Goal: Task Accomplishment & Management: Manage account settings

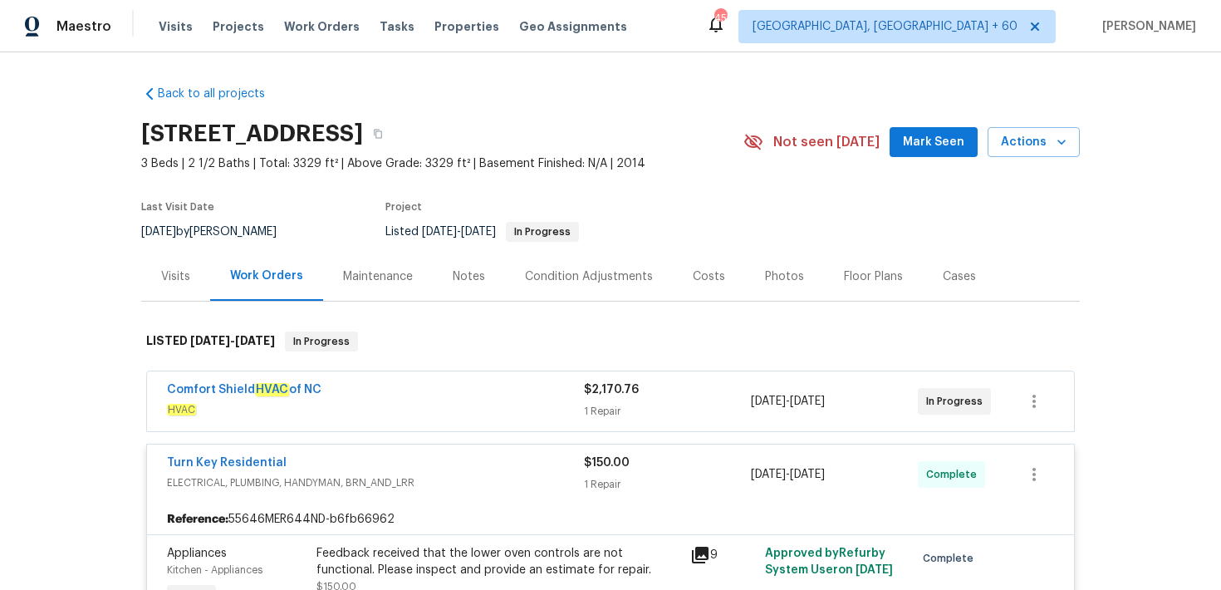
scroll to position [202, 0]
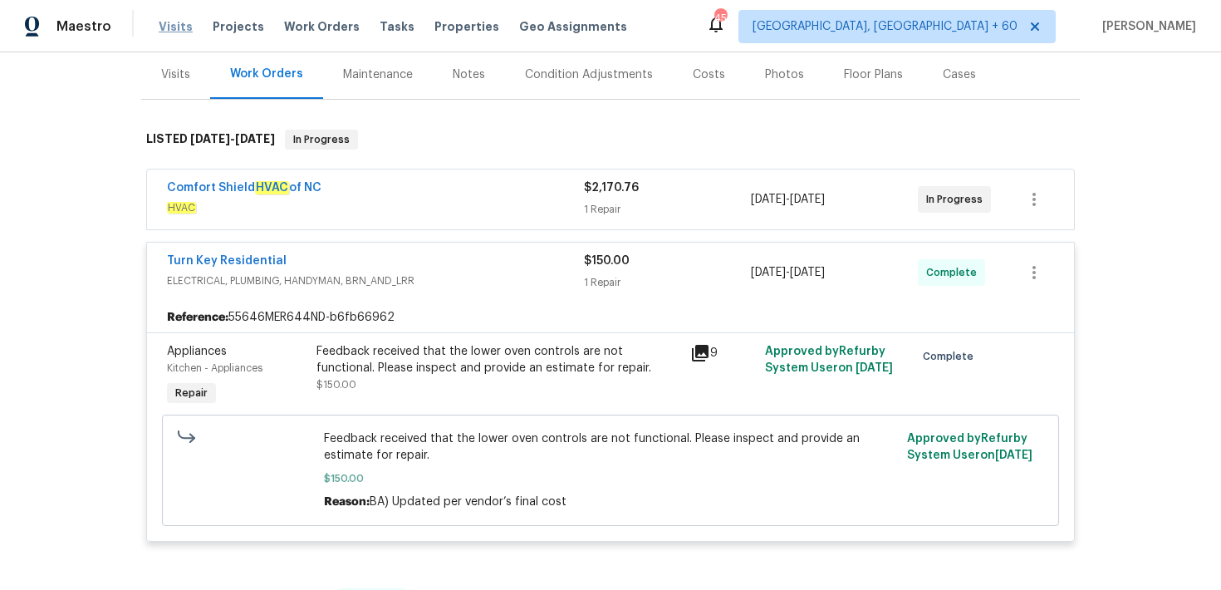
click at [173, 25] on span "Visits" at bounding box center [176, 26] width 34 height 17
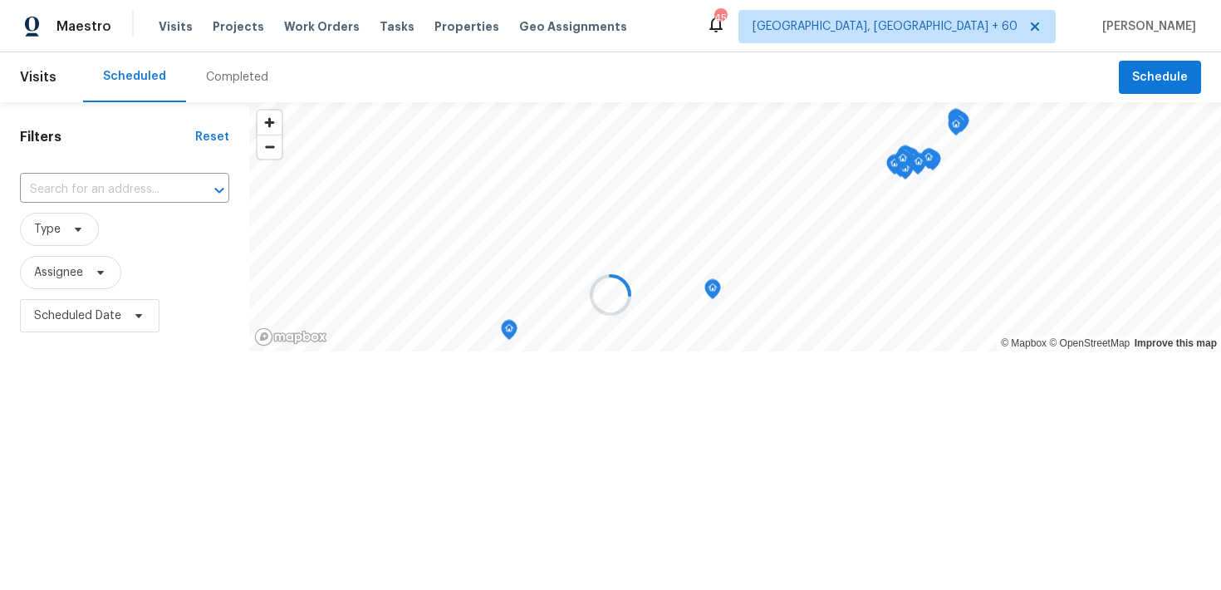
click at [225, 80] on div at bounding box center [610, 295] width 1221 height 590
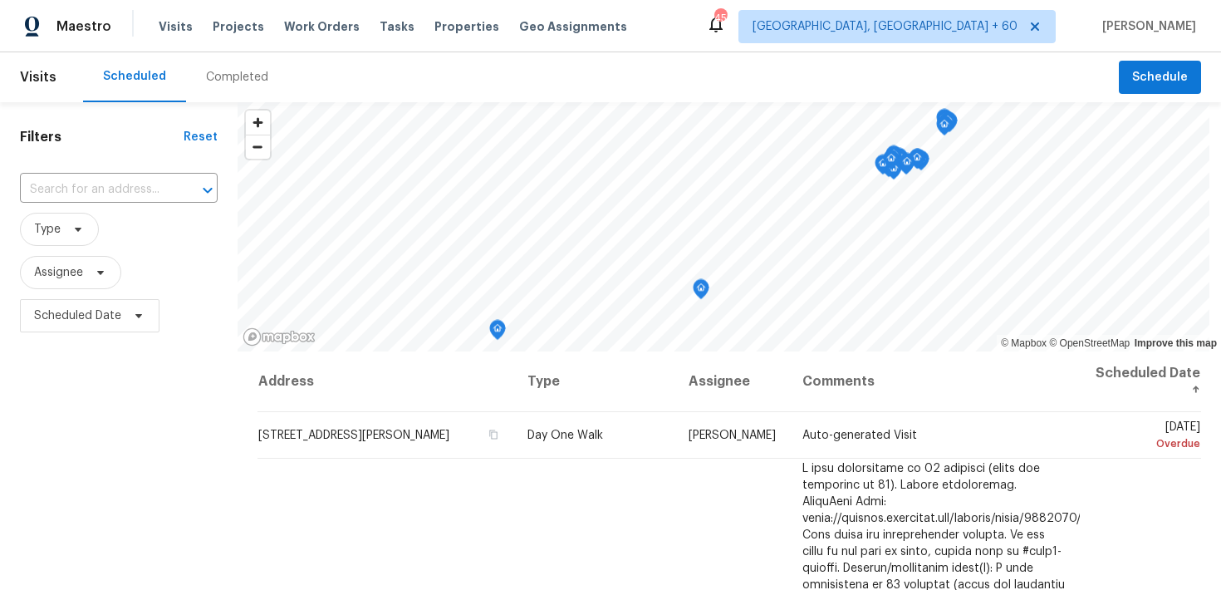
click at [207, 91] on div "Completed" at bounding box center [237, 77] width 102 height 50
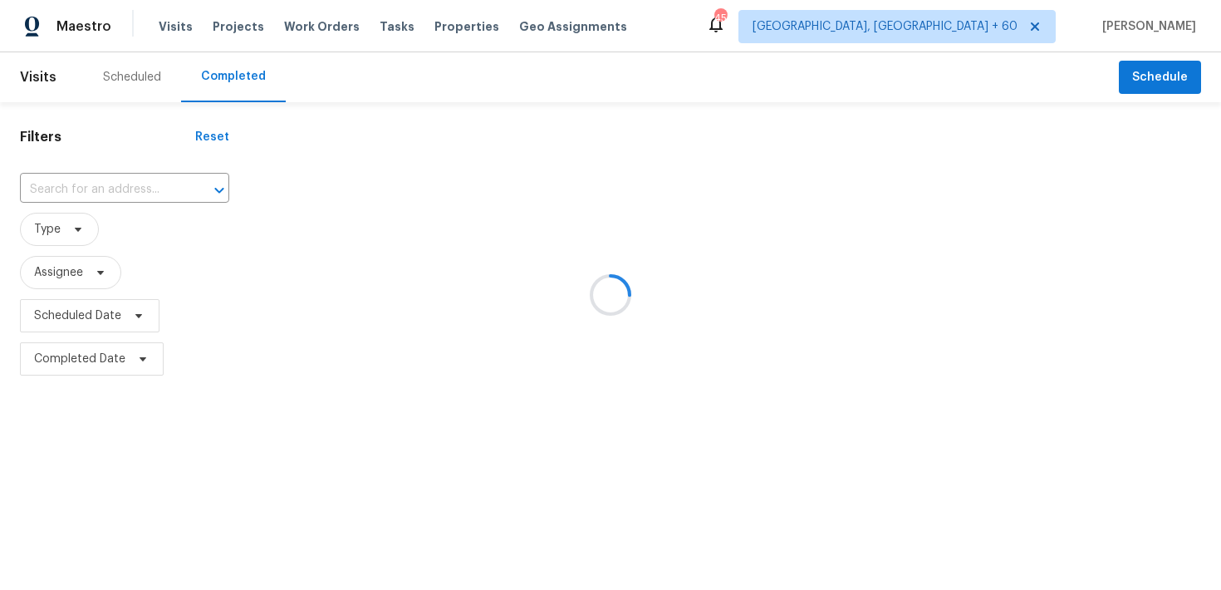
click at [91, 176] on div at bounding box center [610, 295] width 1221 height 590
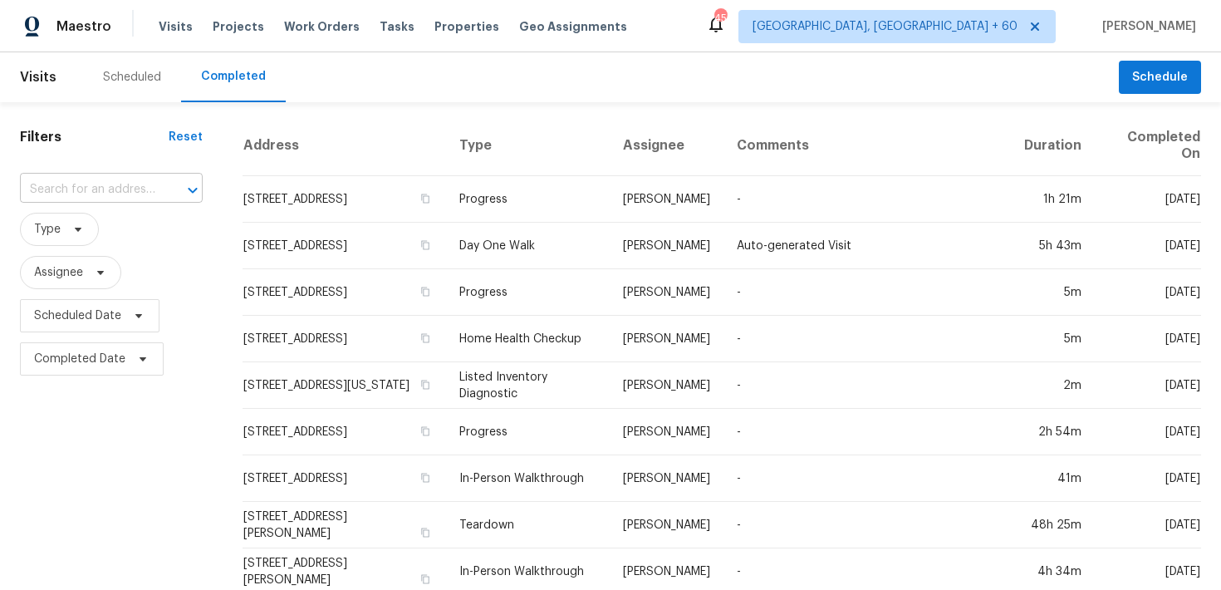
click at [81, 197] on input "text" at bounding box center [88, 190] width 136 height 26
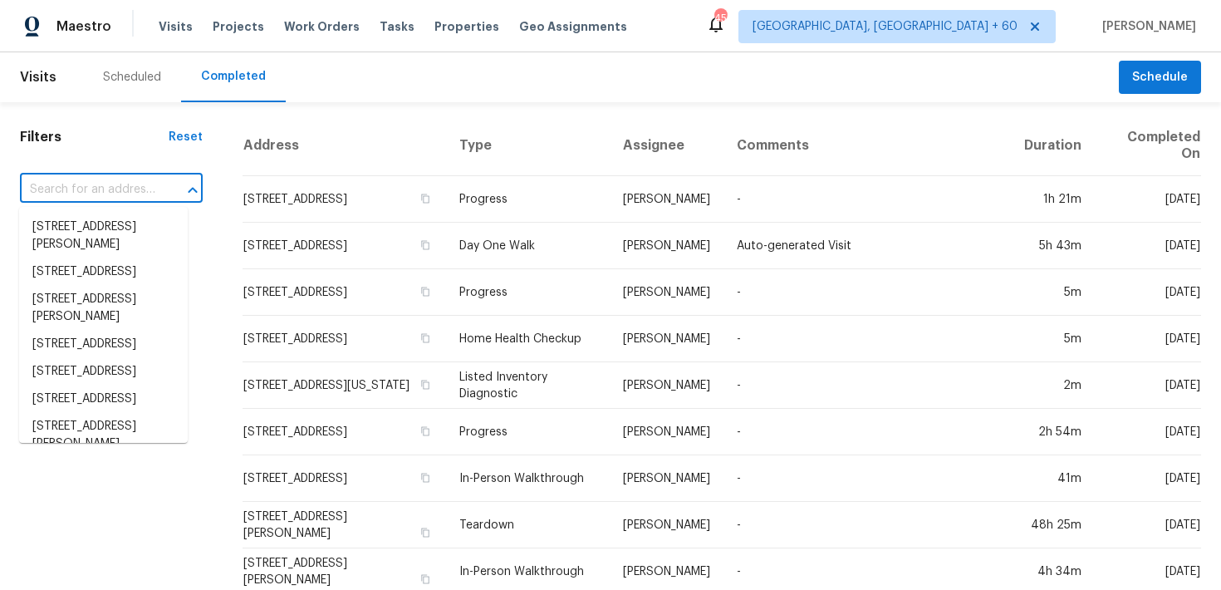
paste input "[STREET_ADDRESS]"
type input "[STREET_ADDRESS]"
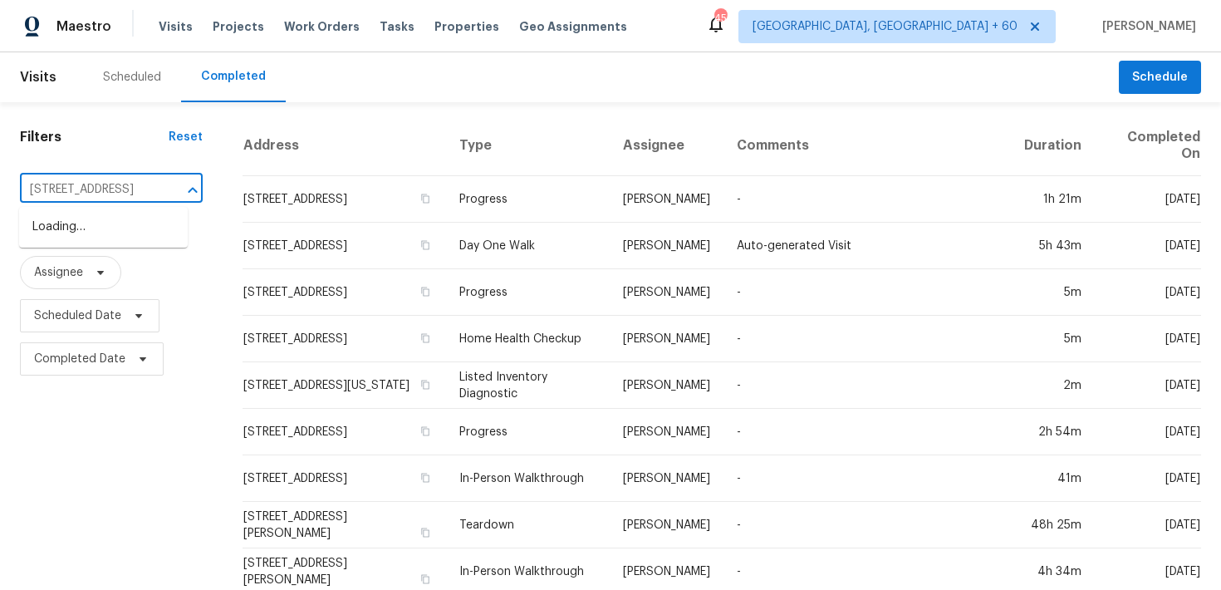
scroll to position [0, 64]
click at [51, 228] on li "[STREET_ADDRESS]" at bounding box center [103, 227] width 169 height 27
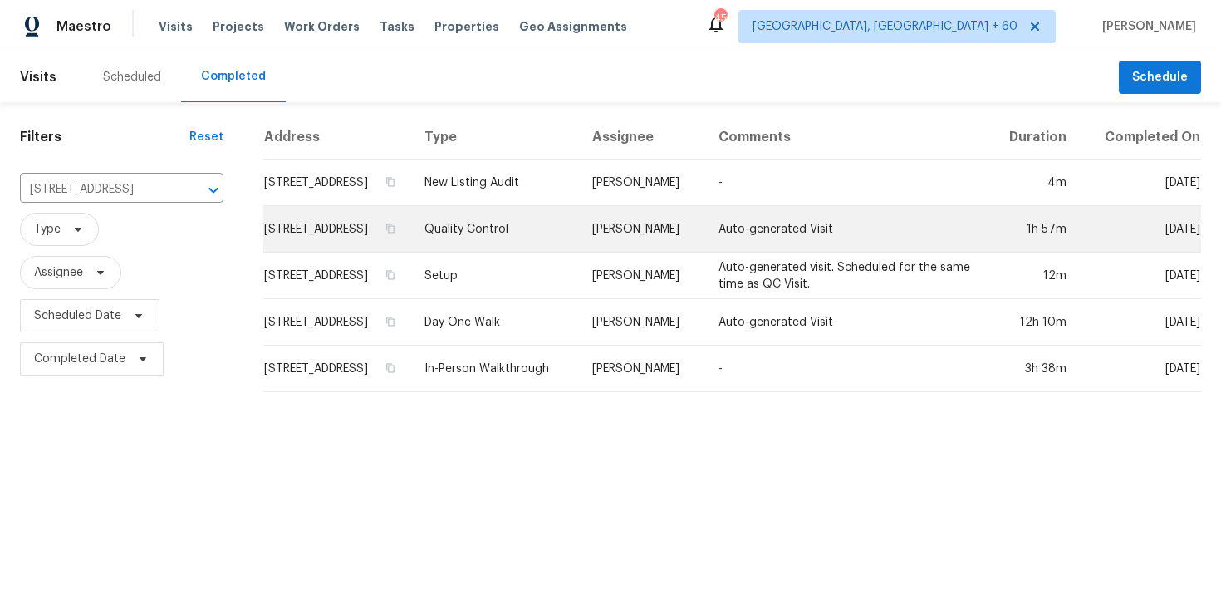
click at [577, 253] on td "Quality Control" at bounding box center [495, 229] width 168 height 47
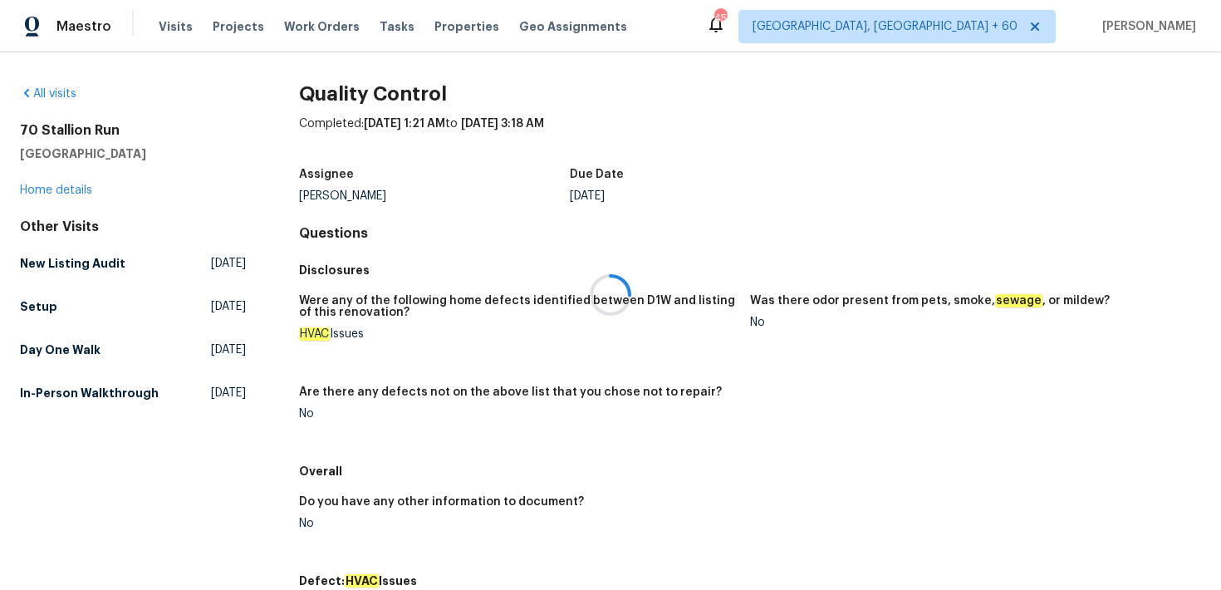
click at [46, 194] on div at bounding box center [610, 295] width 1221 height 590
click at [49, 189] on link "Home details" at bounding box center [56, 190] width 72 height 12
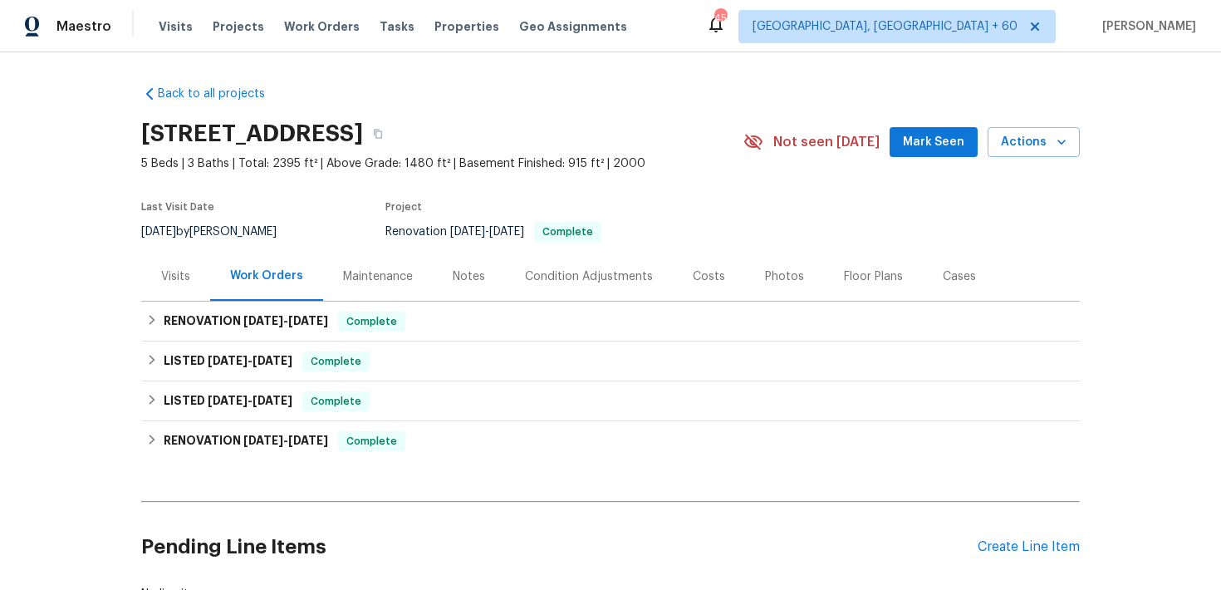
scroll to position [56, 0]
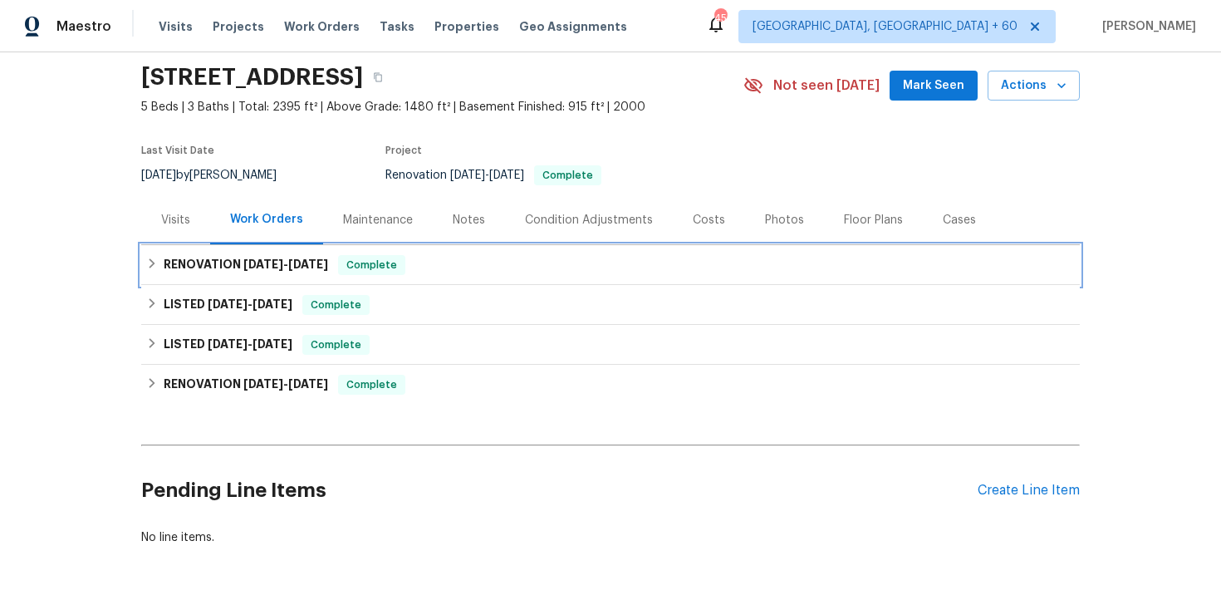
click at [467, 246] on div "RENOVATION [DATE] - [DATE] Complete" at bounding box center [610, 265] width 939 height 40
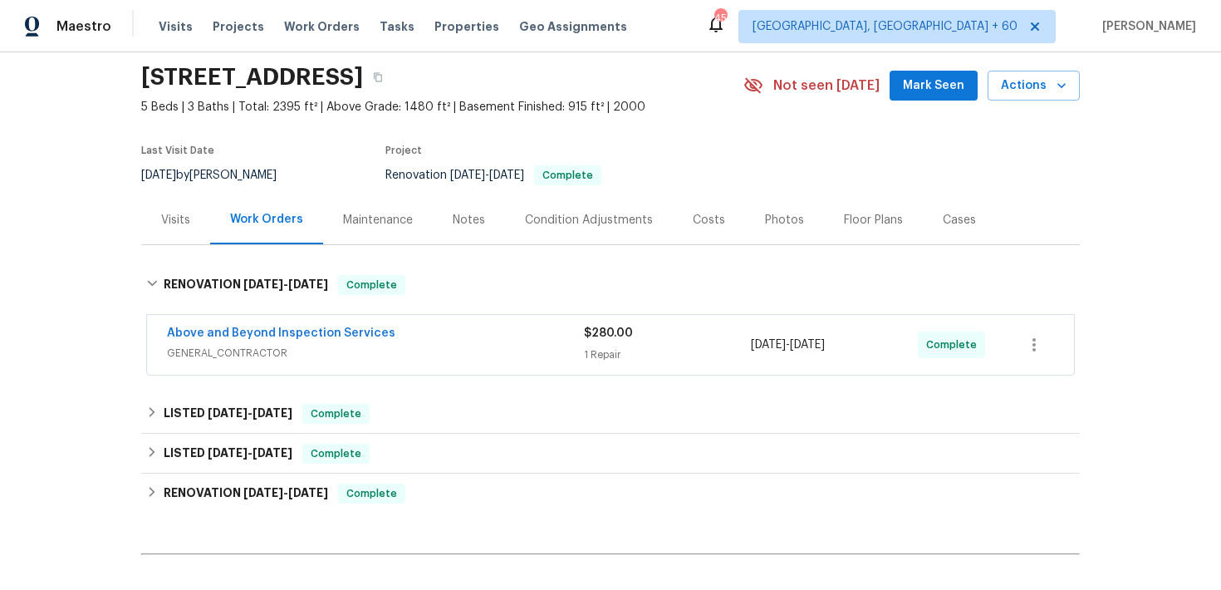
click at [607, 336] on span "$280.00" at bounding box center [608, 333] width 49 height 12
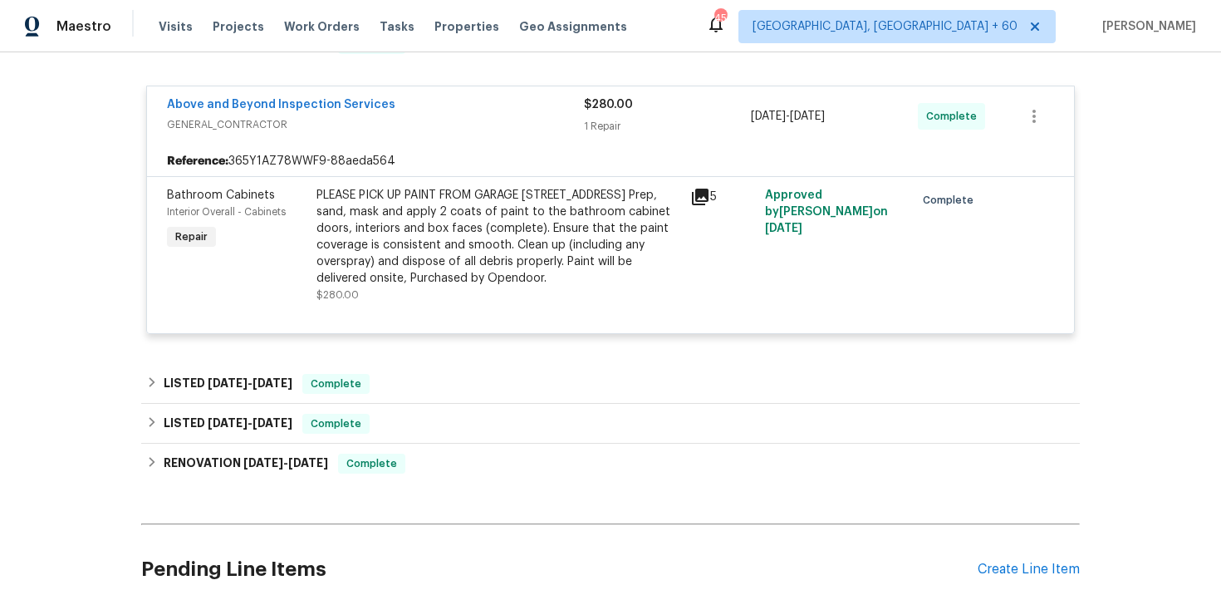
scroll to position [346, 0]
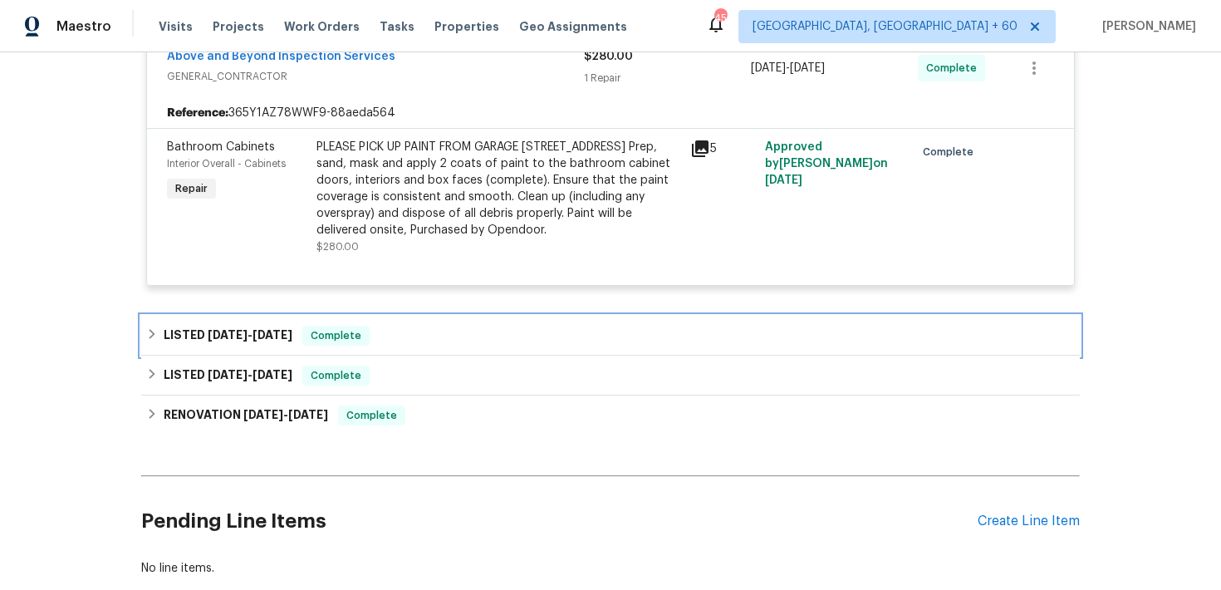
click at [454, 337] on div "LISTED [DATE] - [DATE] Complete" at bounding box center [610, 336] width 929 height 20
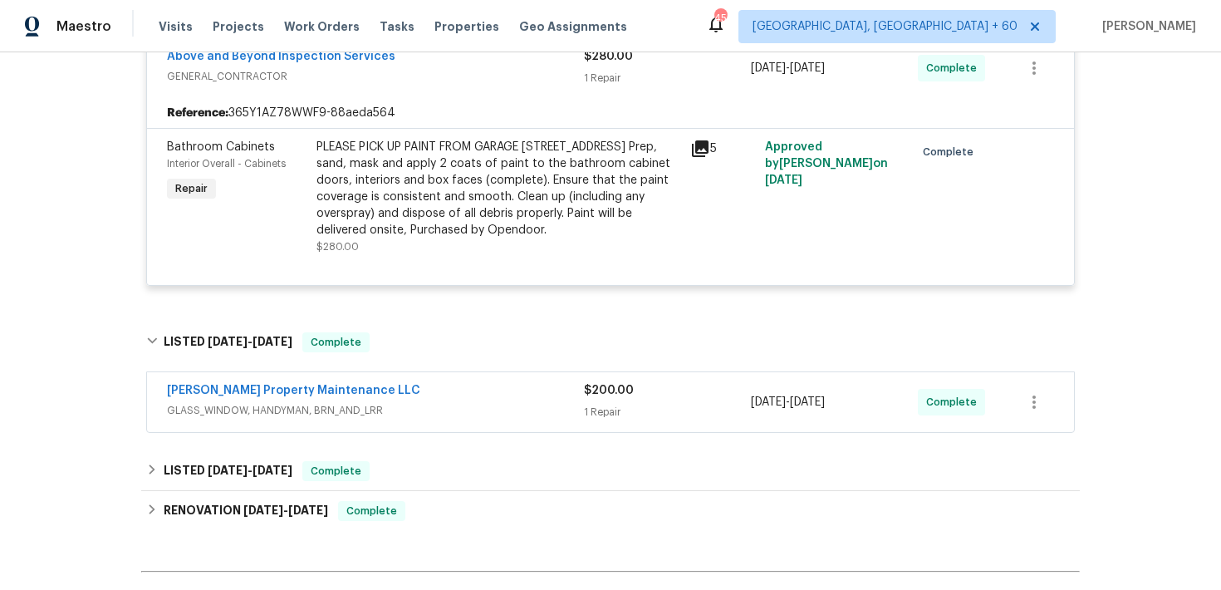
click at [582, 405] on span "GLASS_WINDOW, HANDYMAN, BRN_AND_LRR" at bounding box center [375, 410] width 417 height 17
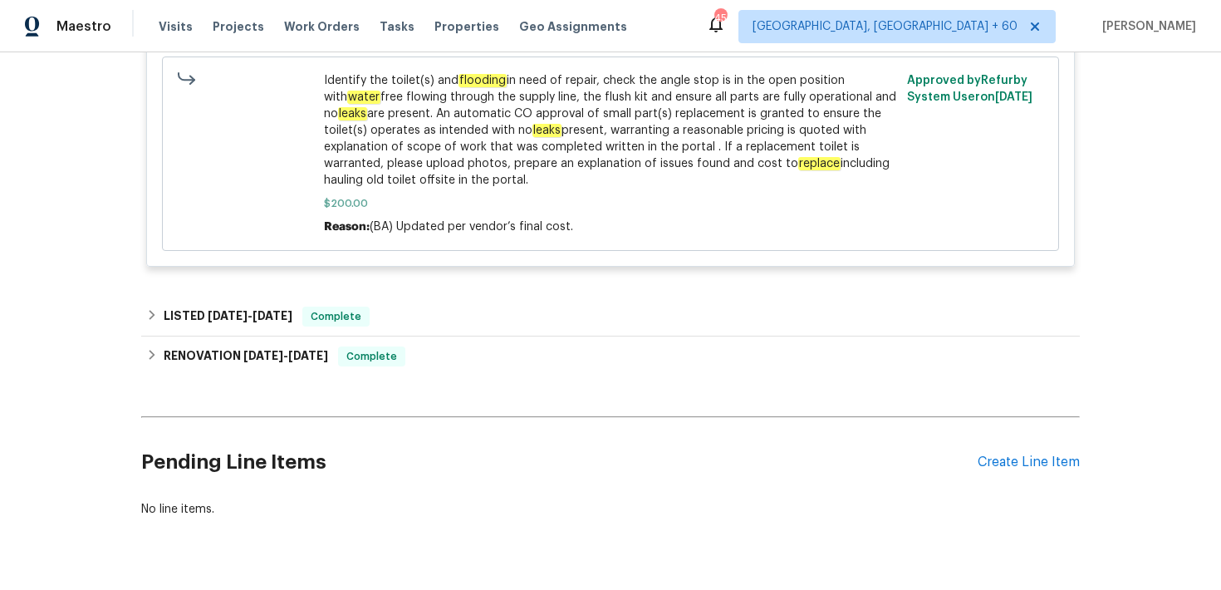
scroll to position [978, 0]
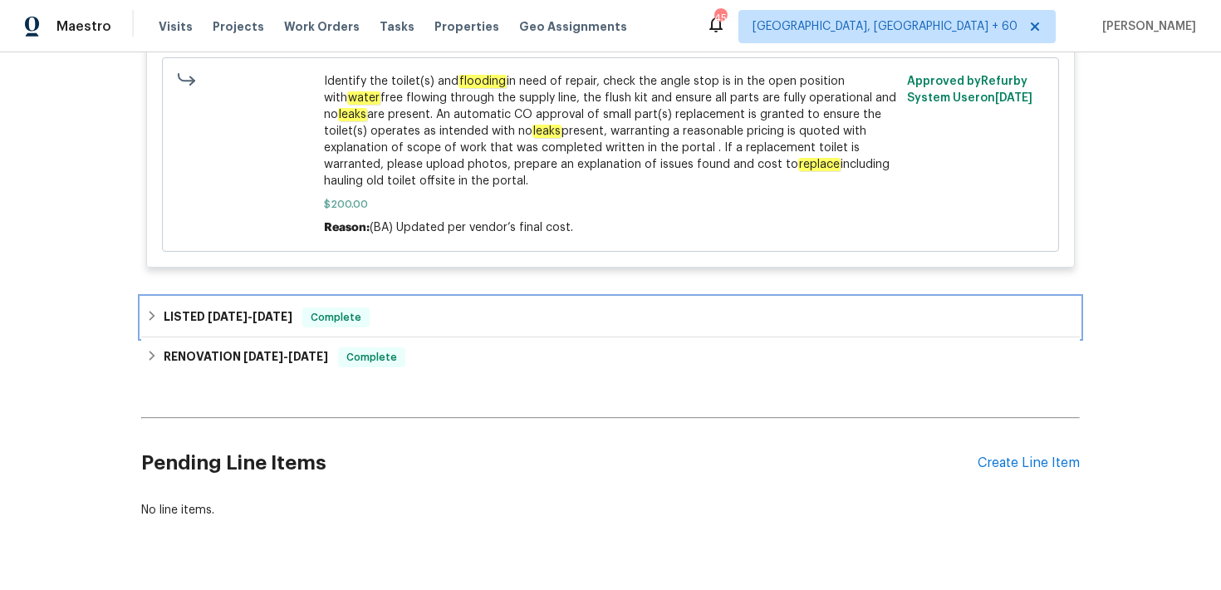
click at [402, 313] on div "LISTED [DATE] - [DATE] Complete" at bounding box center [610, 317] width 929 height 20
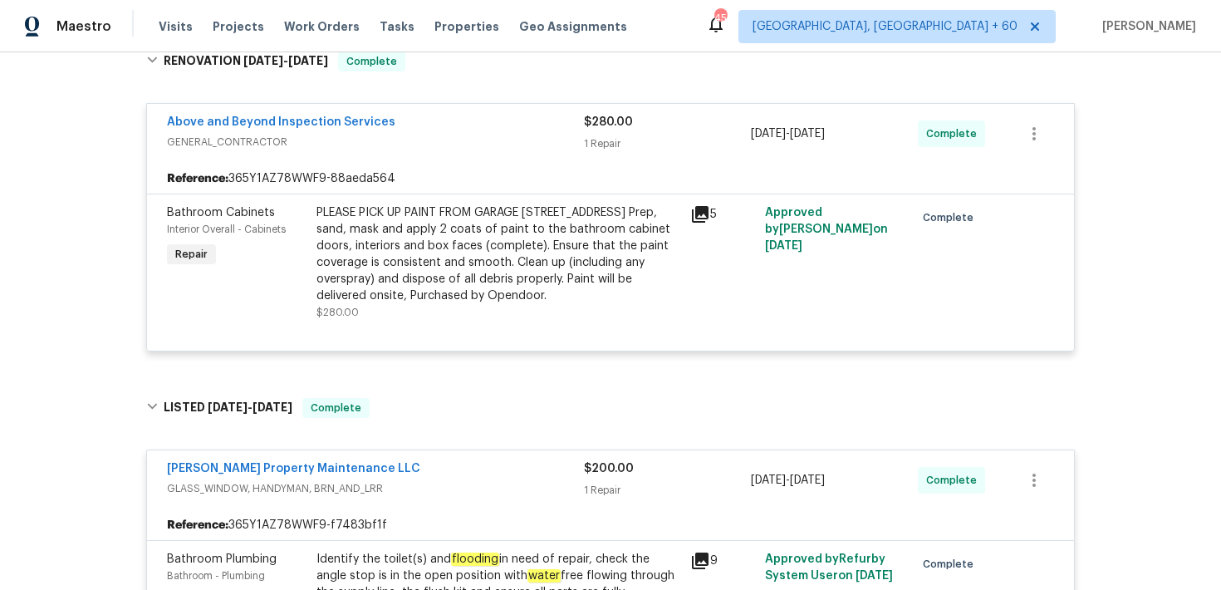
scroll to position [0, 0]
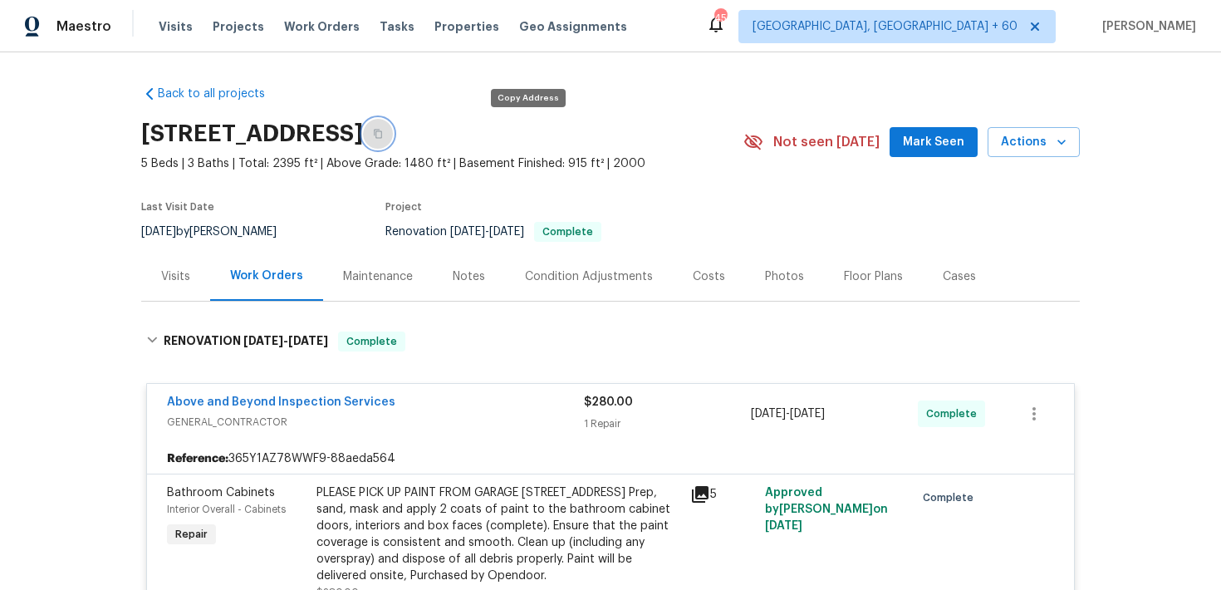
click at [383, 134] on icon "button" at bounding box center [378, 134] width 10 height 10
click at [164, 30] on span "Visits" at bounding box center [176, 26] width 34 height 17
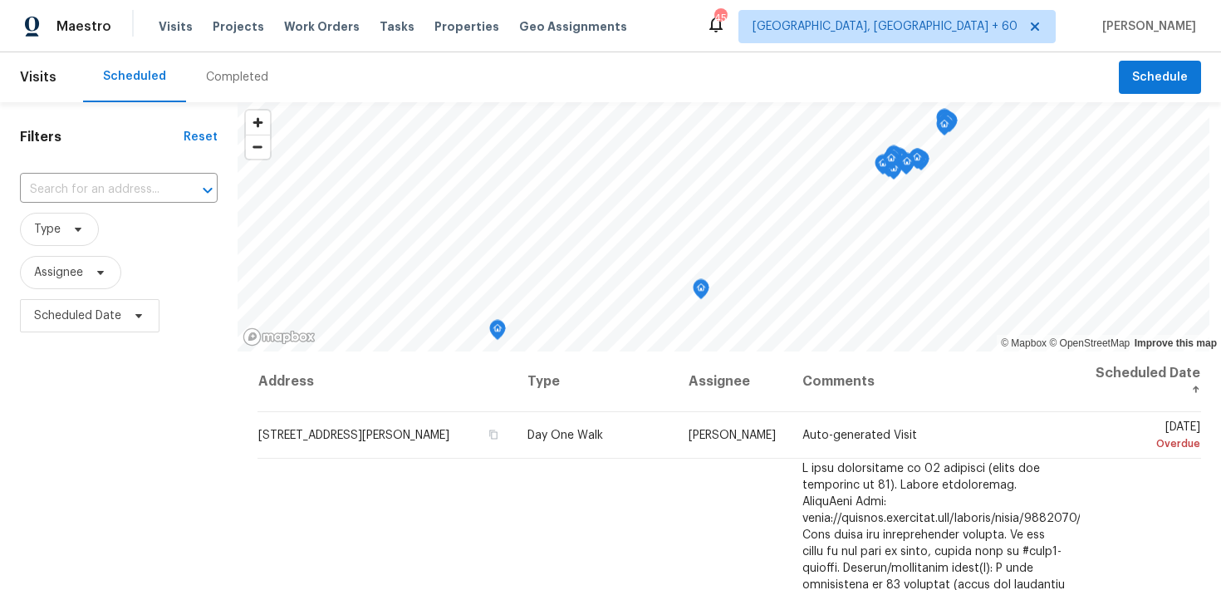
click at [252, 76] on div "Completed" at bounding box center [237, 77] width 62 height 17
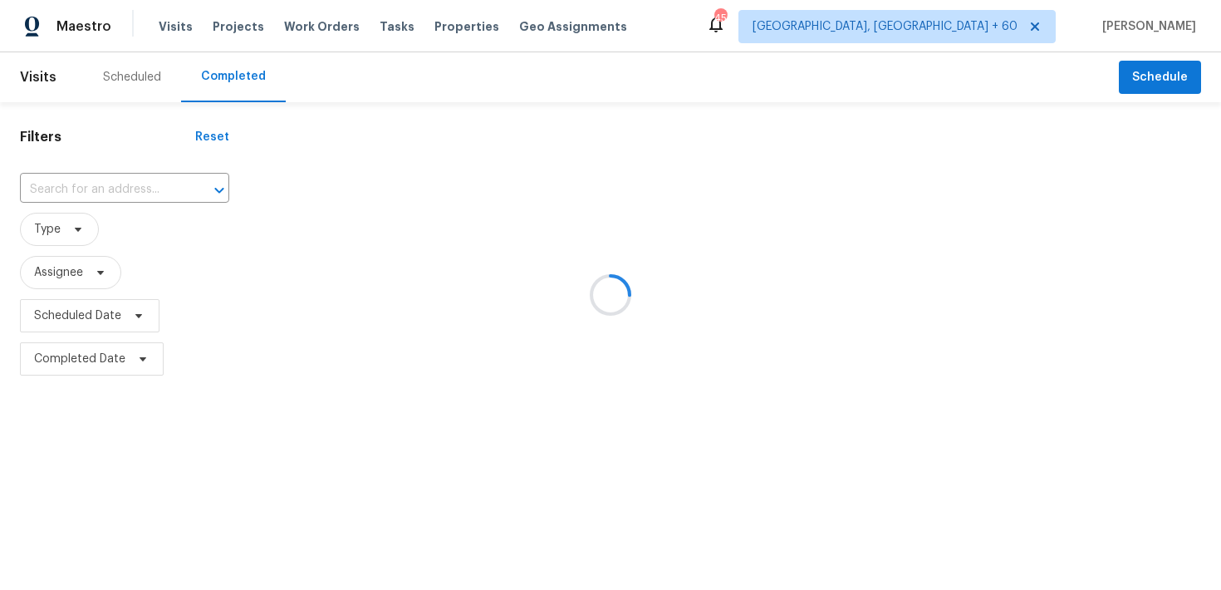
click at [115, 185] on div at bounding box center [610, 295] width 1221 height 590
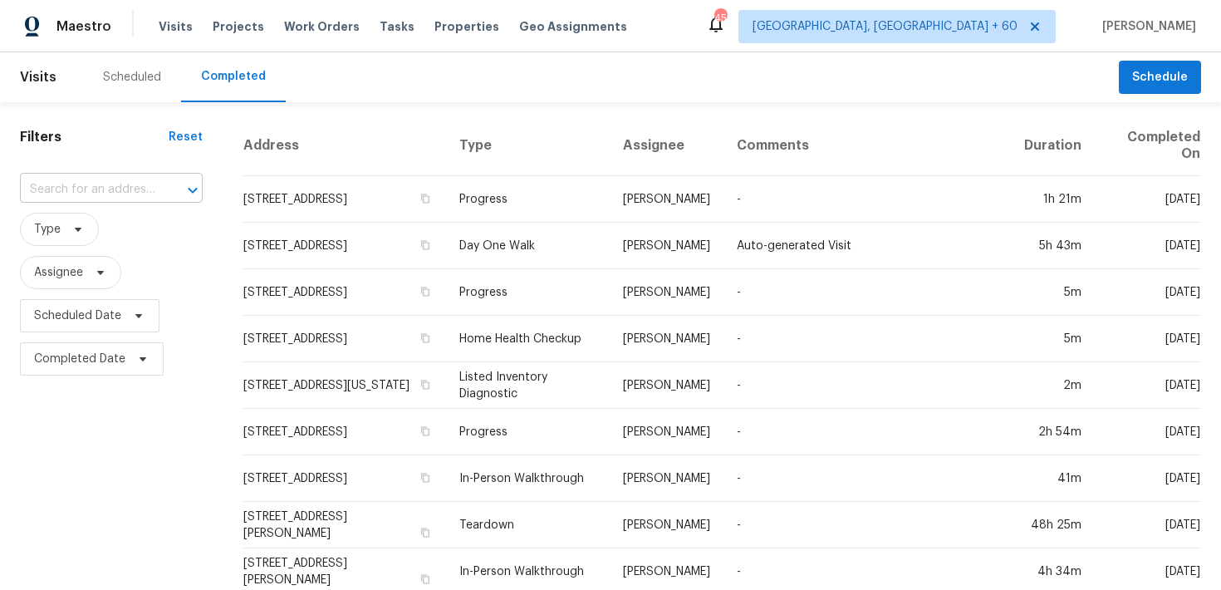
click at [72, 190] on input "text" at bounding box center [88, 190] width 136 height 26
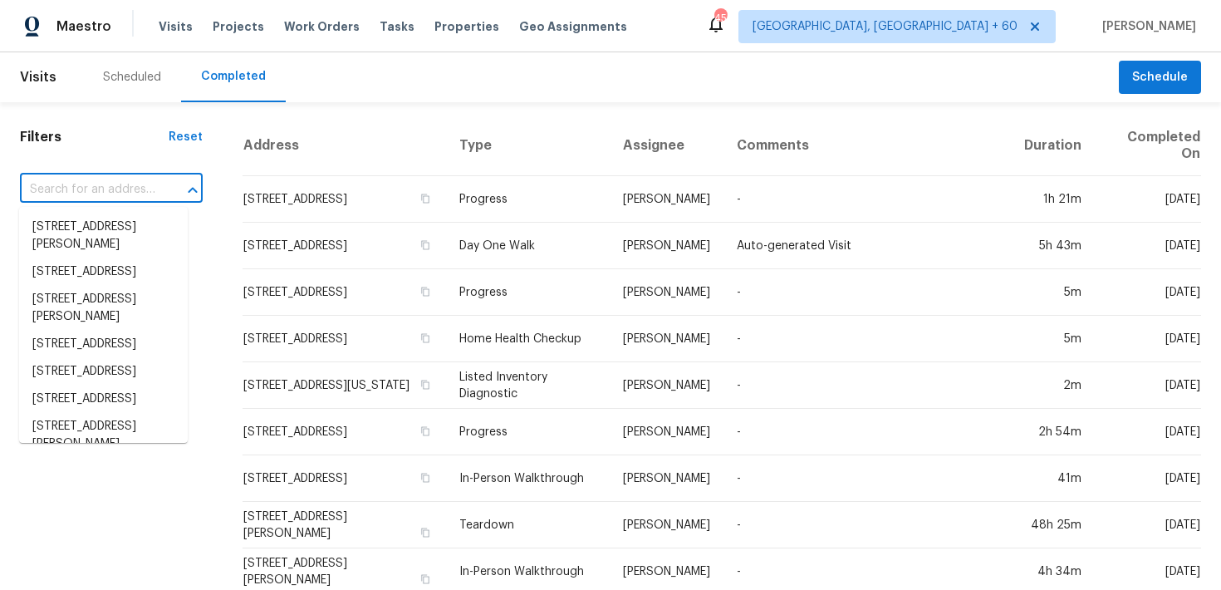
paste input "[STREET_ADDRESS]"
type input "[STREET_ADDRESS]"
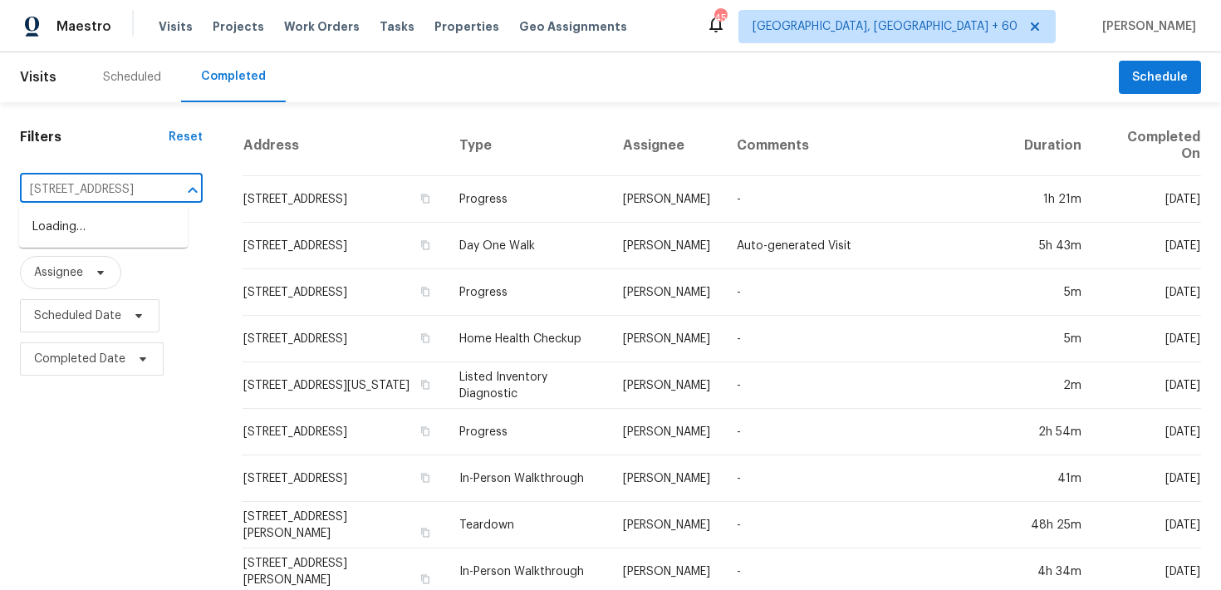
scroll to position [0, 79]
click at [73, 241] on li "[STREET_ADDRESS]" at bounding box center [103, 227] width 169 height 27
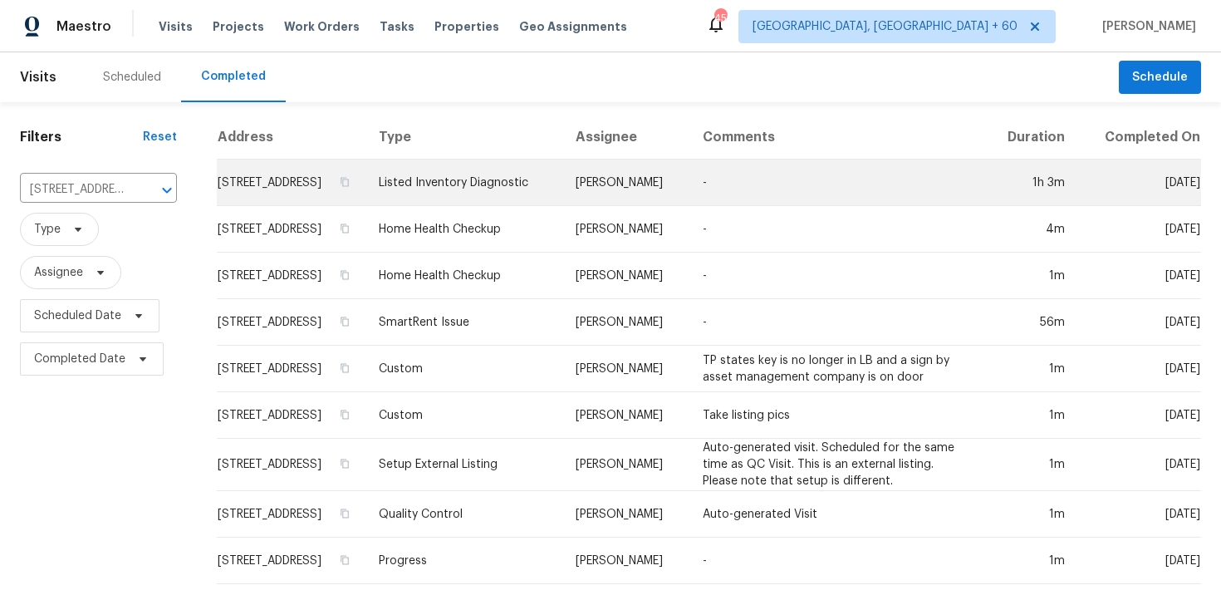
click at [499, 183] on td "Listed Inventory Diagnostic" at bounding box center [464, 183] width 197 height 47
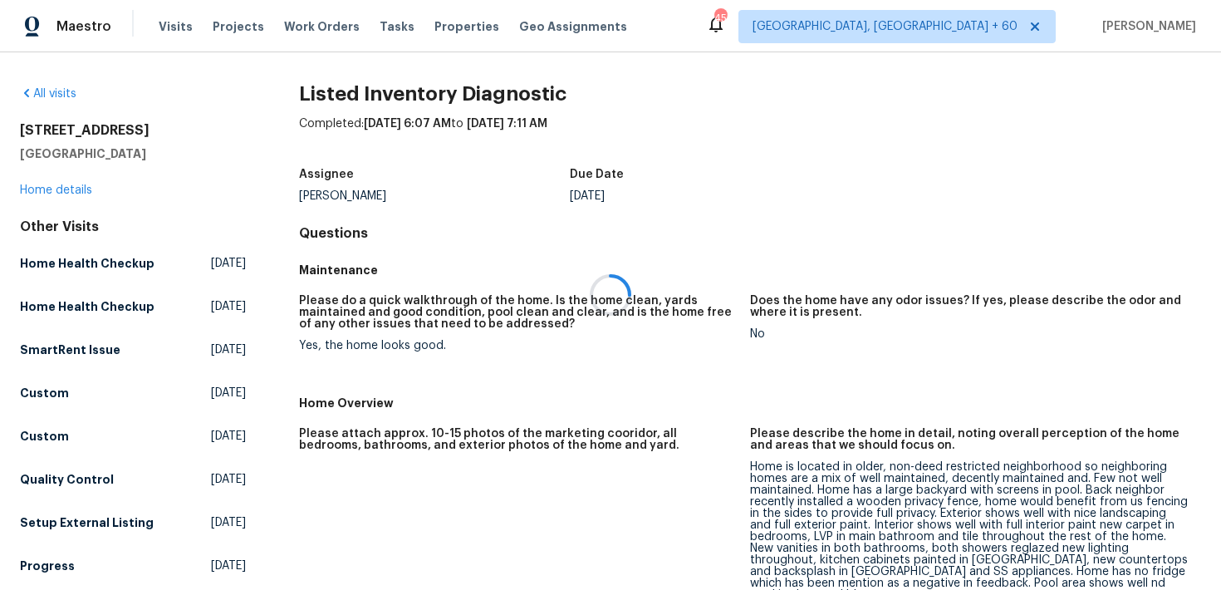
click at [52, 191] on div at bounding box center [610, 295] width 1221 height 590
click at [44, 186] on link "Home details" at bounding box center [56, 190] width 72 height 12
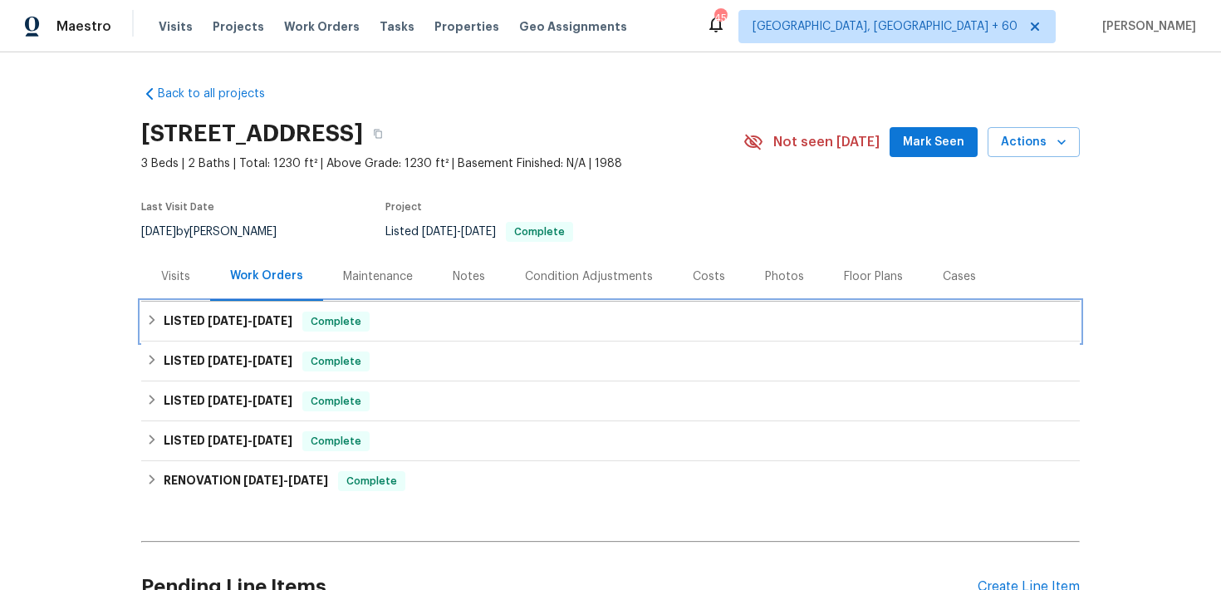
click at [424, 315] on div "LISTED [DATE] - [DATE] Complete" at bounding box center [610, 322] width 929 height 20
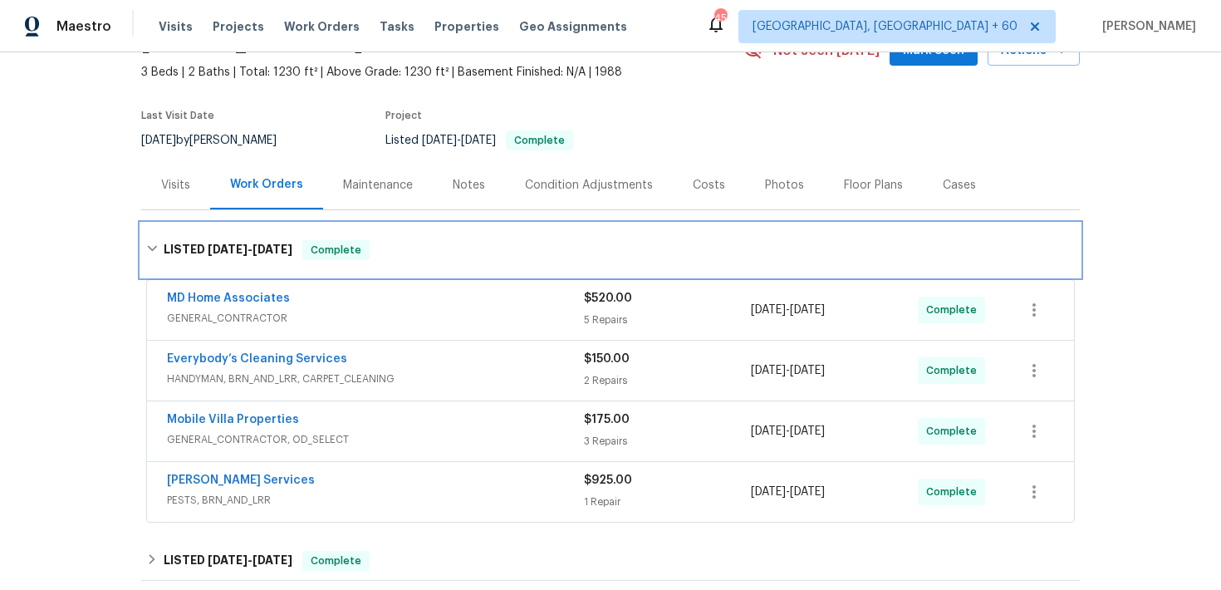
scroll to position [155, 0]
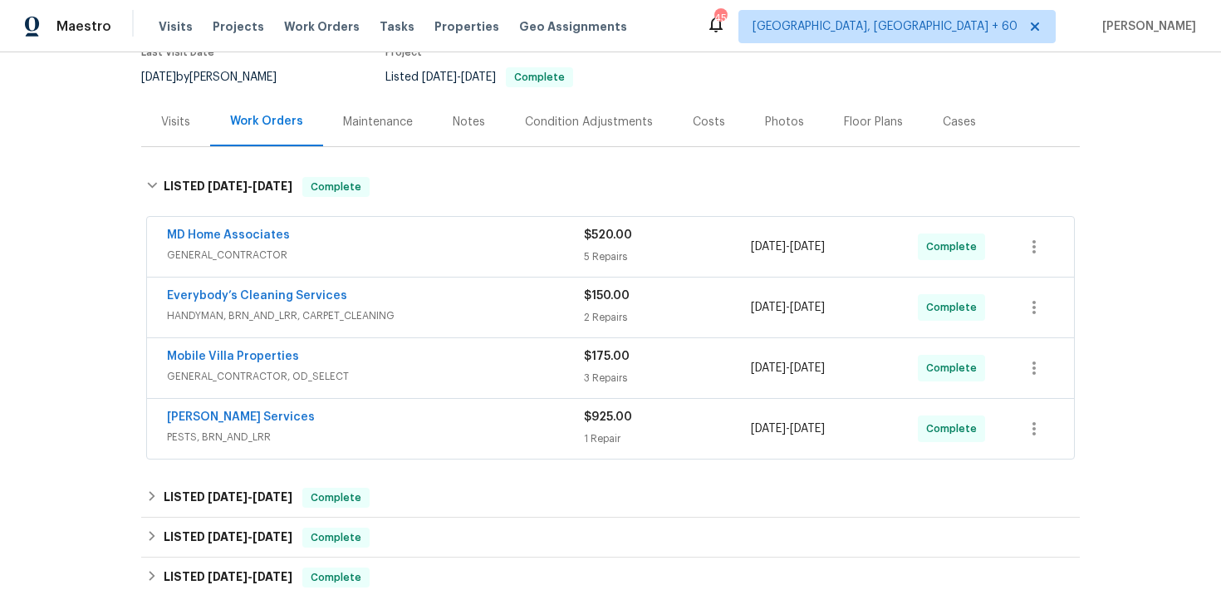
click at [597, 425] on div "$925.00 1 Repair" at bounding box center [667, 429] width 167 height 40
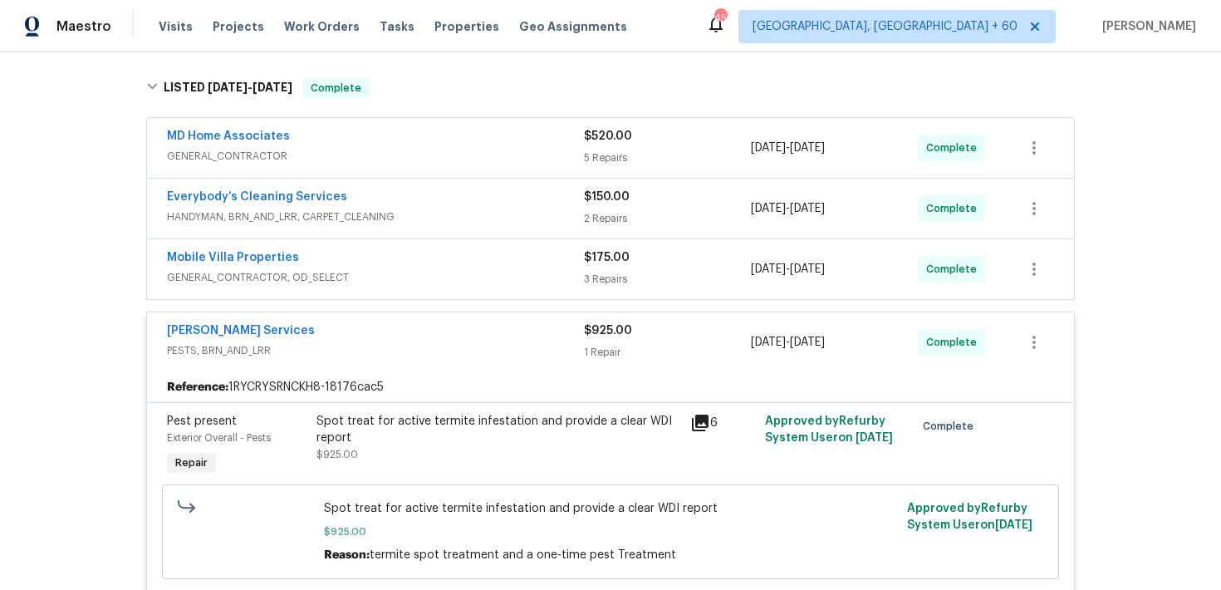
scroll to position [224, 0]
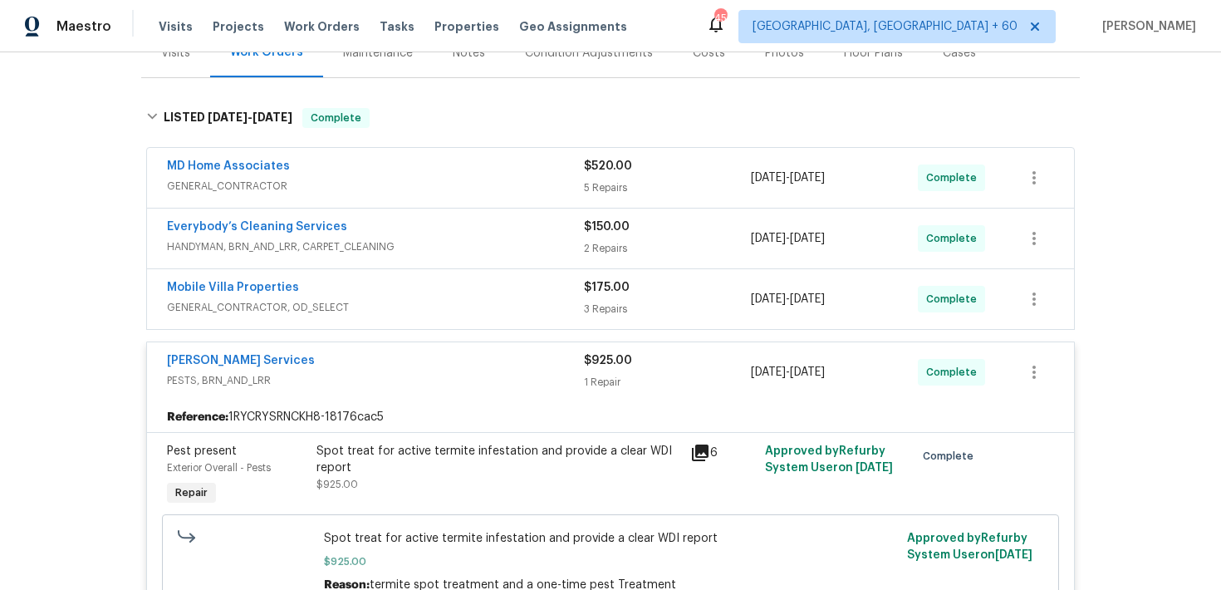
click at [582, 297] on div "Mobile Villa Properties" at bounding box center [375, 289] width 417 height 20
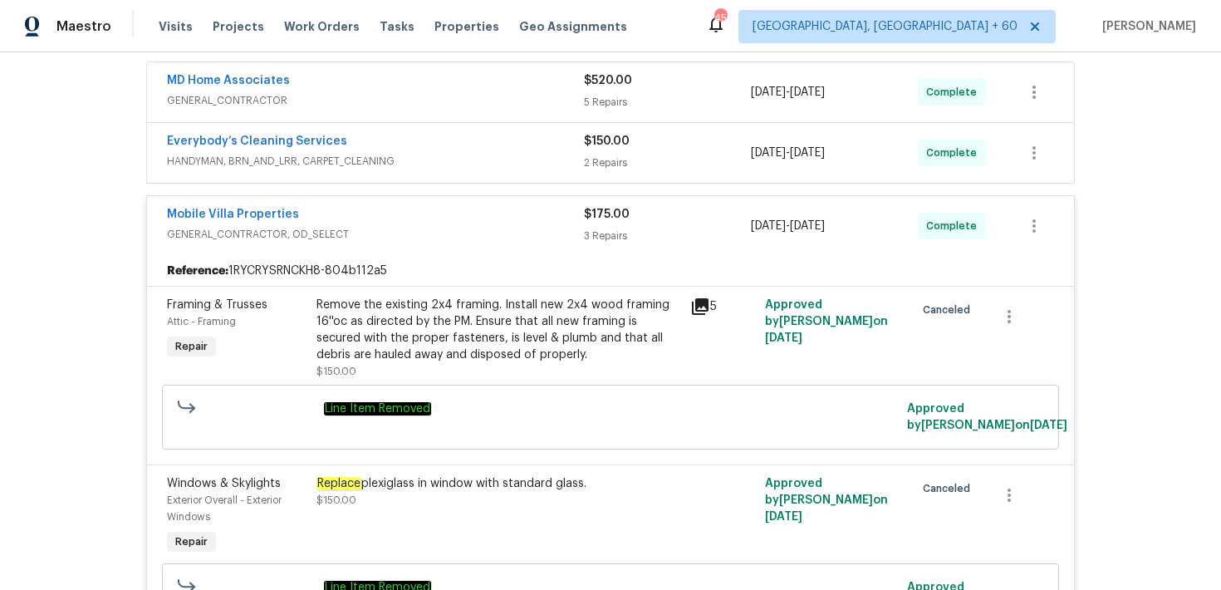
scroll to position [189, 0]
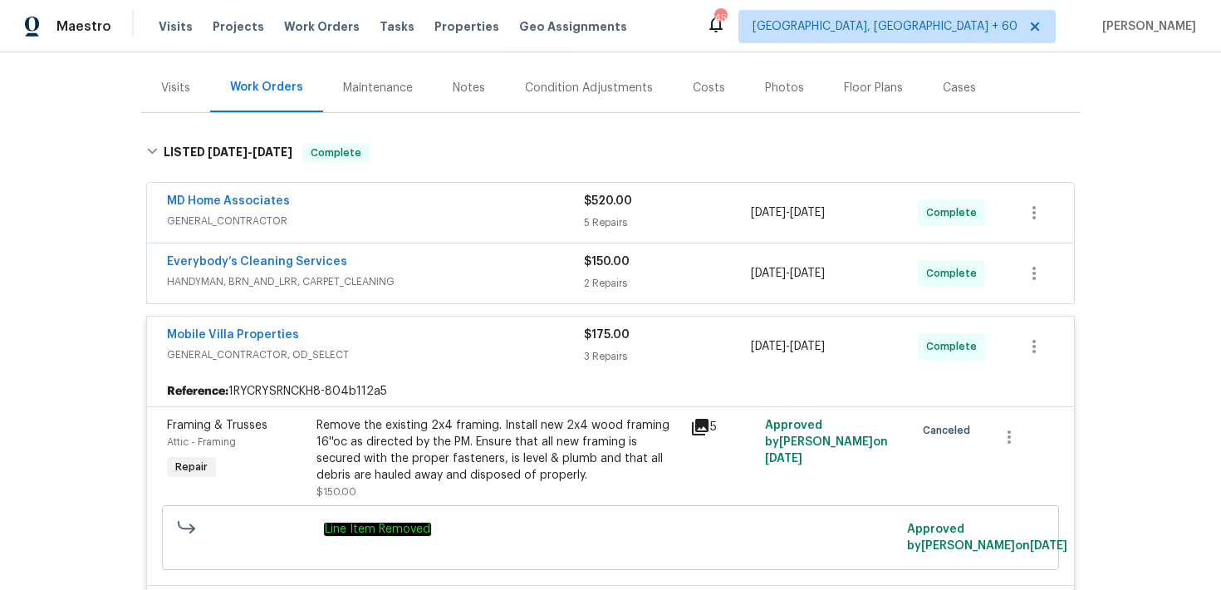
click at [608, 284] on div "2 Repairs" at bounding box center [667, 283] width 167 height 17
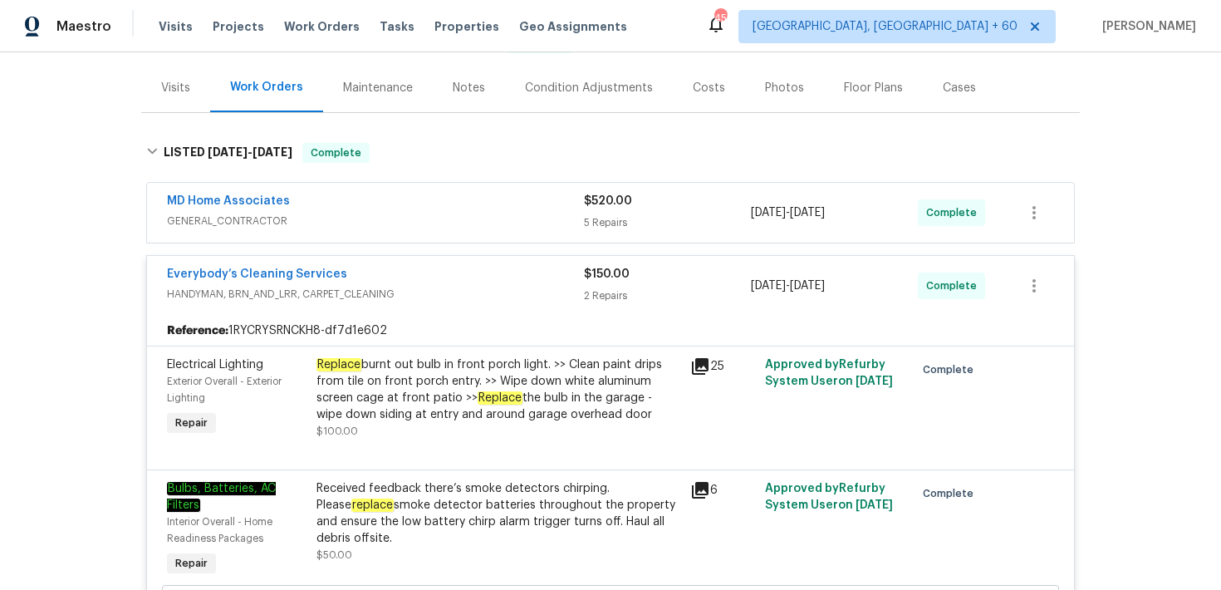
click at [608, 223] on div "5 Repairs" at bounding box center [667, 222] width 167 height 17
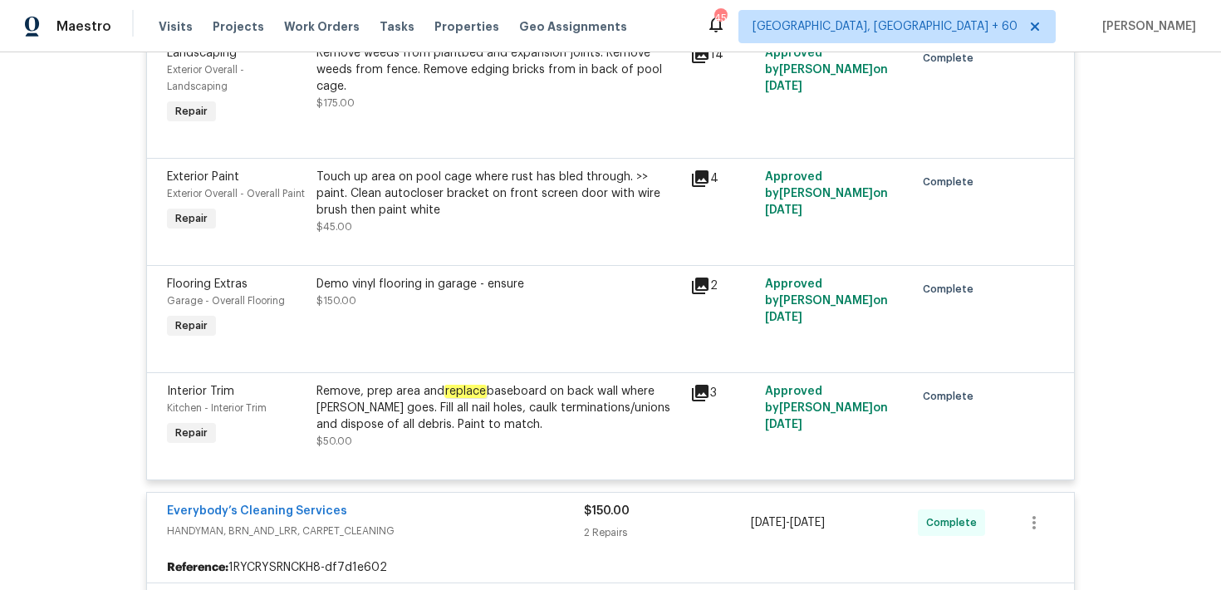
scroll to position [0, 0]
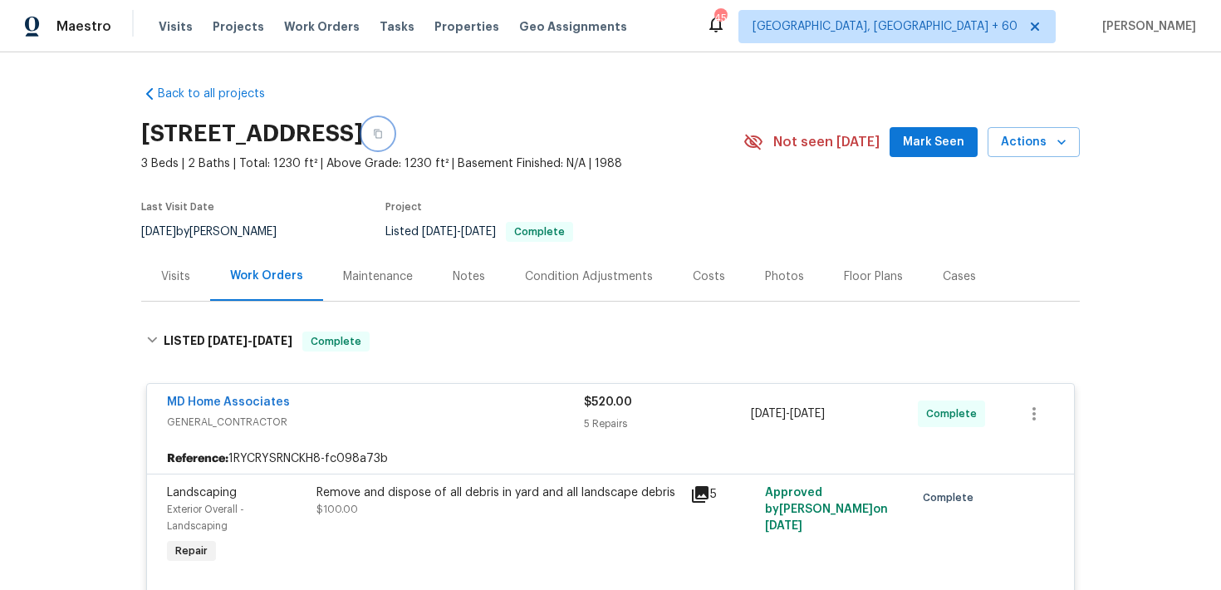
click at [383, 136] on icon "button" at bounding box center [378, 134] width 10 height 10
click at [382, 130] on icon "button" at bounding box center [378, 134] width 8 height 9
click at [170, 22] on span "Visits" at bounding box center [176, 26] width 34 height 17
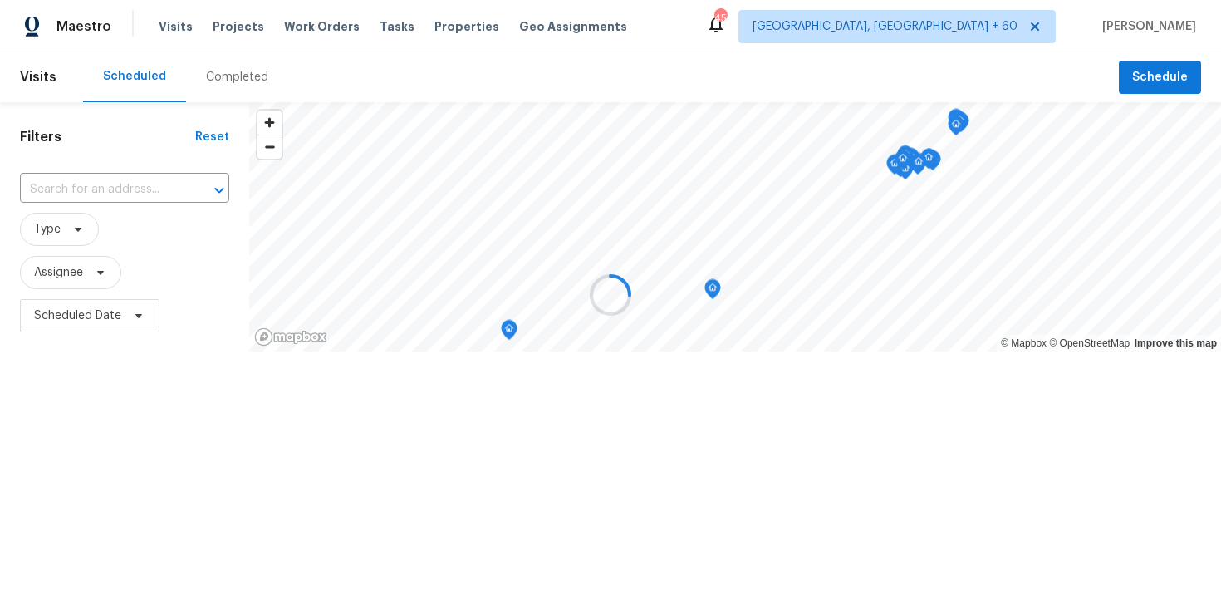
click at [221, 76] on div at bounding box center [610, 295] width 1221 height 590
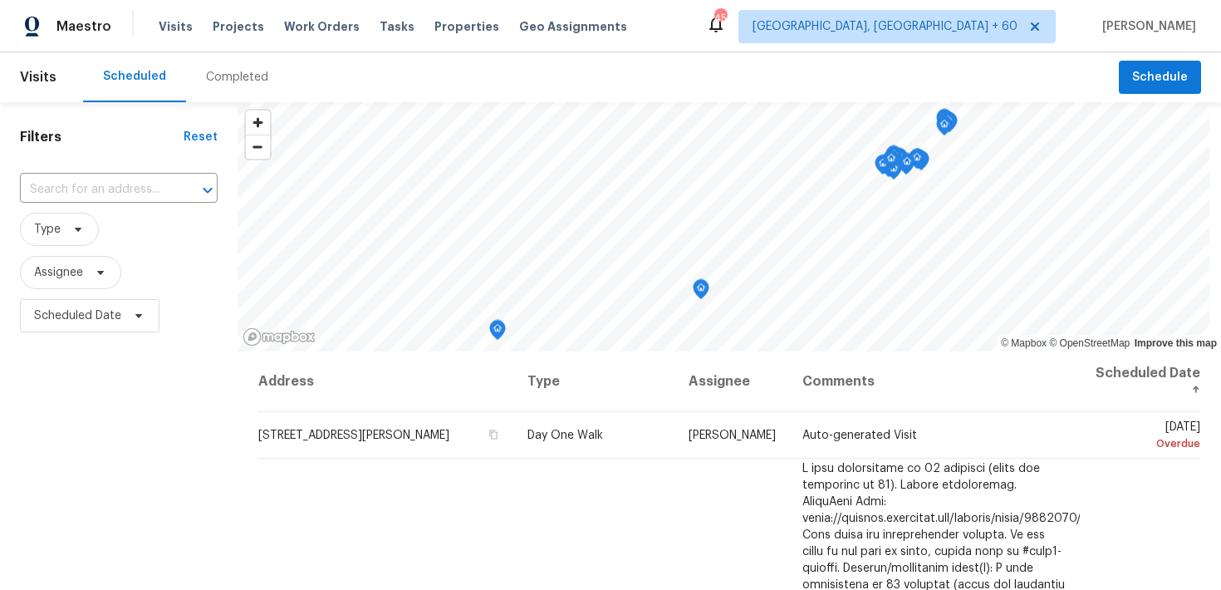
click at [215, 86] on div "Completed" at bounding box center [237, 77] width 102 height 50
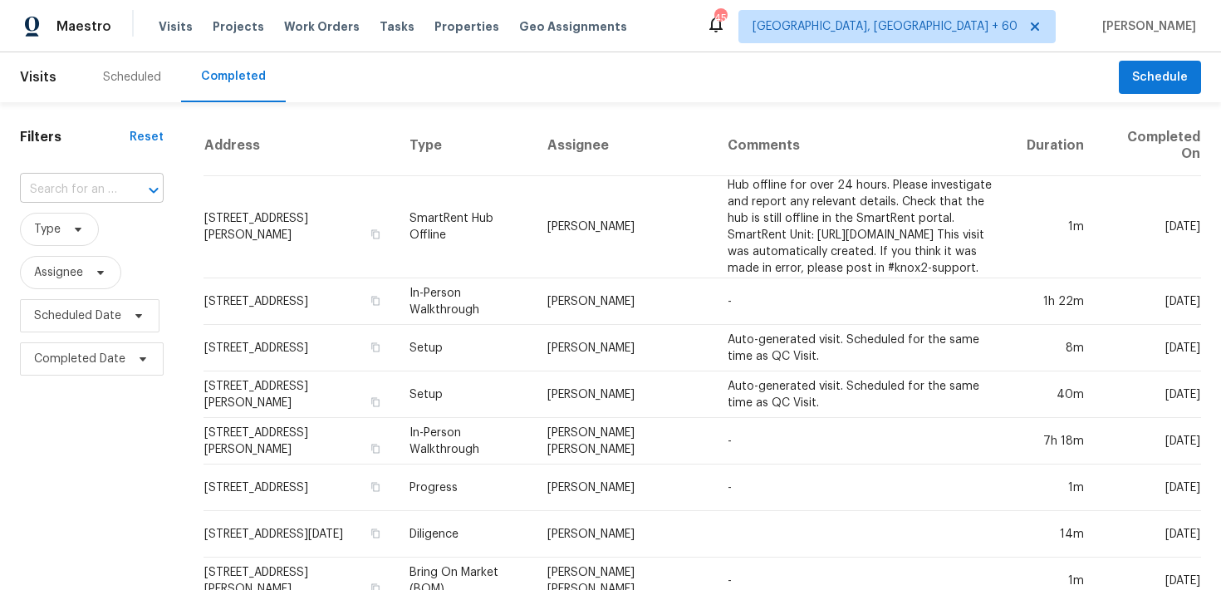
click at [66, 184] on input "text" at bounding box center [68, 190] width 97 height 26
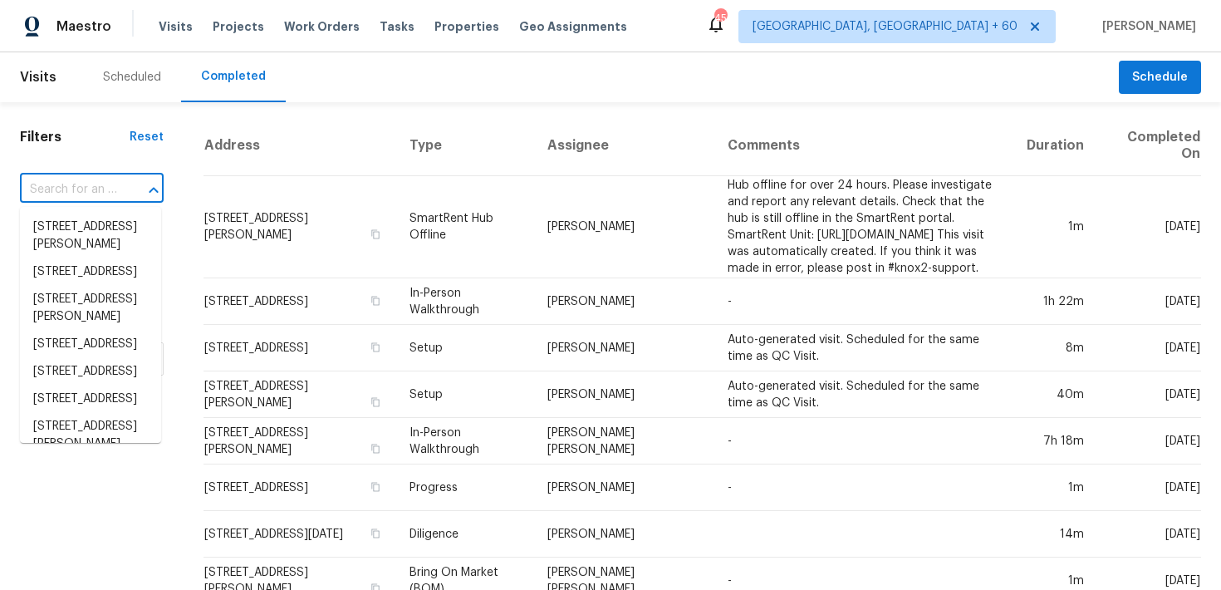
paste input "[STREET_ADDRESS]"
type input "[STREET_ADDRESS]"
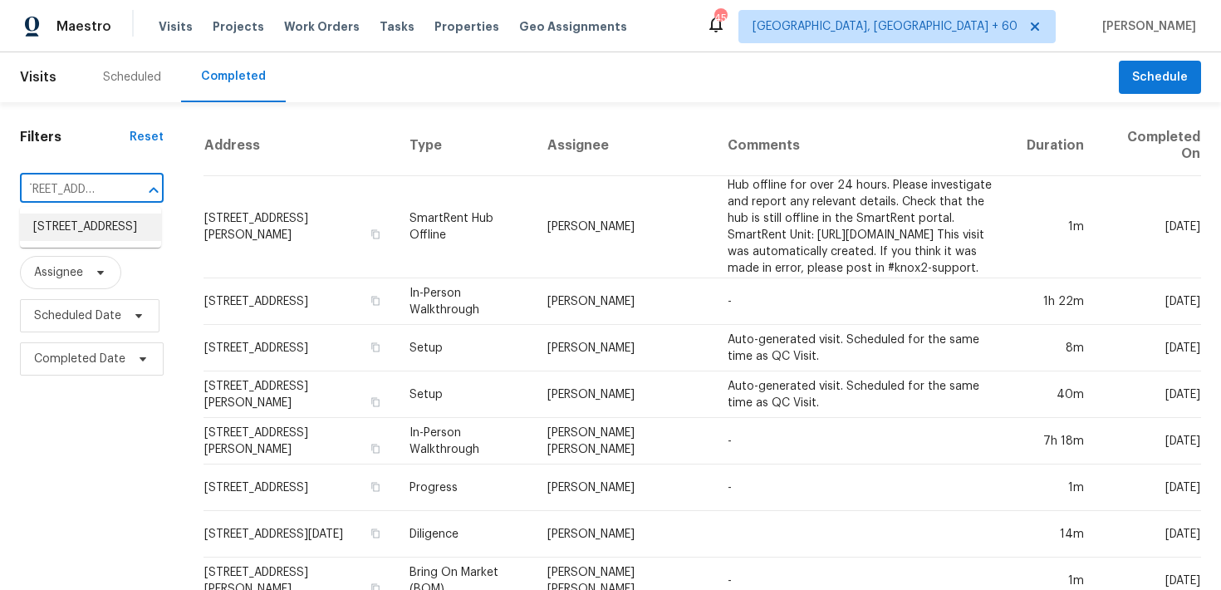
click at [61, 233] on li "[STREET_ADDRESS]" at bounding box center [90, 227] width 141 height 27
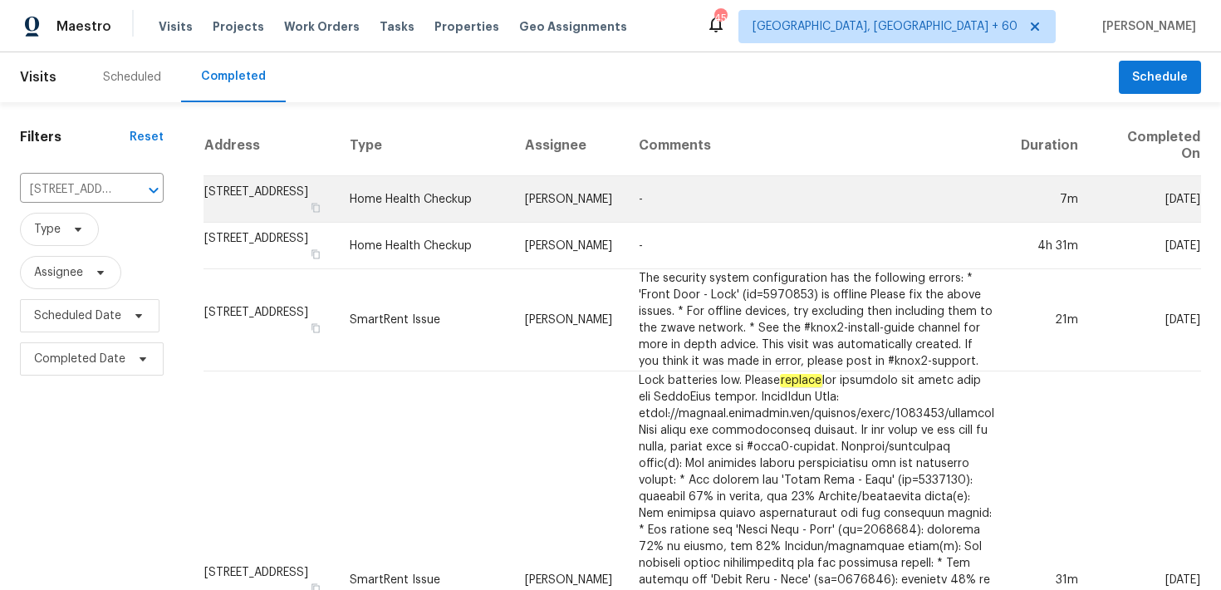
click at [485, 219] on td "Home Health Checkup" at bounding box center [423, 199] width 175 height 47
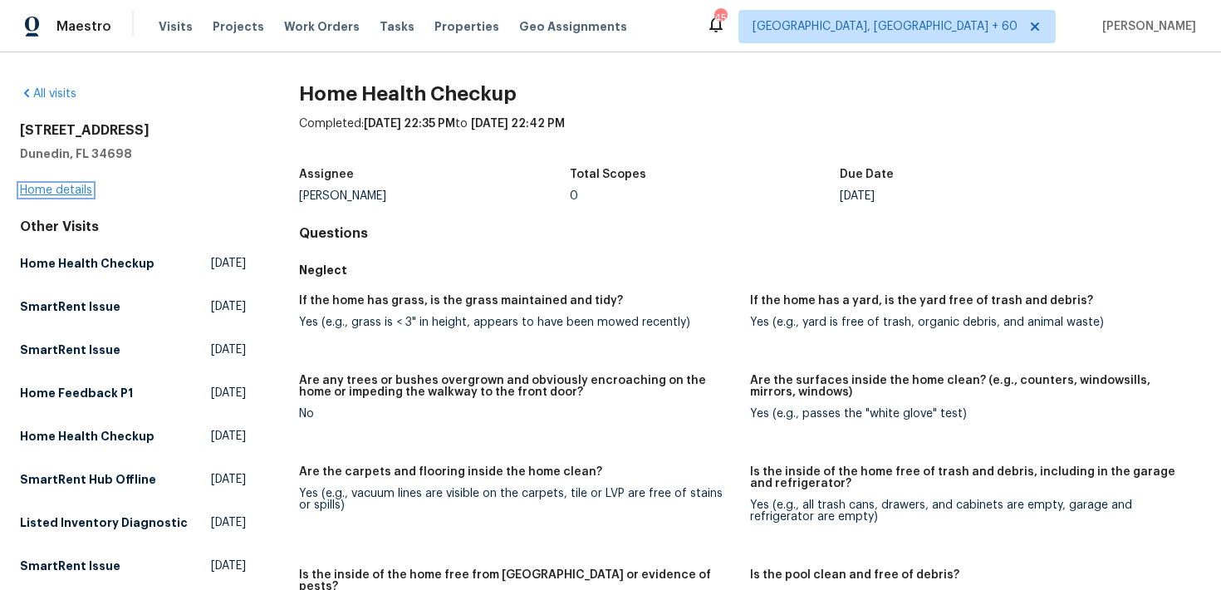
click at [66, 195] on link "Home details" at bounding box center [56, 190] width 72 height 12
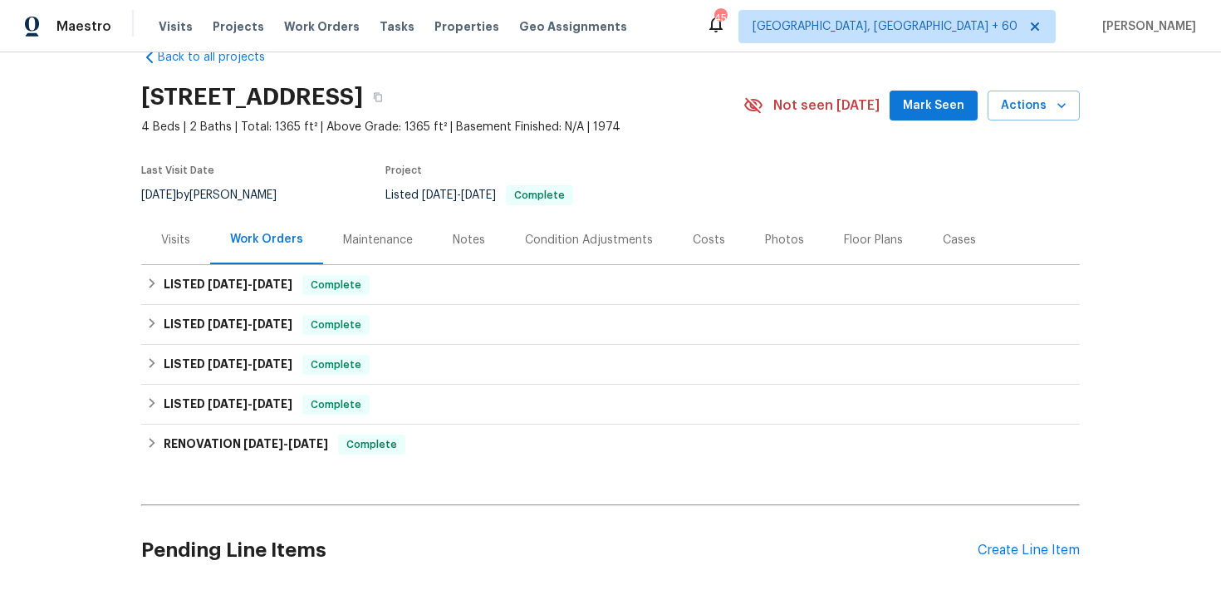
scroll to position [69, 0]
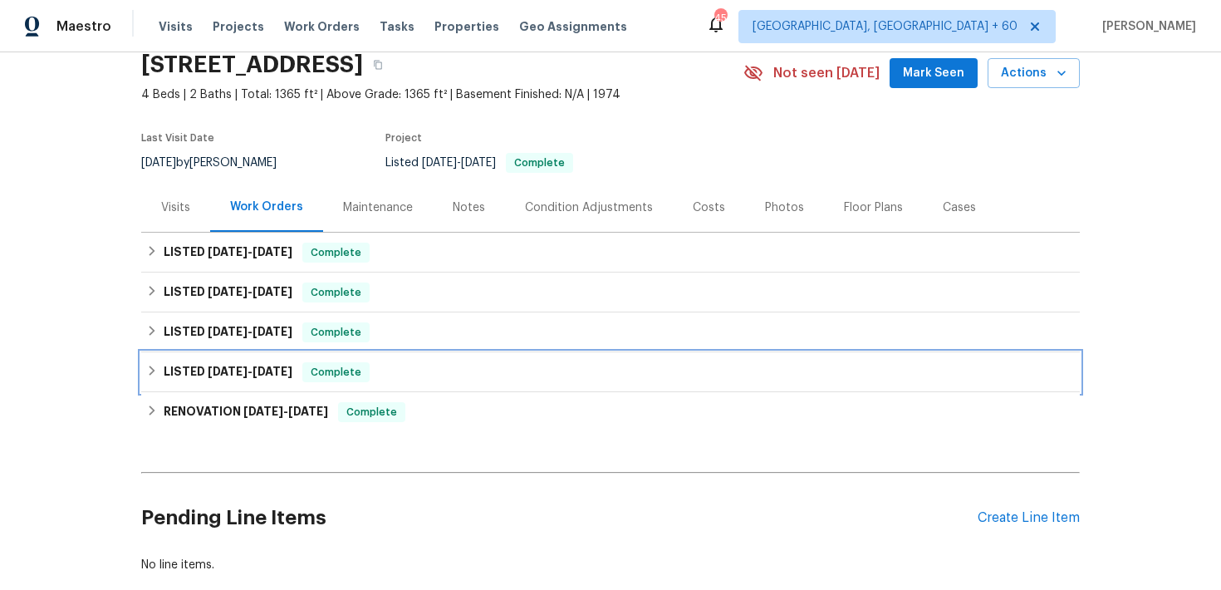
click at [357, 377] on span "Complete" at bounding box center [336, 372] width 64 height 17
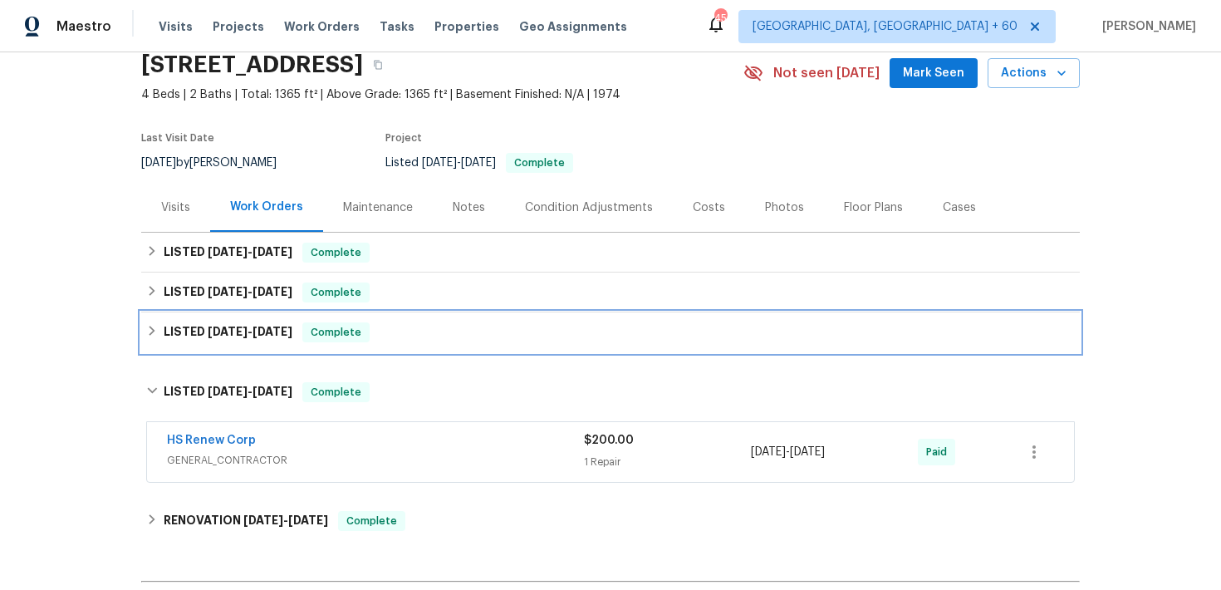
click at [400, 339] on div "LISTED [DATE] - [DATE] Complete" at bounding box center [610, 332] width 929 height 20
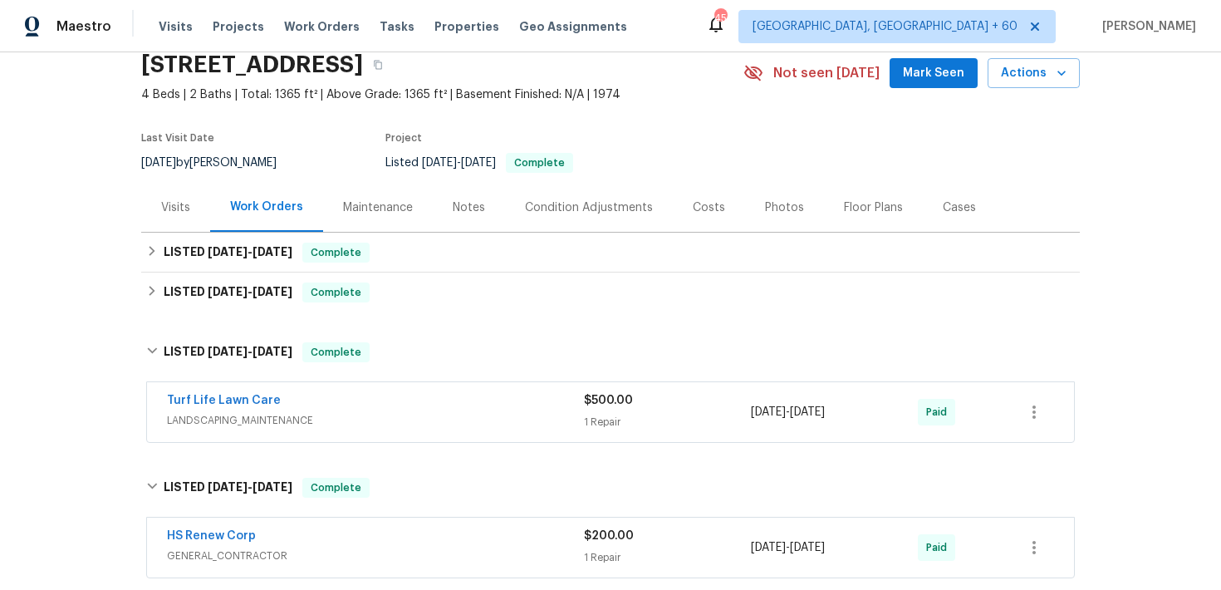
click at [612, 409] on div "$500.00 1 Repair" at bounding box center [667, 412] width 167 height 40
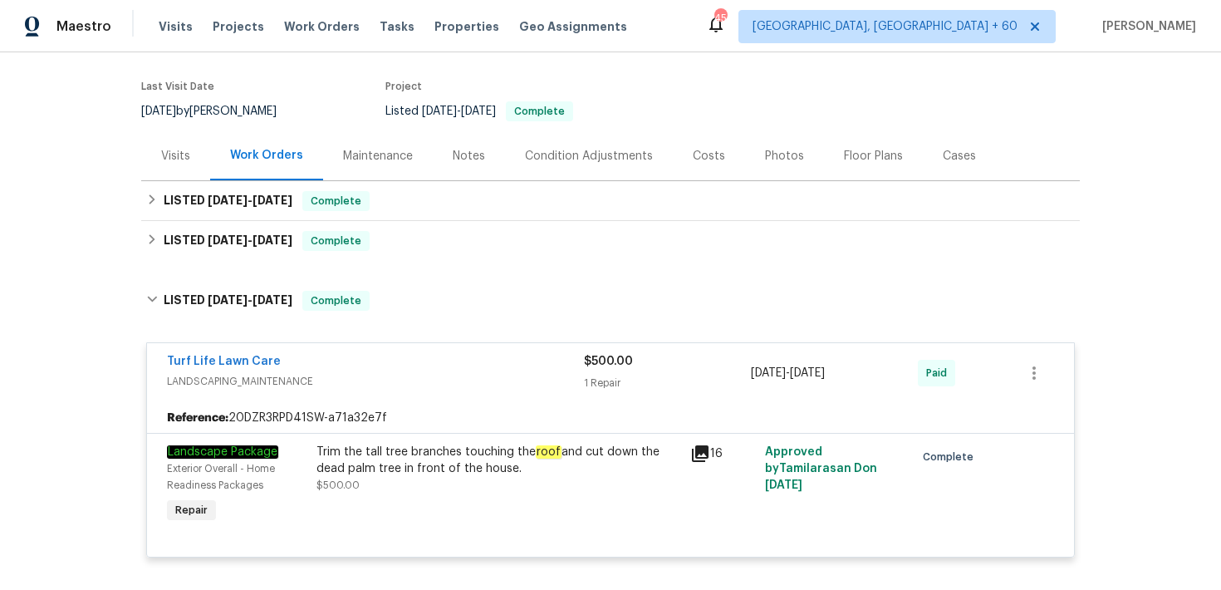
scroll to position [34, 0]
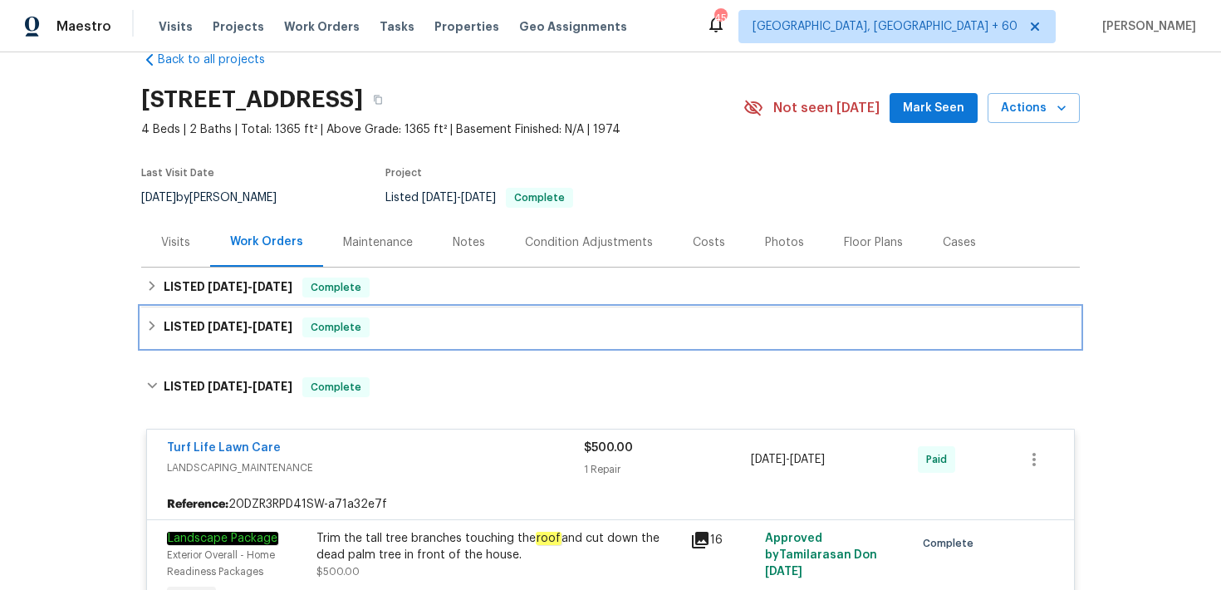
click at [513, 339] on div "LISTED [DATE] - [DATE] Complete" at bounding box center [610, 327] width 939 height 40
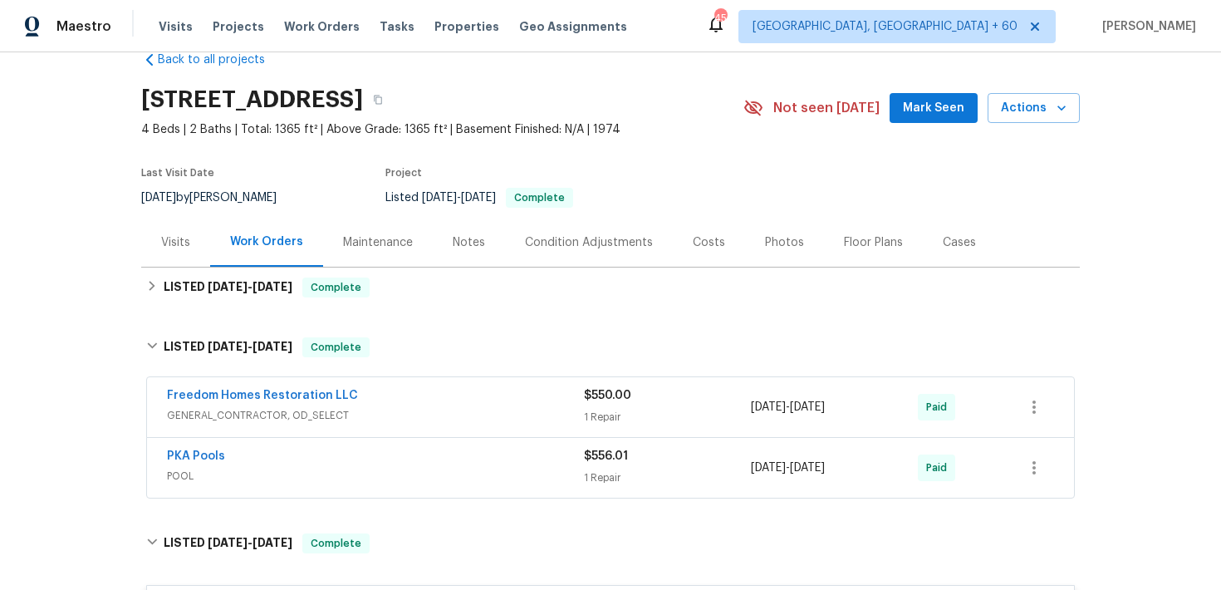
click at [608, 411] on div "1 Repair" at bounding box center [667, 417] width 167 height 17
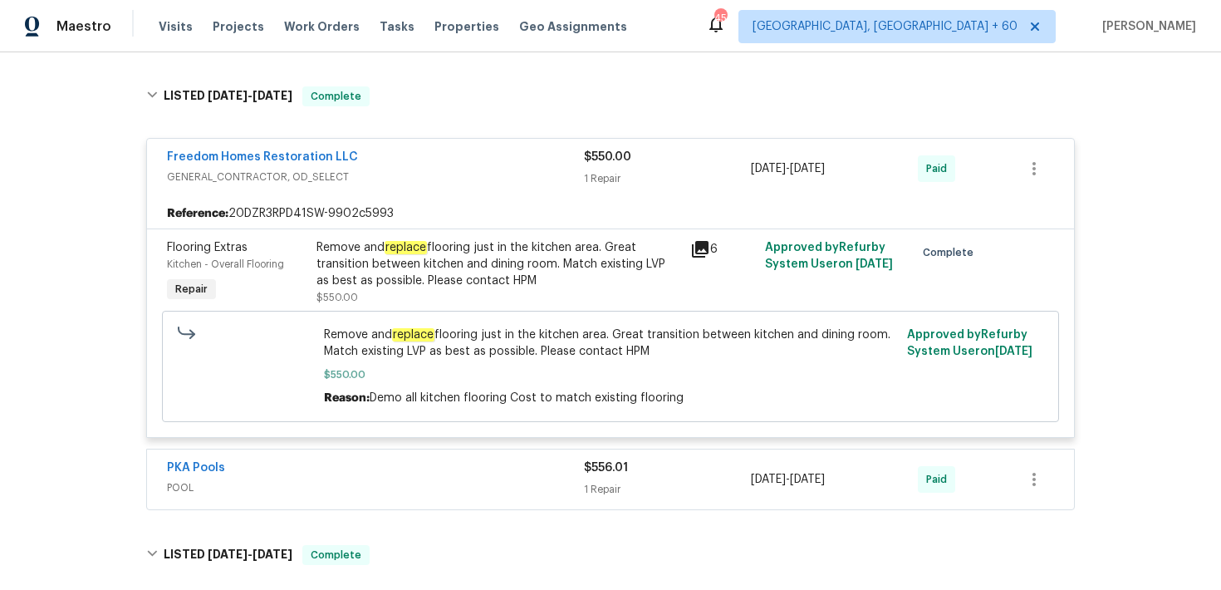
scroll to position [339, 0]
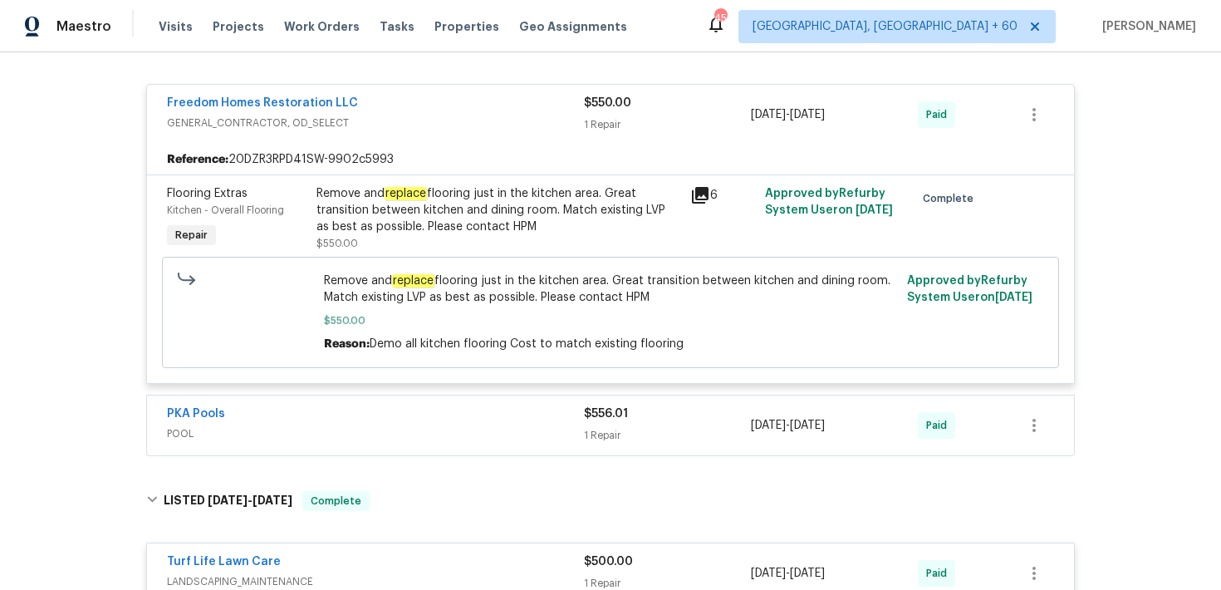
click at [605, 425] on div "$556.01 1 Repair" at bounding box center [667, 425] width 167 height 40
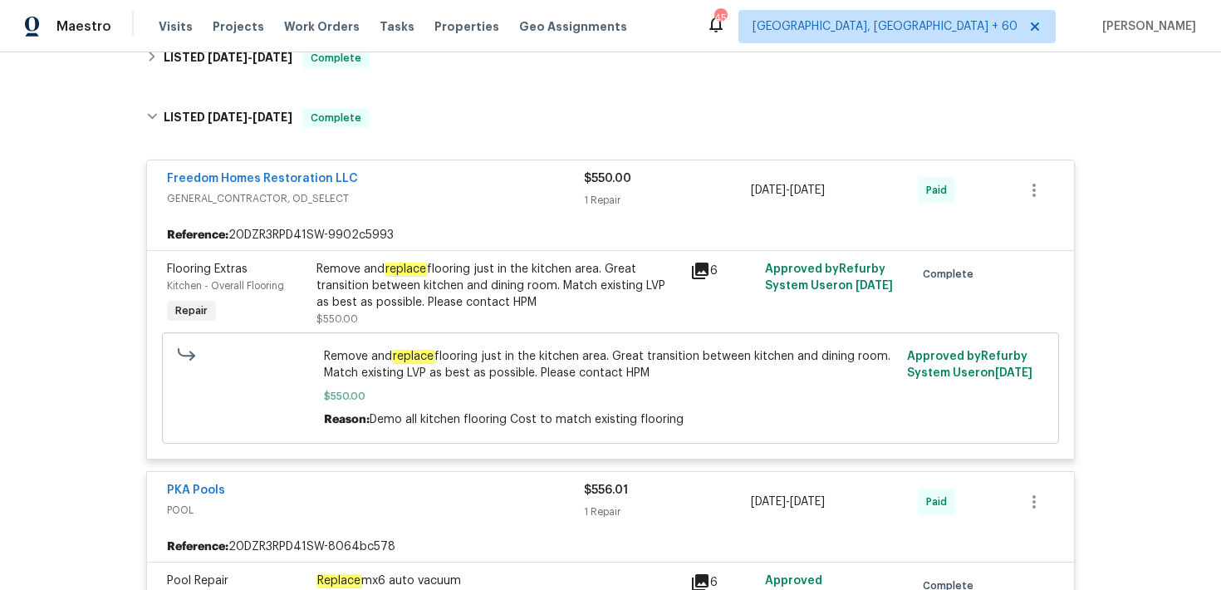
scroll to position [122, 0]
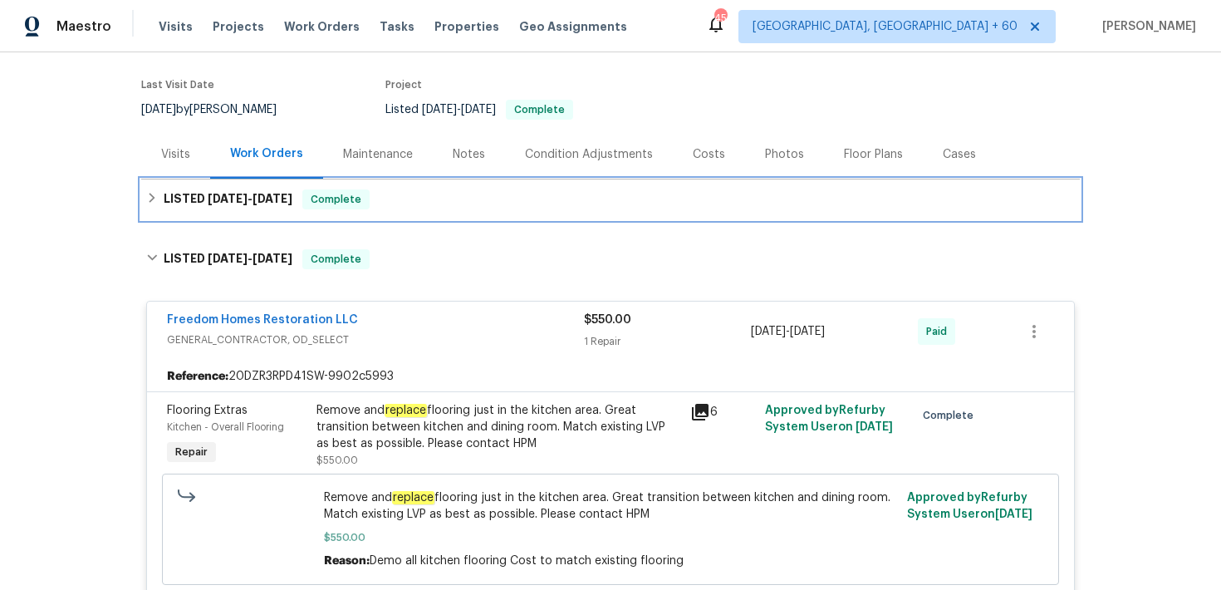
click at [452, 214] on div "LISTED [DATE] - [DATE] Complete" at bounding box center [610, 199] width 939 height 40
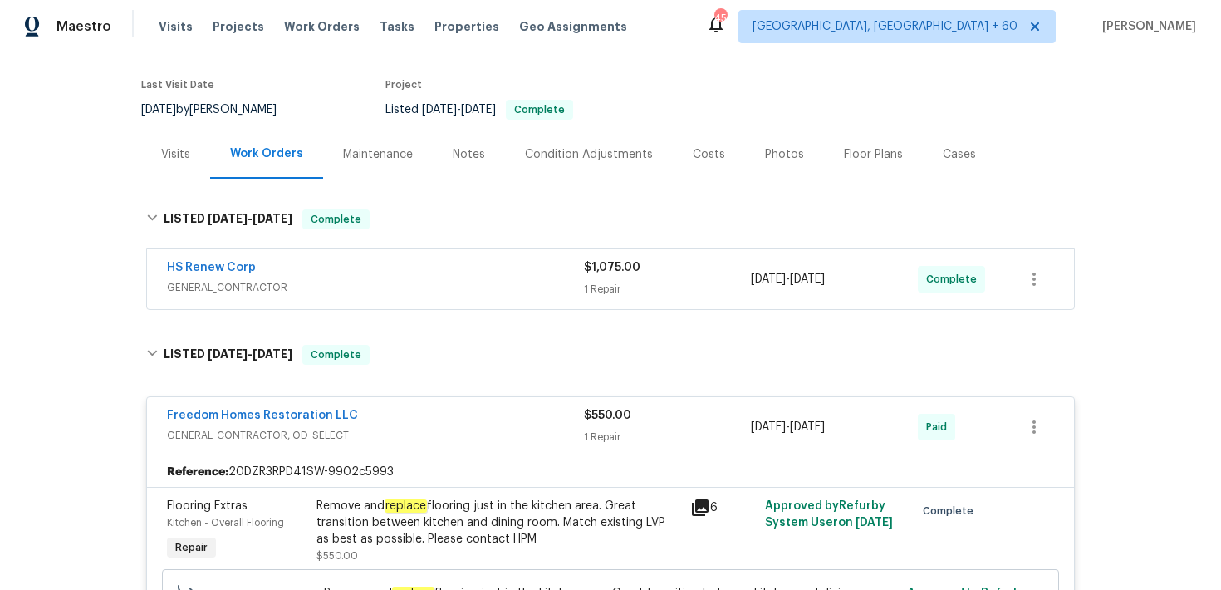
click at [569, 272] on div "HS Renew Corp" at bounding box center [375, 269] width 417 height 20
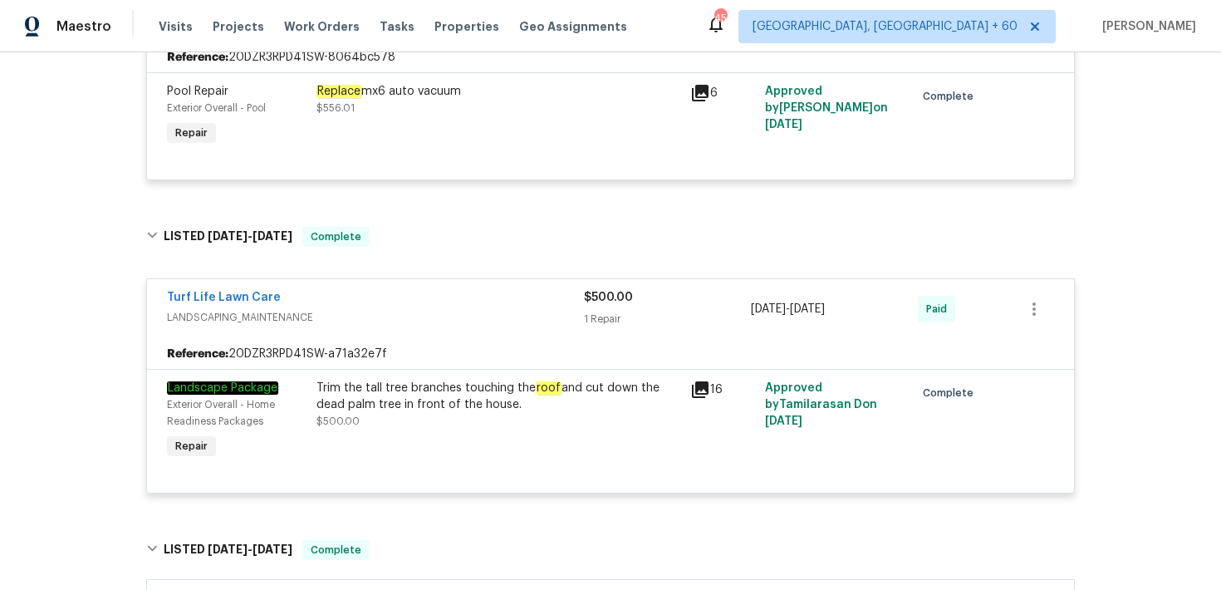
scroll to position [1309, 0]
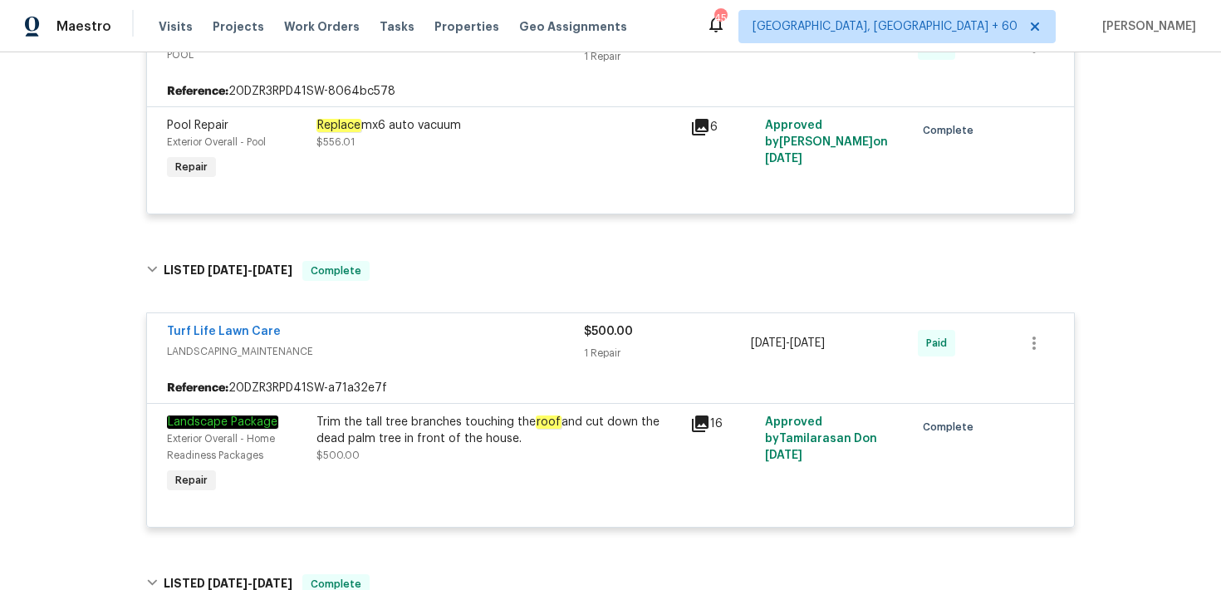
click at [617, 324] on div "$500.00" at bounding box center [667, 331] width 167 height 17
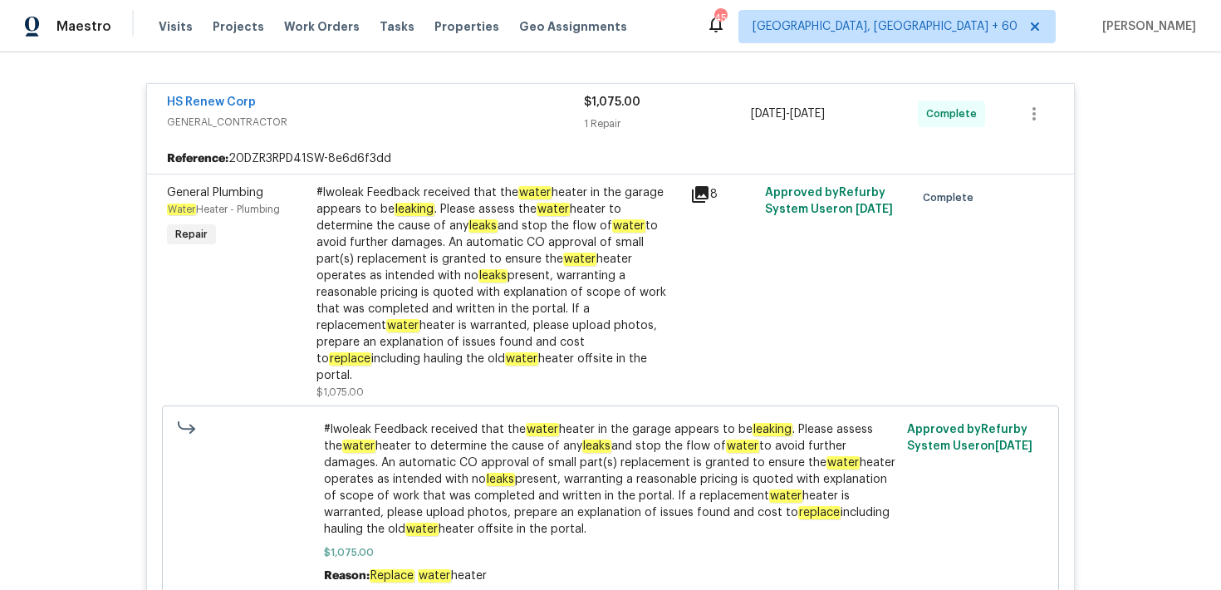
scroll to position [294, 0]
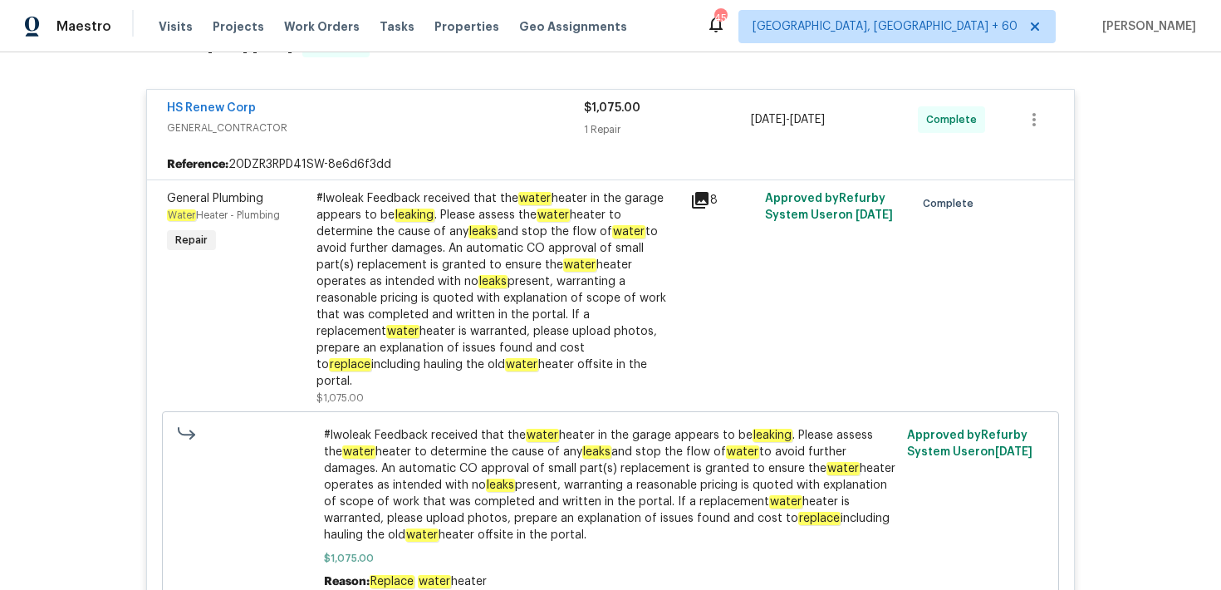
click at [396, 336] on div "#lwoleak Feedback received that the water heater in the garage appears to be le…" at bounding box center [499, 289] width 364 height 199
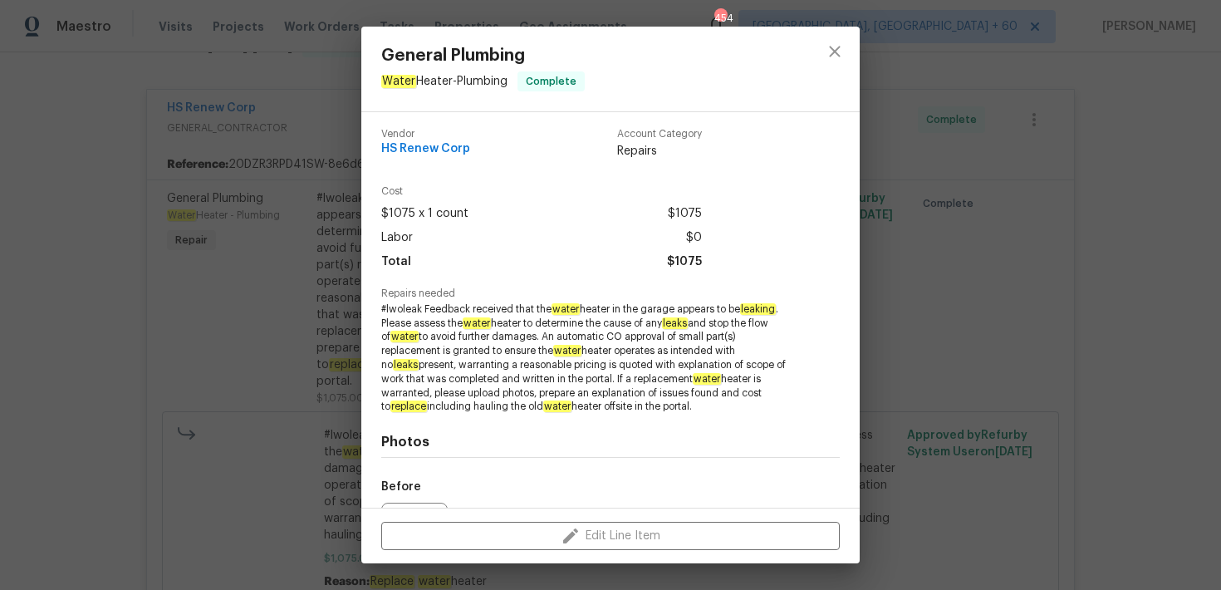
scroll to position [189, 0]
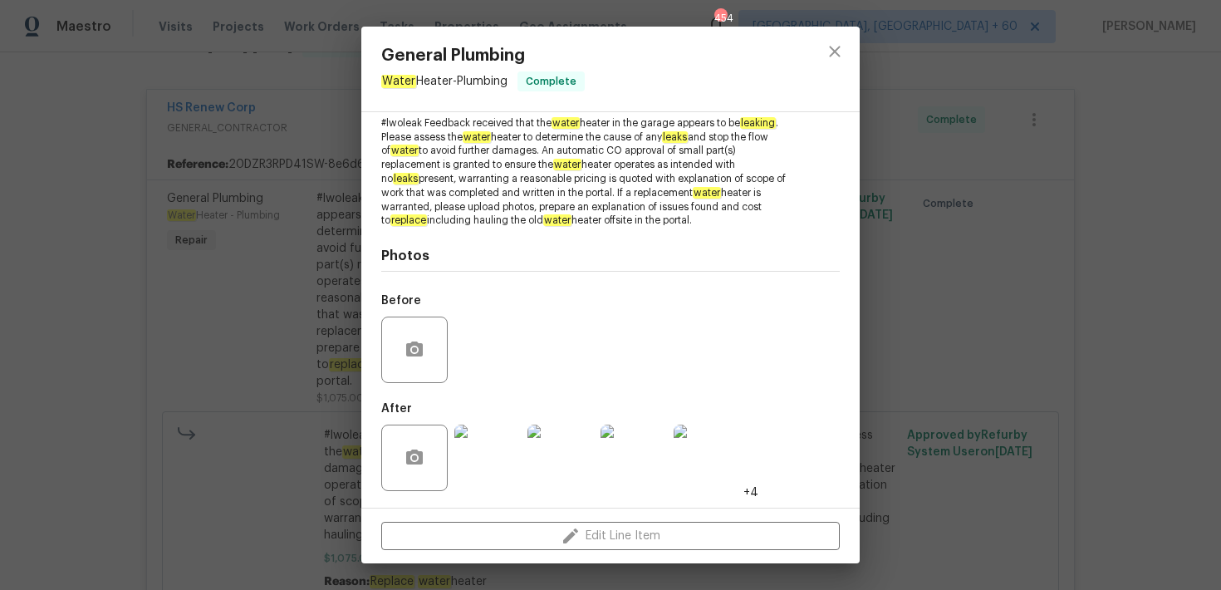
click at [142, 290] on div "General Plumbing Water Heater - Plumbing Complete Vendor HS Renew Corp Account …" at bounding box center [610, 295] width 1221 height 590
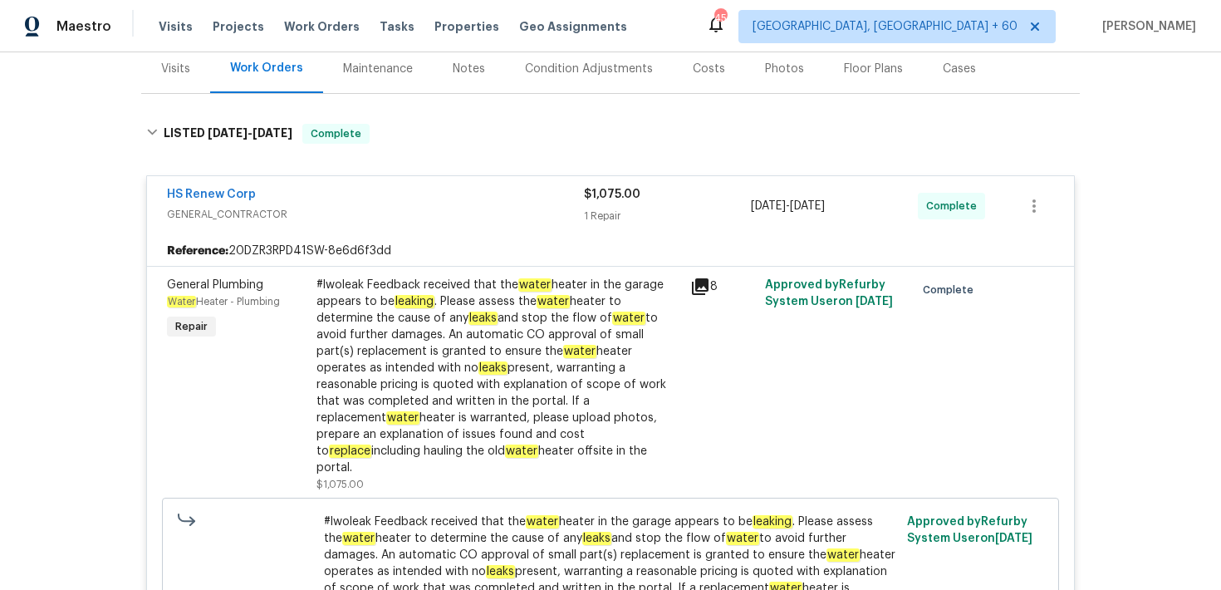
scroll to position [178, 0]
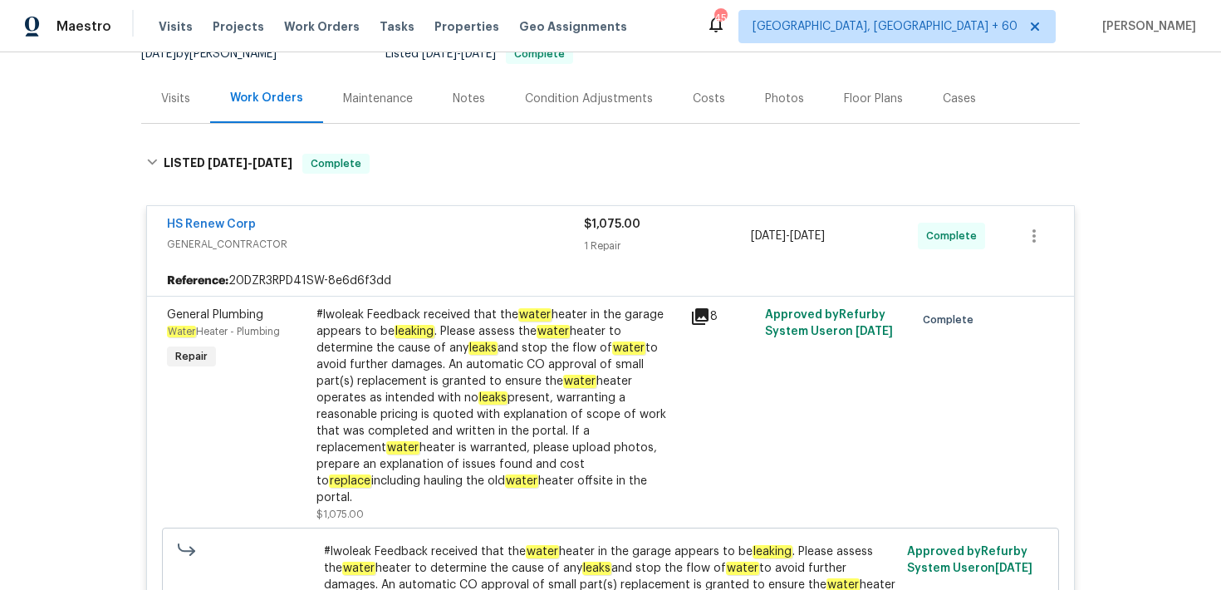
click at [440, 239] on span "GENERAL_CONTRACTOR" at bounding box center [375, 244] width 417 height 17
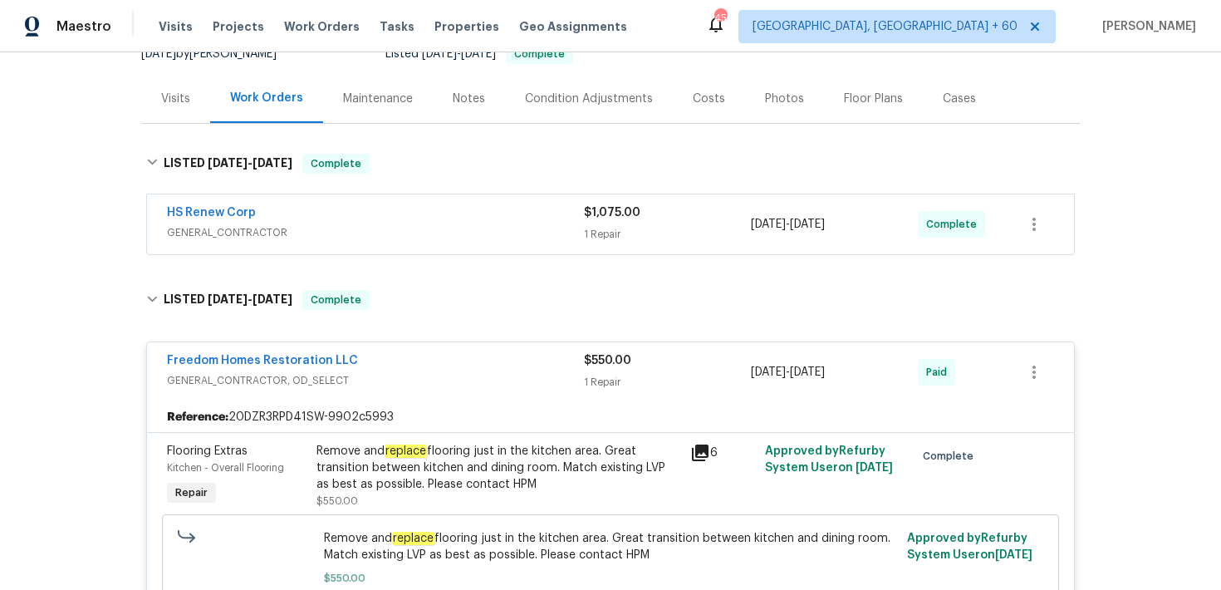
click at [440, 239] on span "GENERAL_CONTRACTOR" at bounding box center [375, 232] width 417 height 17
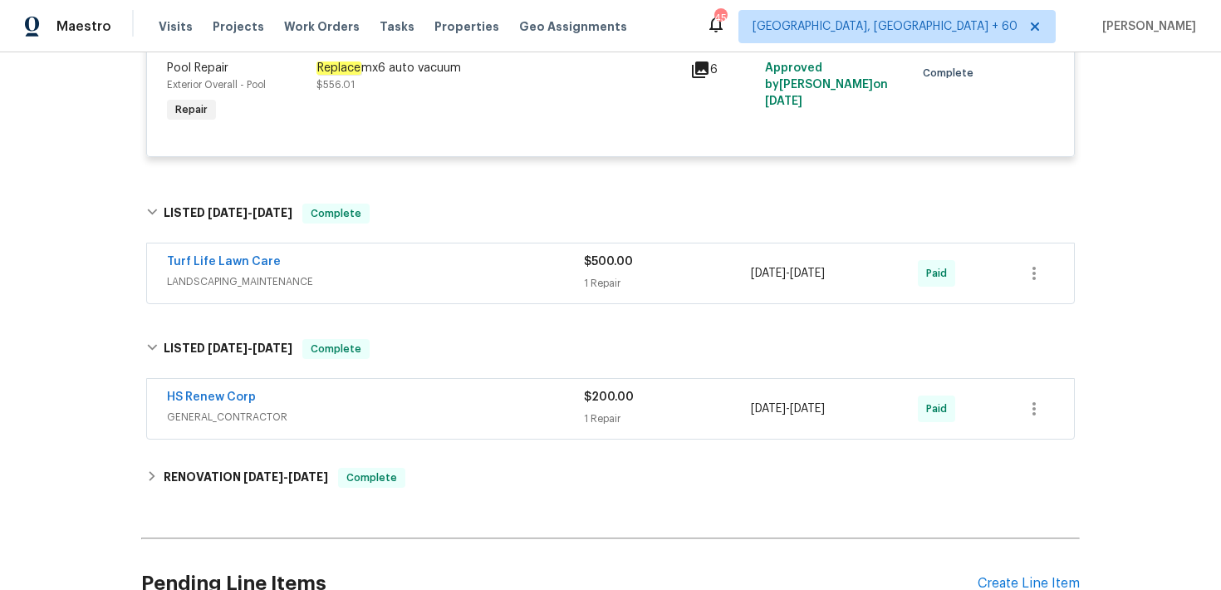
scroll to position [1360, 0]
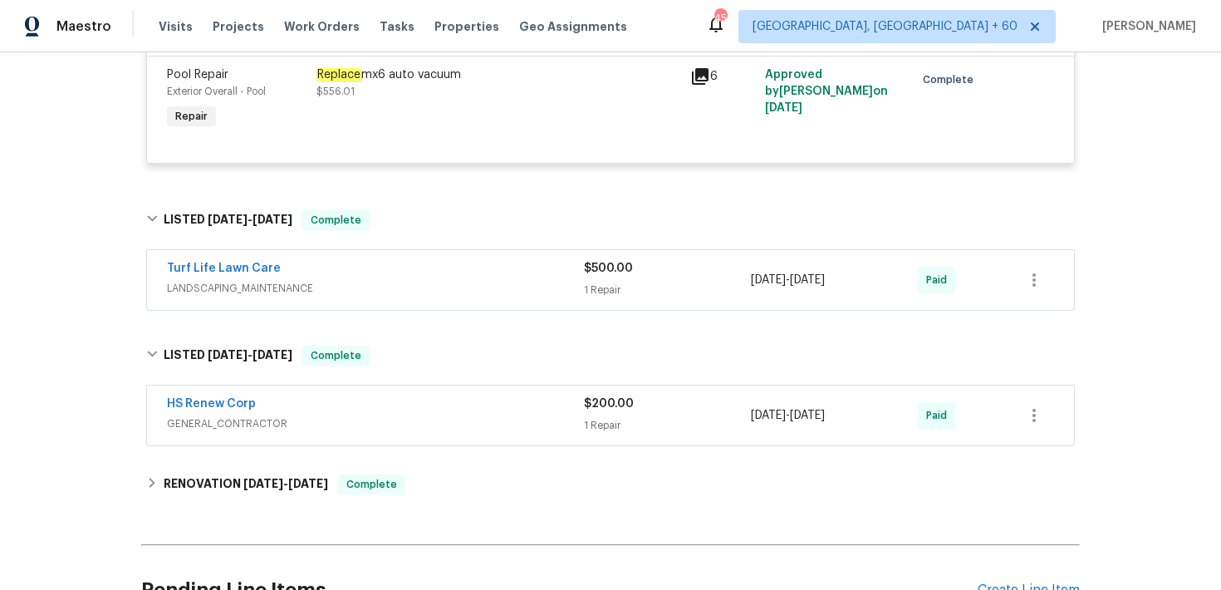
click at [611, 282] on div "1 Repair" at bounding box center [667, 290] width 167 height 17
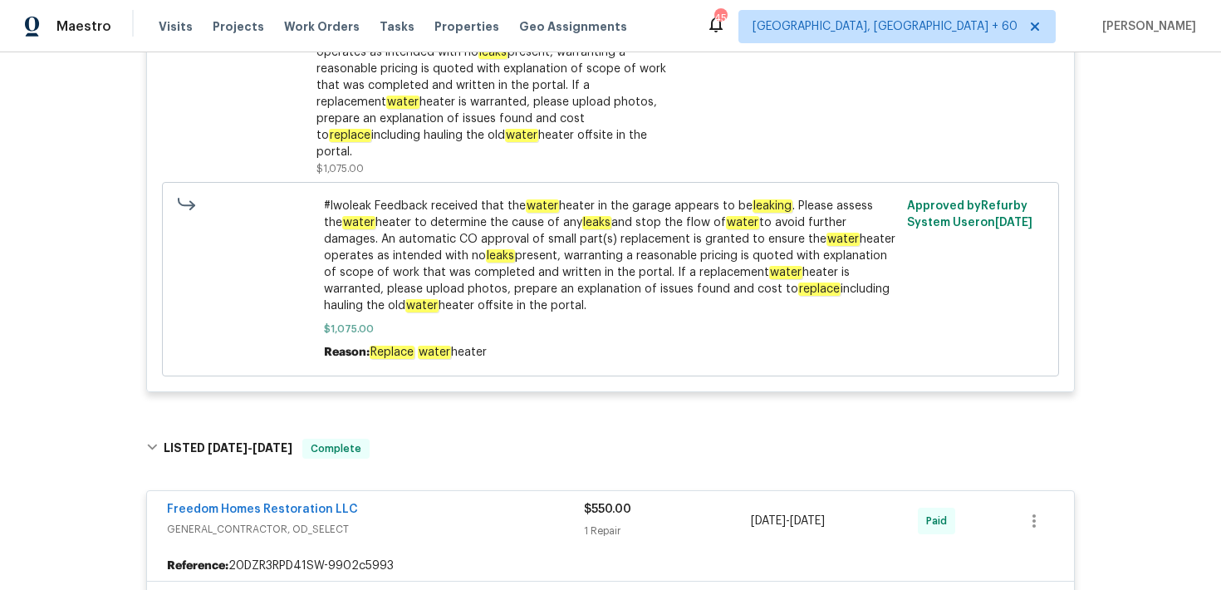
scroll to position [0, 0]
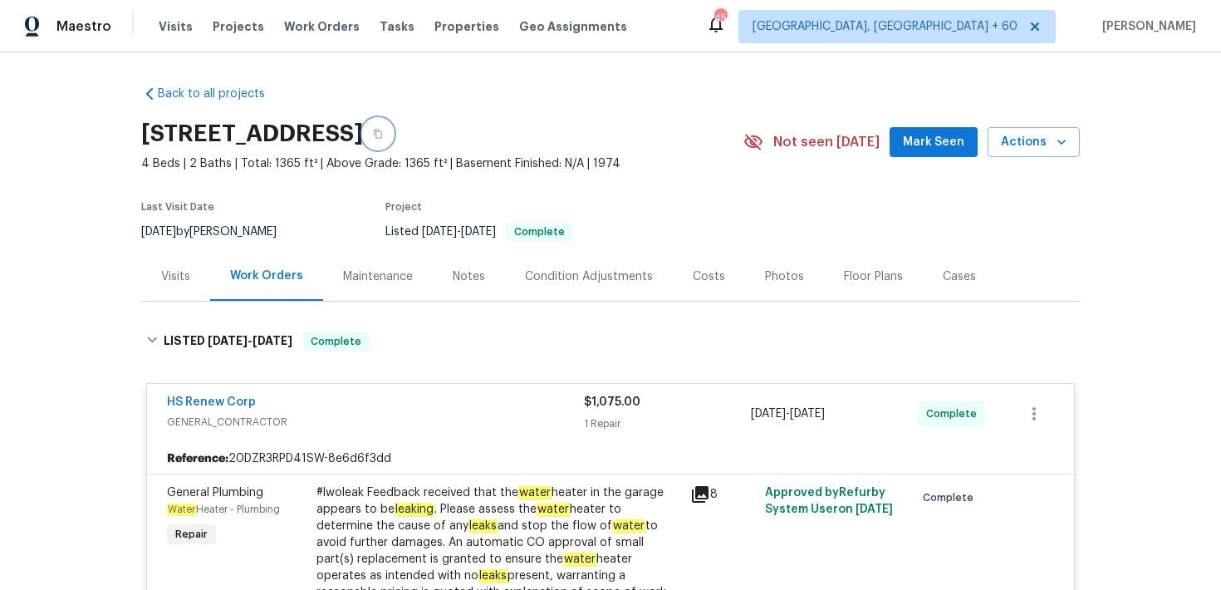
click at [393, 125] on button "button" at bounding box center [378, 134] width 30 height 30
click at [166, 42] on div "Visits Projects Work Orders Tasks Properties Geo Assignments" at bounding box center [403, 26] width 489 height 33
click at [166, 32] on span "Visits" at bounding box center [176, 26] width 34 height 17
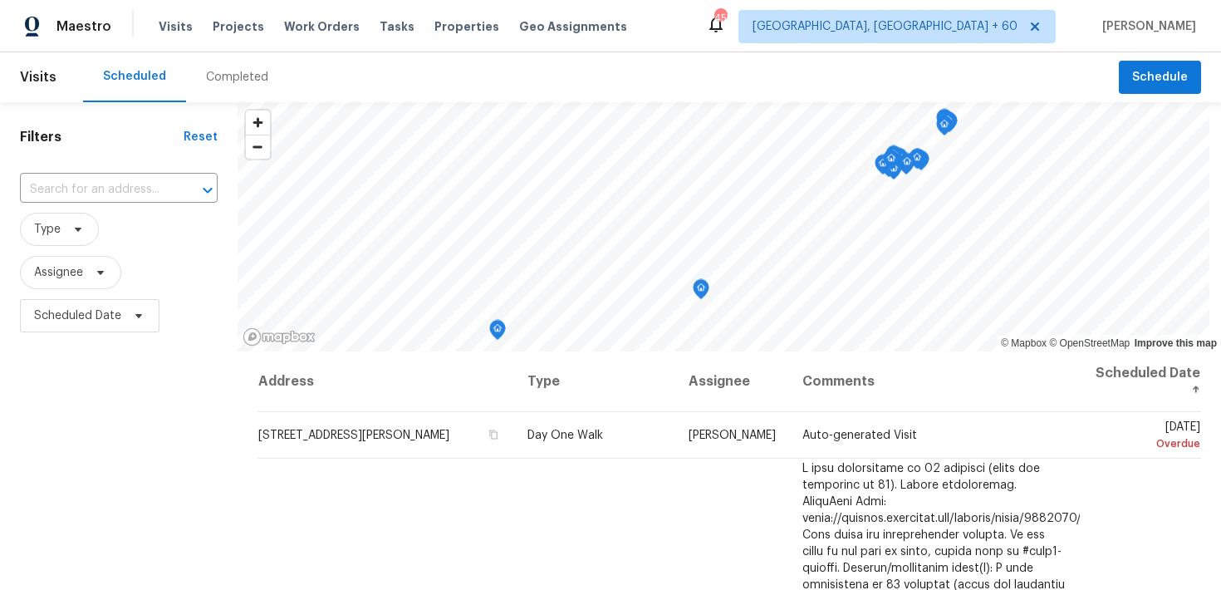
click at [206, 79] on div "Completed" at bounding box center [237, 77] width 62 height 17
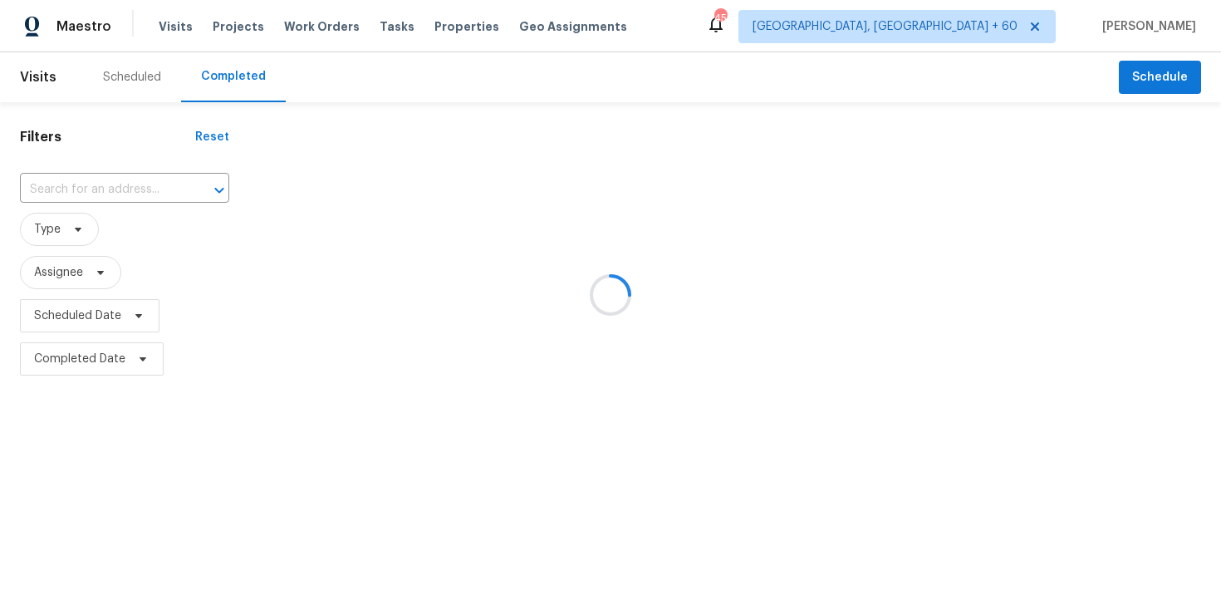
click at [126, 185] on div at bounding box center [610, 295] width 1221 height 590
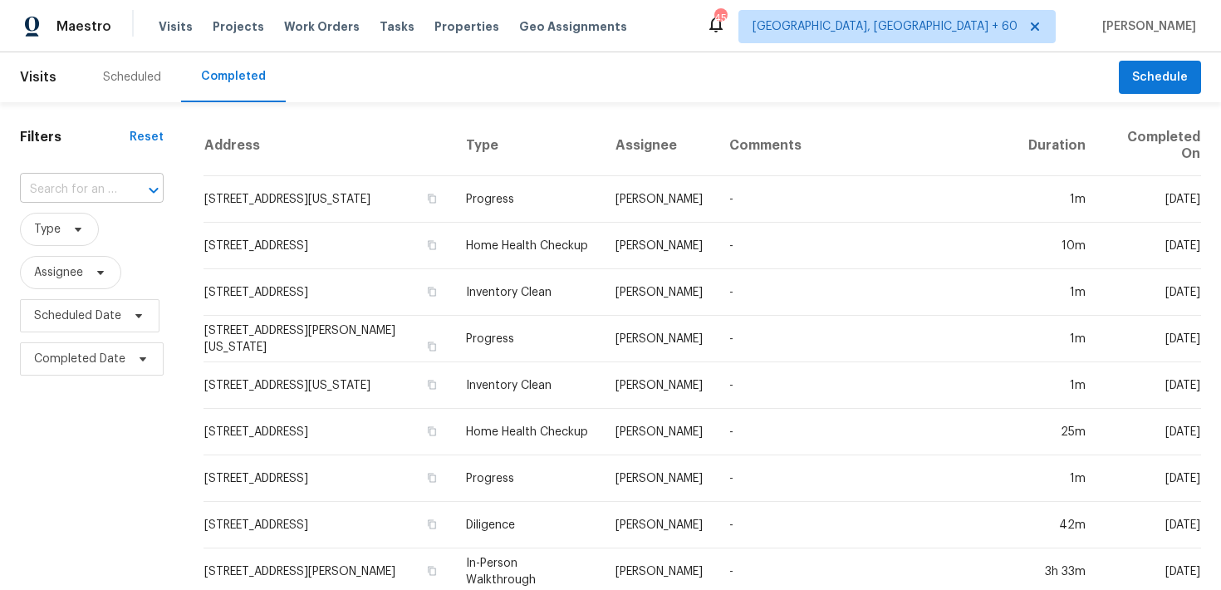
click at [81, 187] on input "text" at bounding box center [68, 190] width 97 height 26
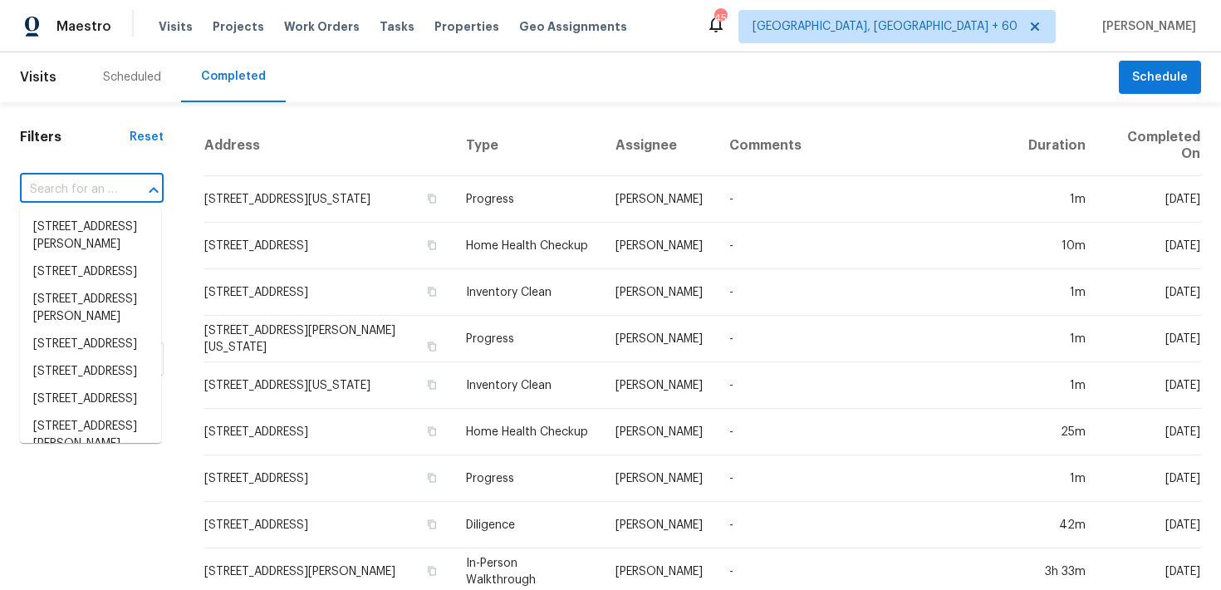
paste input "[STREET_ADDRESS][PERSON_NAME]"
type input "[STREET_ADDRESS][PERSON_NAME]"
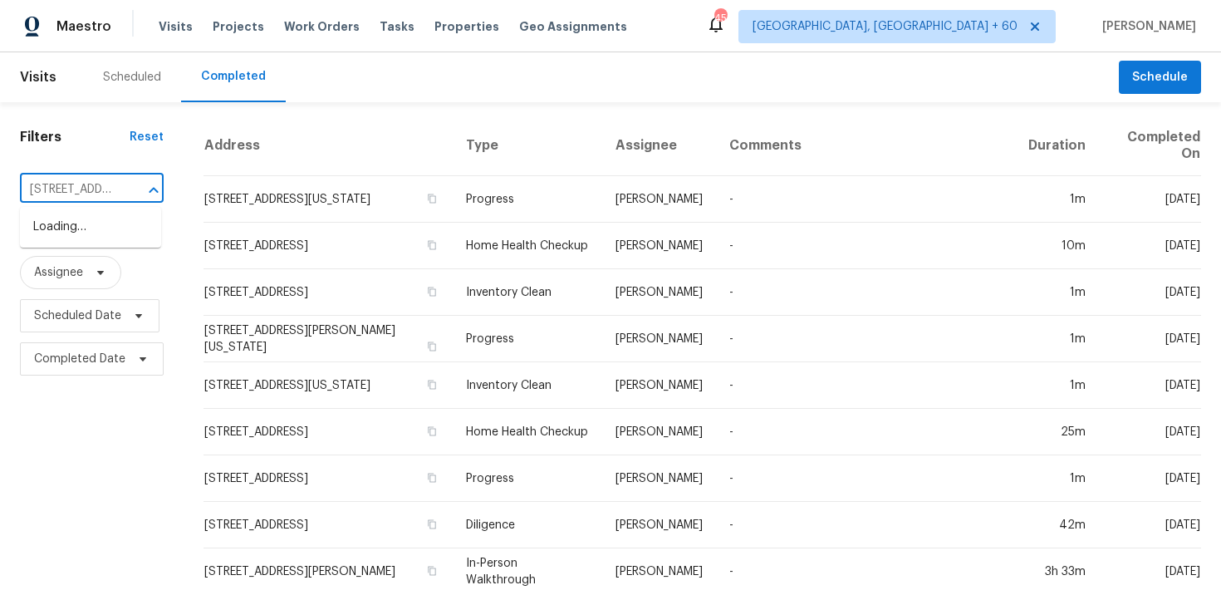
scroll to position [0, 155]
click at [54, 253] on li "[STREET_ADDRESS][PERSON_NAME]" at bounding box center [90, 236] width 141 height 45
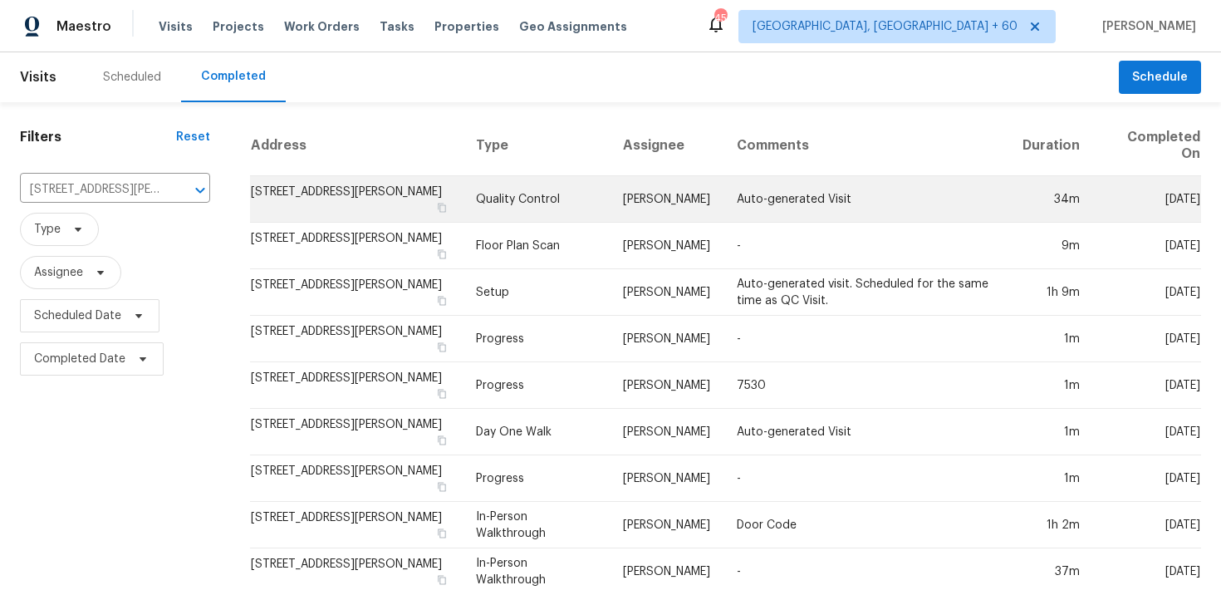
click at [566, 199] on td "Quality Control" at bounding box center [536, 199] width 147 height 47
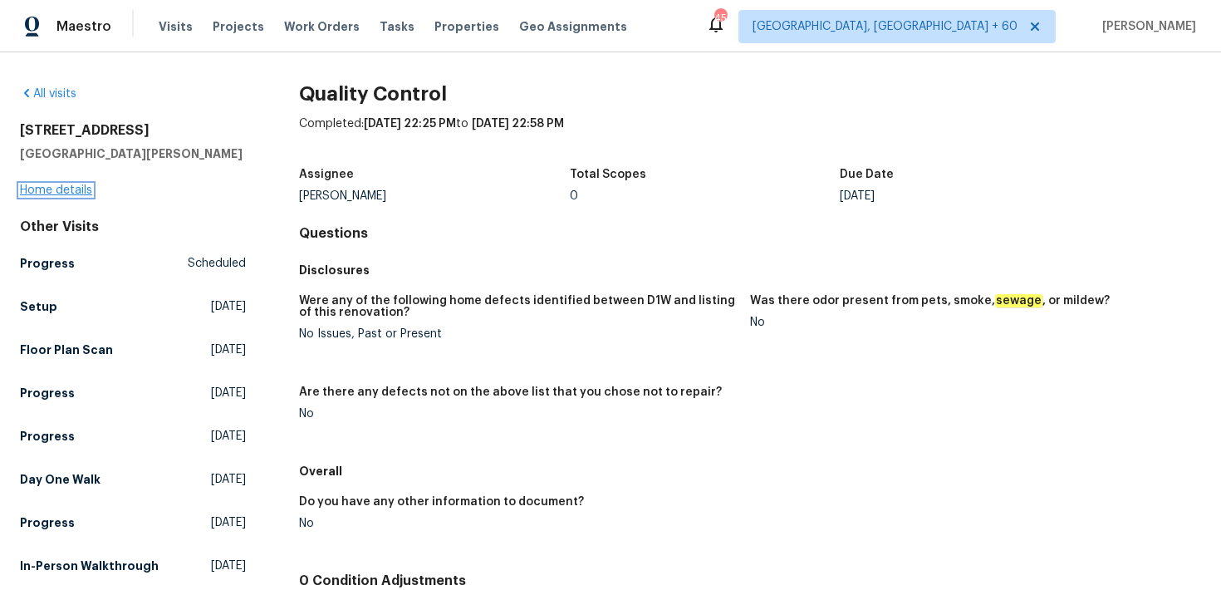
click at [37, 189] on link "Home details" at bounding box center [56, 190] width 72 height 12
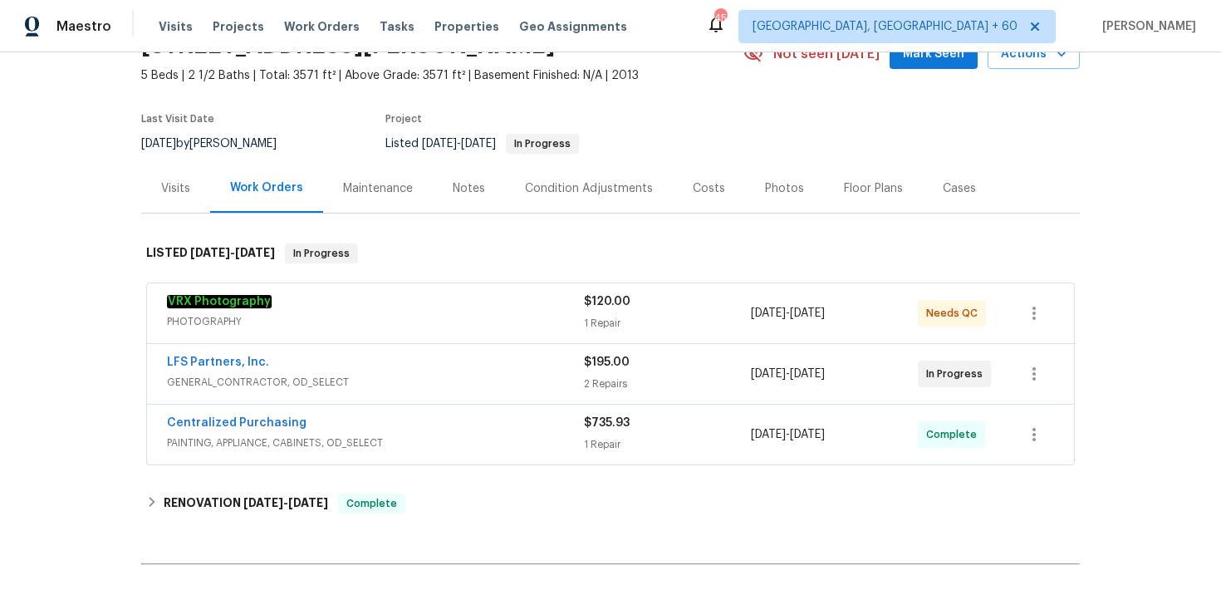
scroll to position [101, 0]
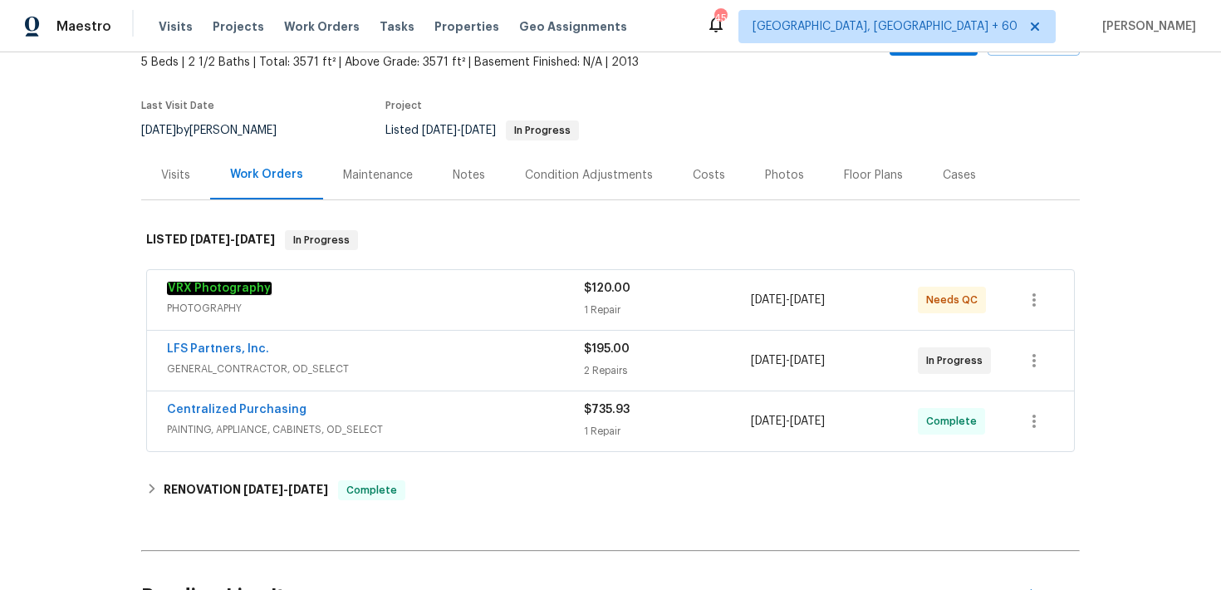
click at [623, 308] on div "1 Repair" at bounding box center [667, 310] width 167 height 17
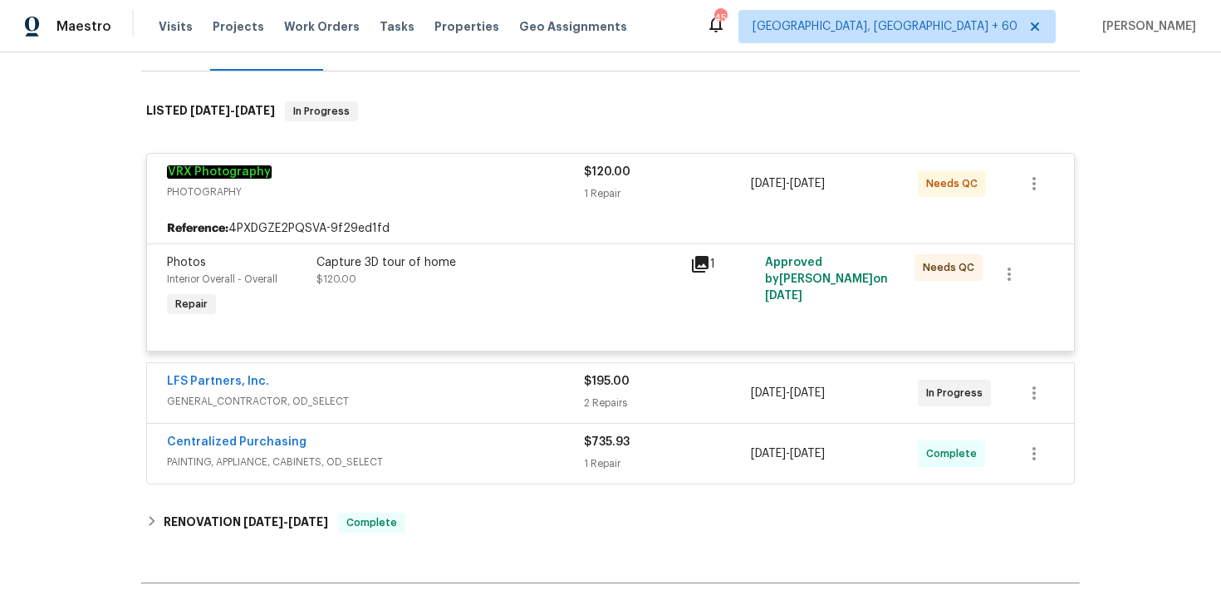
scroll to position [272, 0]
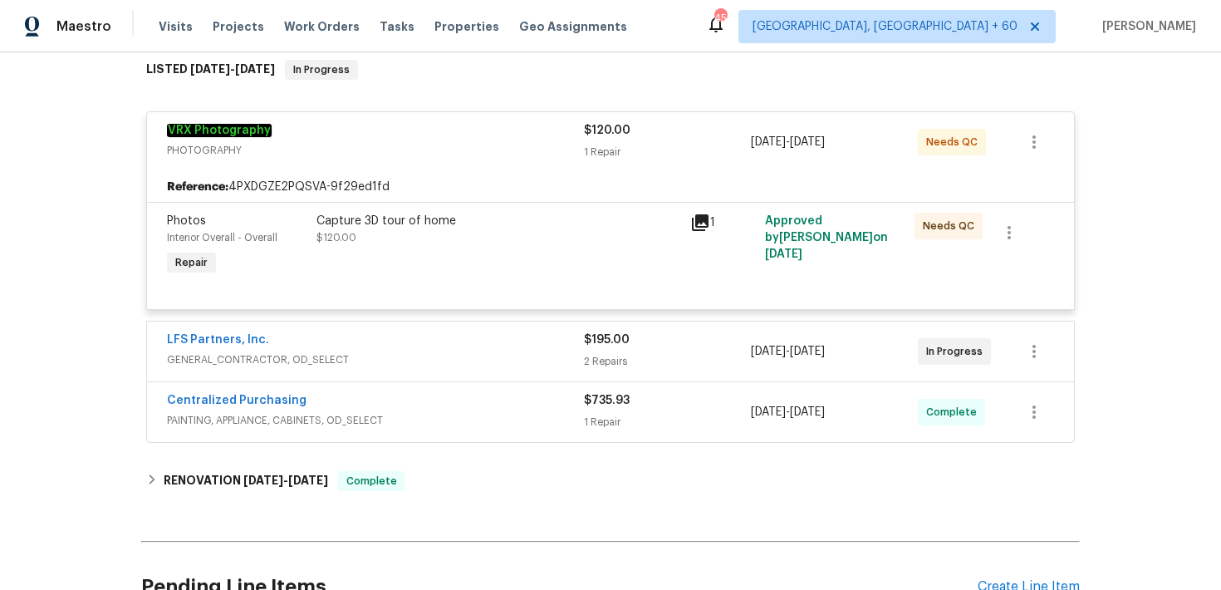
click at [609, 373] on div "LFS Partners, Inc. GENERAL_CONTRACTOR, OD_SELECT $195.00 2 Repairs [DATE] - [DA…" at bounding box center [610, 352] width 927 height 60
click at [606, 366] on div "2 Repairs" at bounding box center [667, 361] width 167 height 17
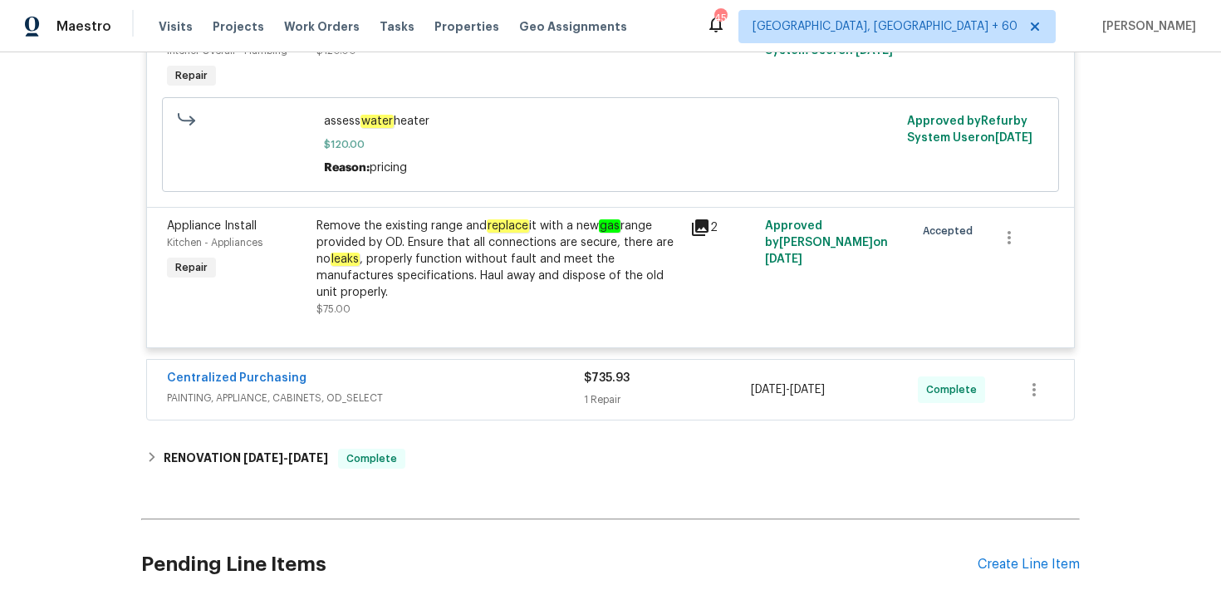
scroll to position [782, 0]
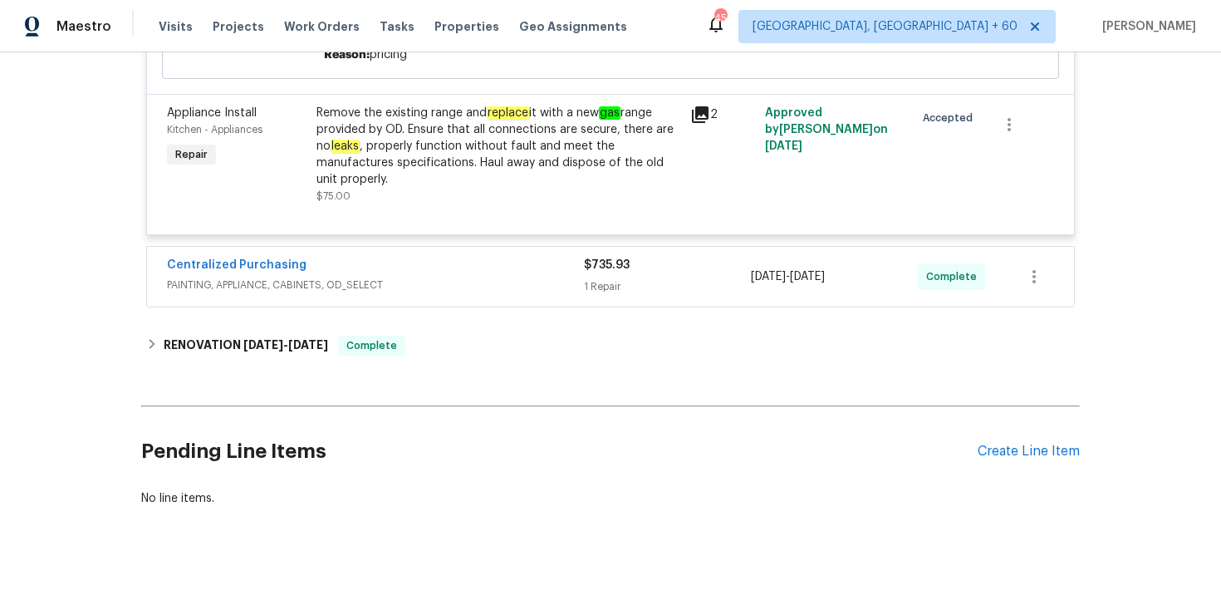
click at [602, 293] on div "1 Repair" at bounding box center [667, 286] width 167 height 17
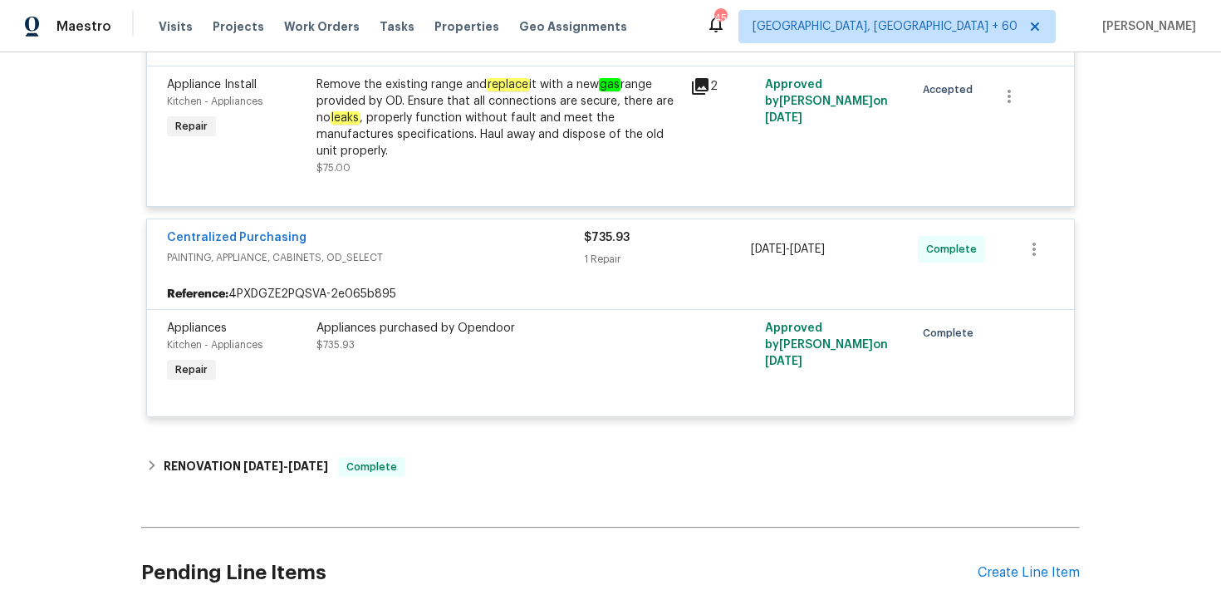
scroll to position [868, 0]
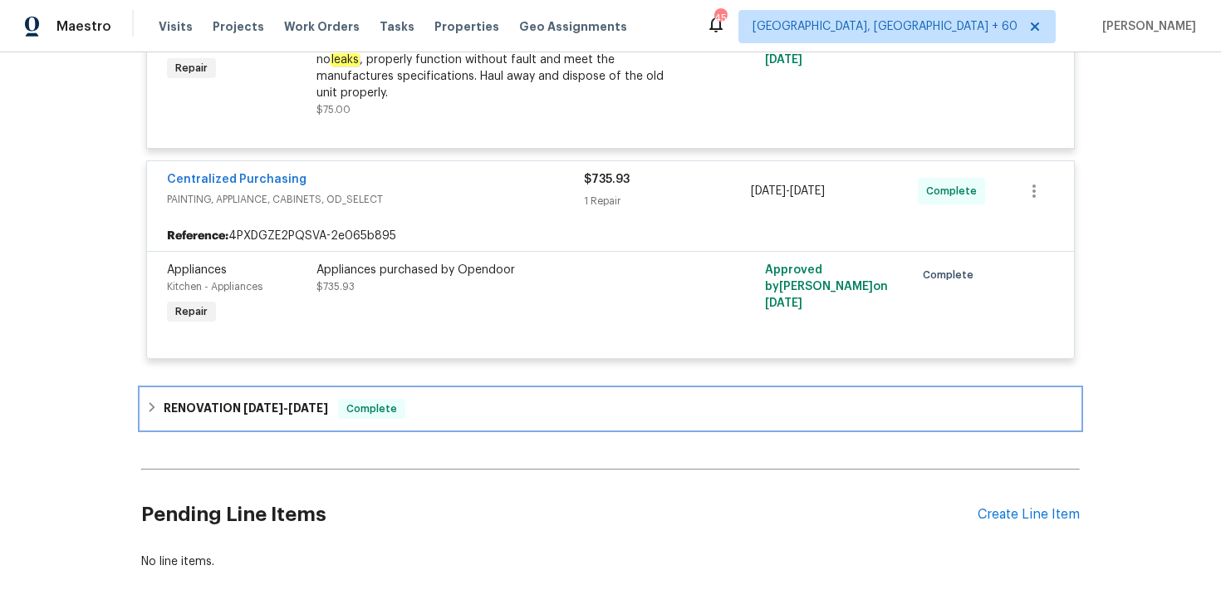
click at [409, 414] on div "RENOVATION [DATE] - [DATE] Complete" at bounding box center [610, 409] width 929 height 20
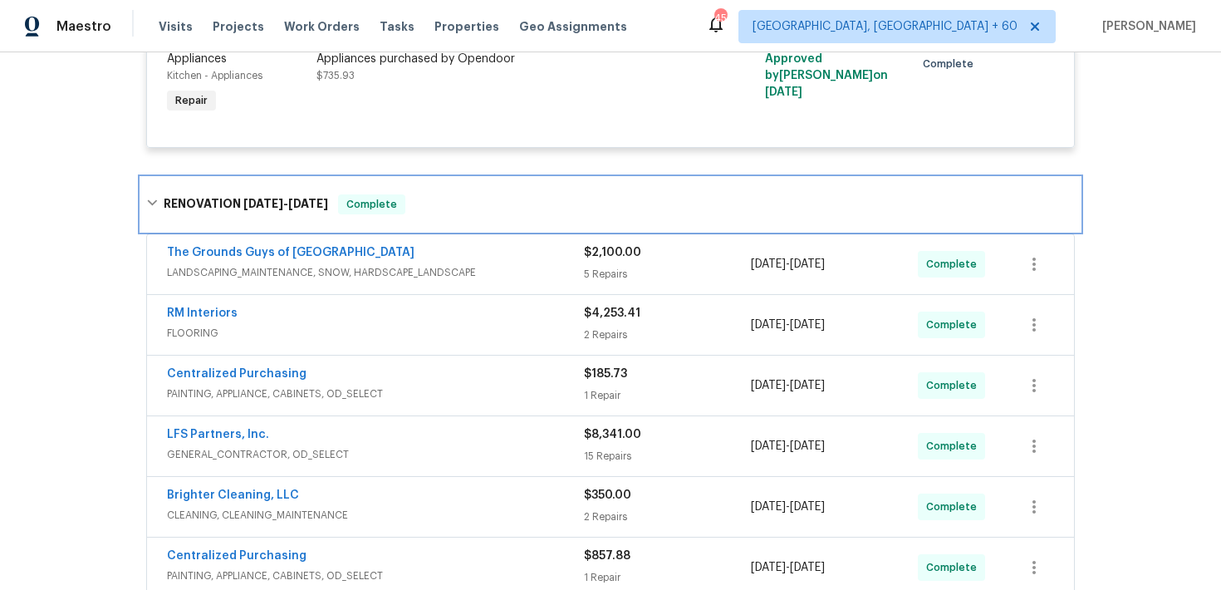
scroll to position [1103, 0]
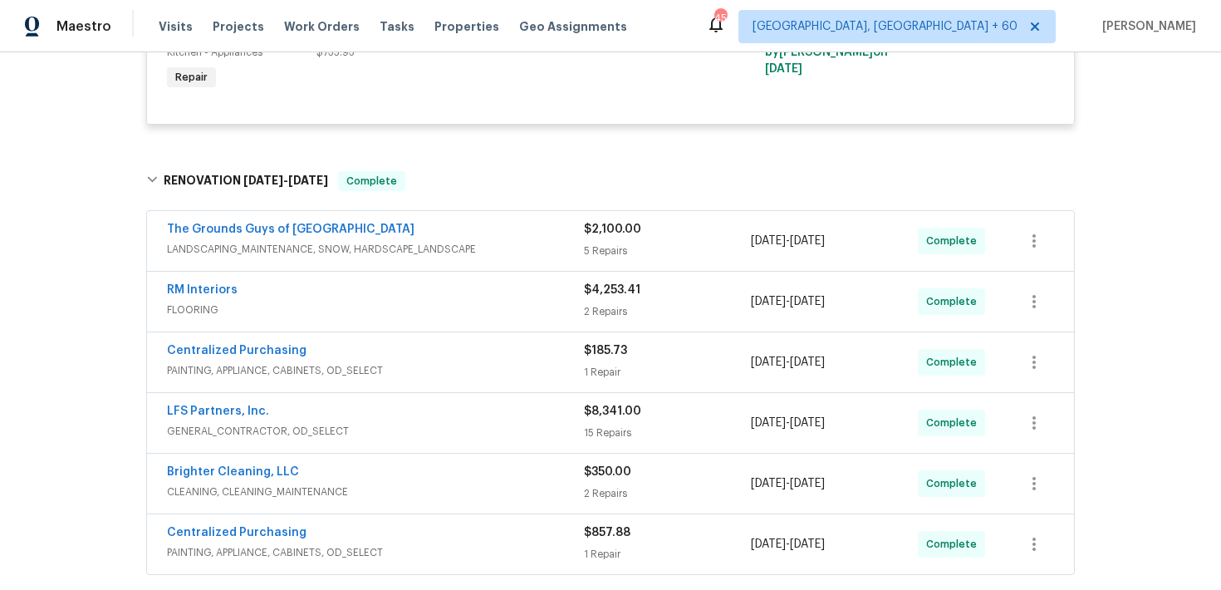
click at [607, 248] on div "5 Repairs" at bounding box center [667, 251] width 167 height 17
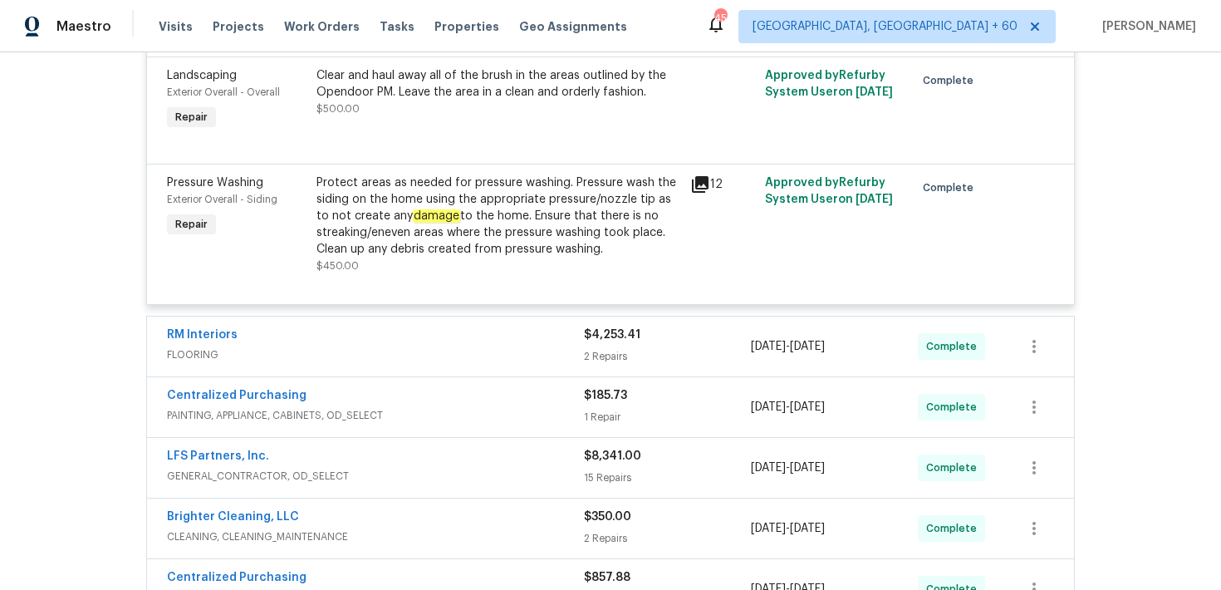
scroll to position [1868, 0]
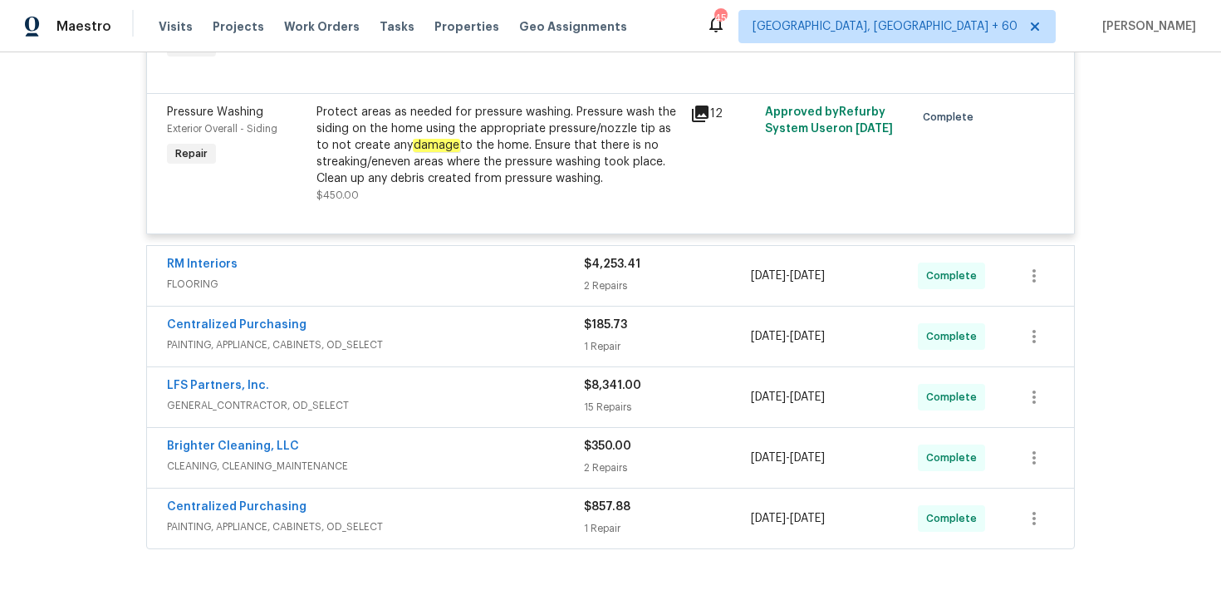
click at [595, 287] on div "2 Repairs" at bounding box center [667, 286] width 167 height 17
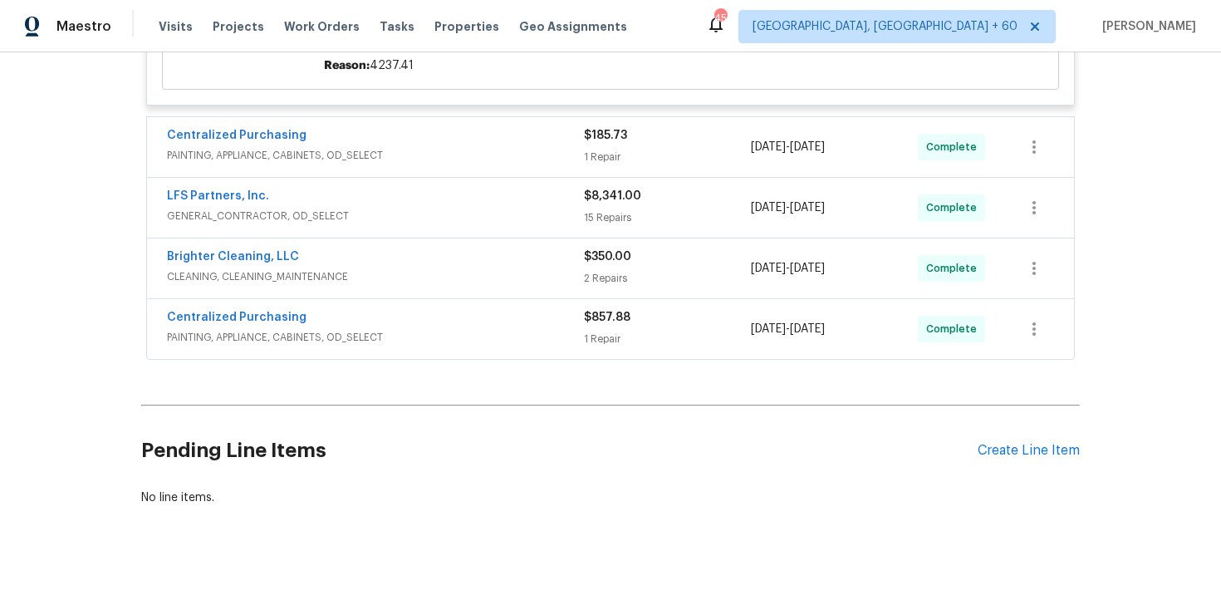
scroll to position [2517, 0]
click at [174, 30] on span "Visits" at bounding box center [176, 26] width 34 height 17
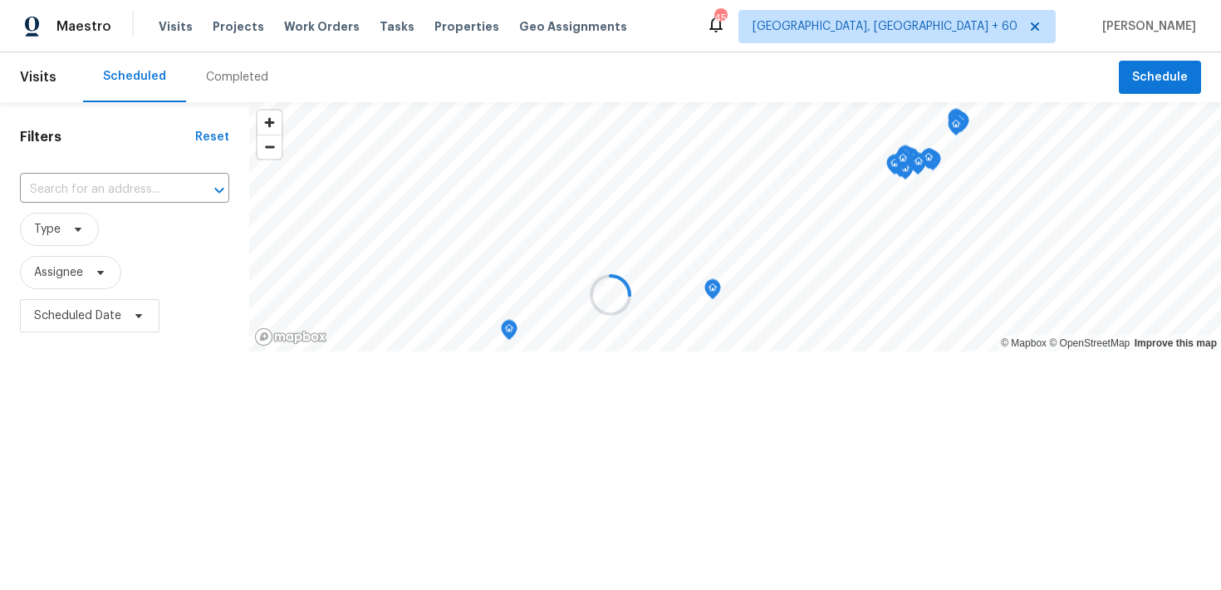
click at [233, 78] on div at bounding box center [610, 295] width 1221 height 590
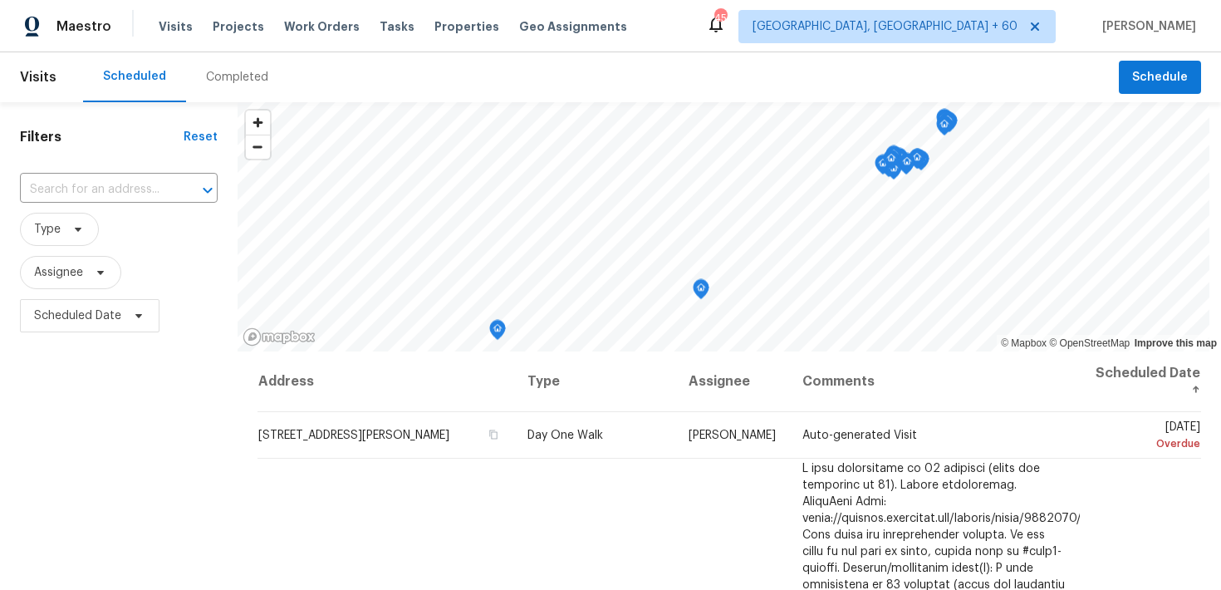
click at [236, 70] on div "Completed" at bounding box center [237, 77] width 62 height 17
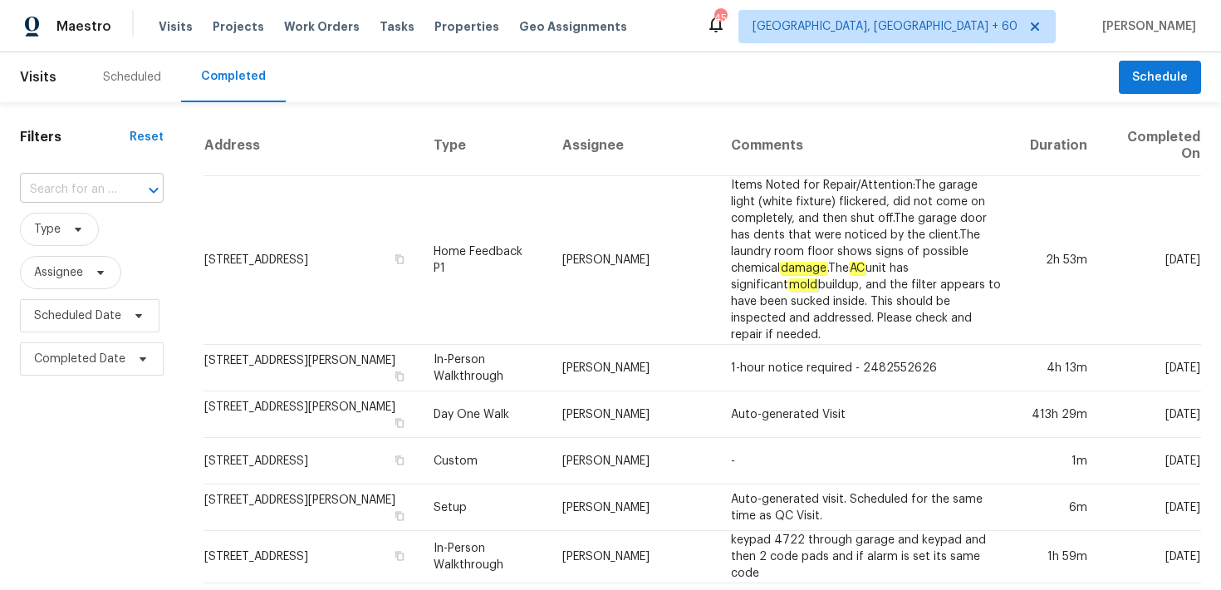
click at [70, 189] on input "text" at bounding box center [68, 190] width 97 height 26
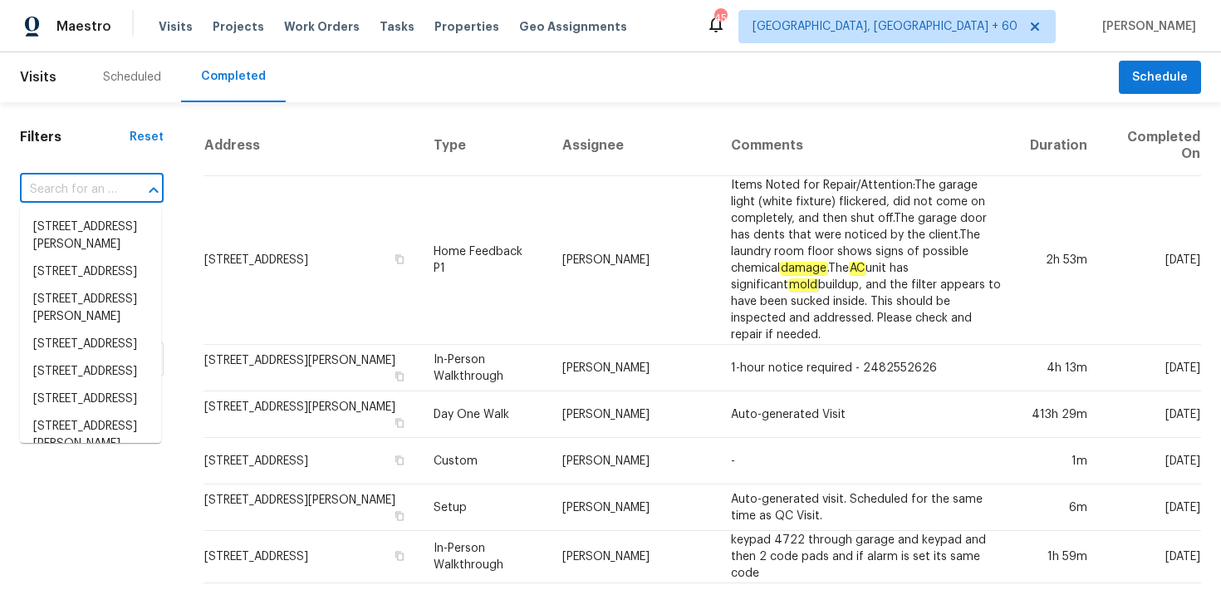
paste input "[STREET_ADDRESS]"
type input "[STREET_ADDRESS]"
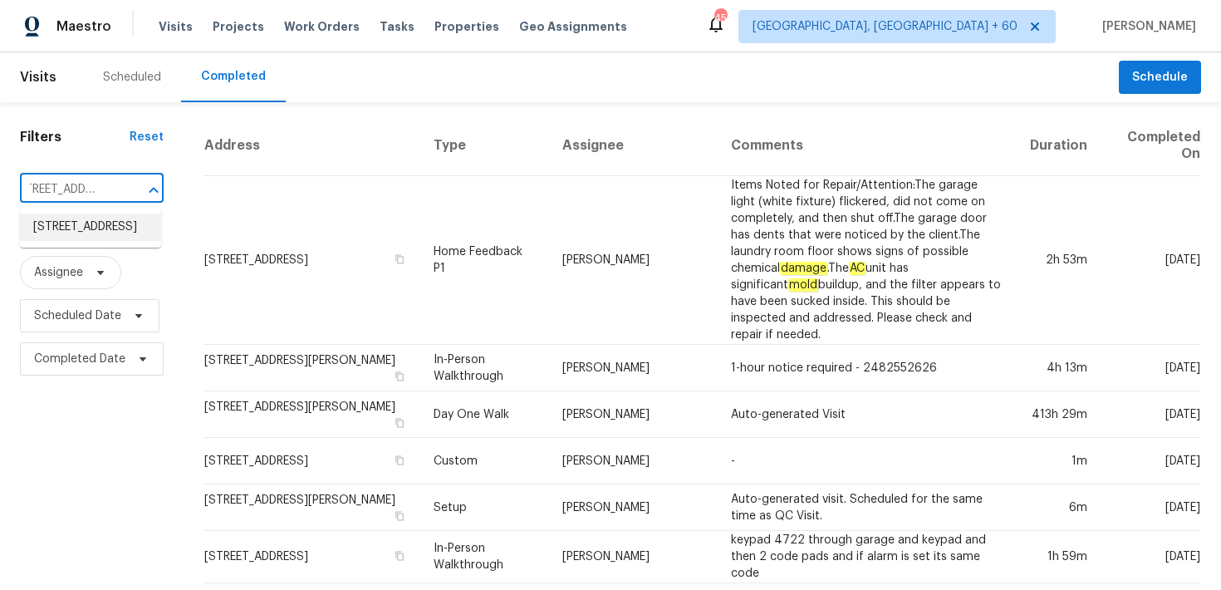
click at [61, 228] on li "[STREET_ADDRESS]" at bounding box center [90, 227] width 141 height 27
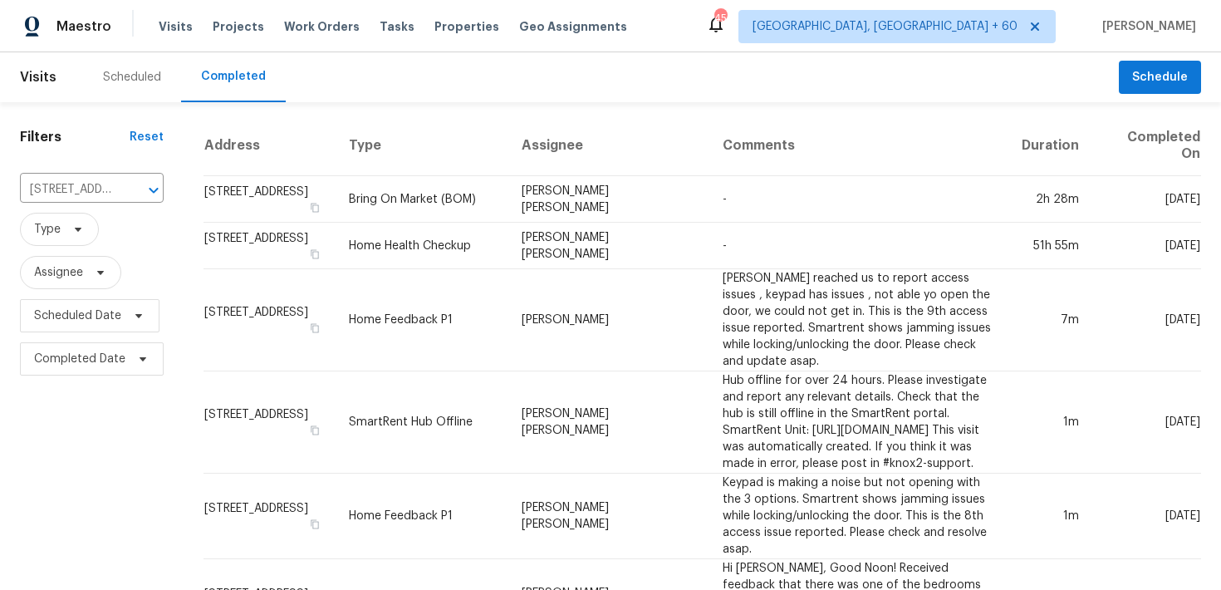
click at [436, 191] on td "Bring On Market (BOM)" at bounding box center [422, 199] width 173 height 47
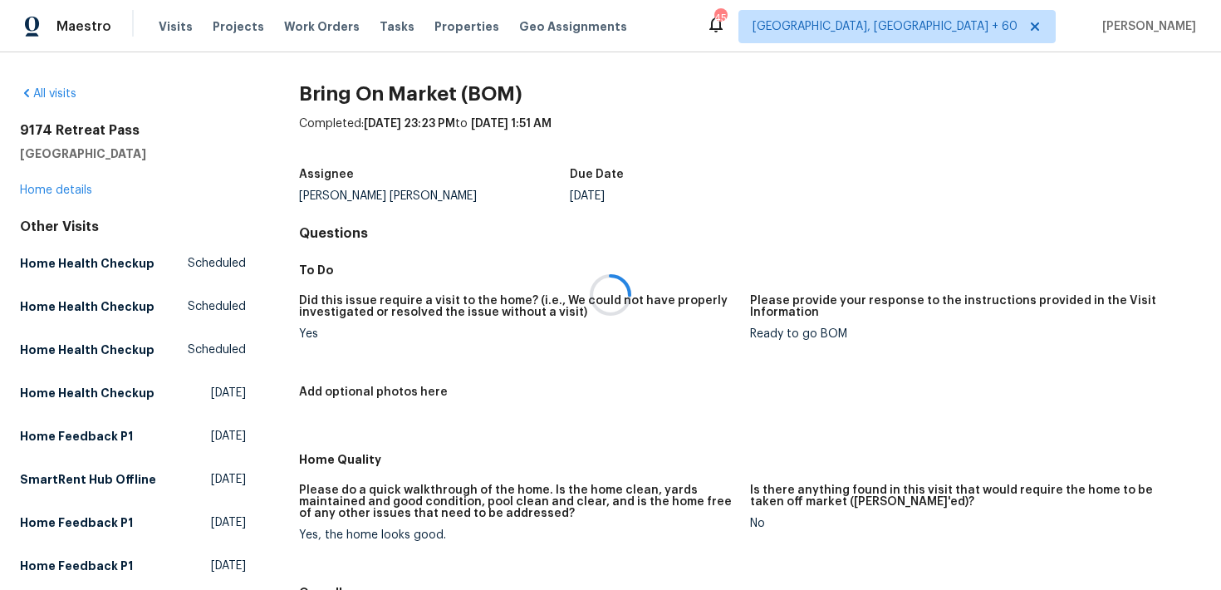
click at [42, 192] on div at bounding box center [610, 295] width 1221 height 590
click at [47, 189] on div at bounding box center [610, 295] width 1221 height 590
click at [57, 193] on link "Home details" at bounding box center [56, 190] width 72 height 12
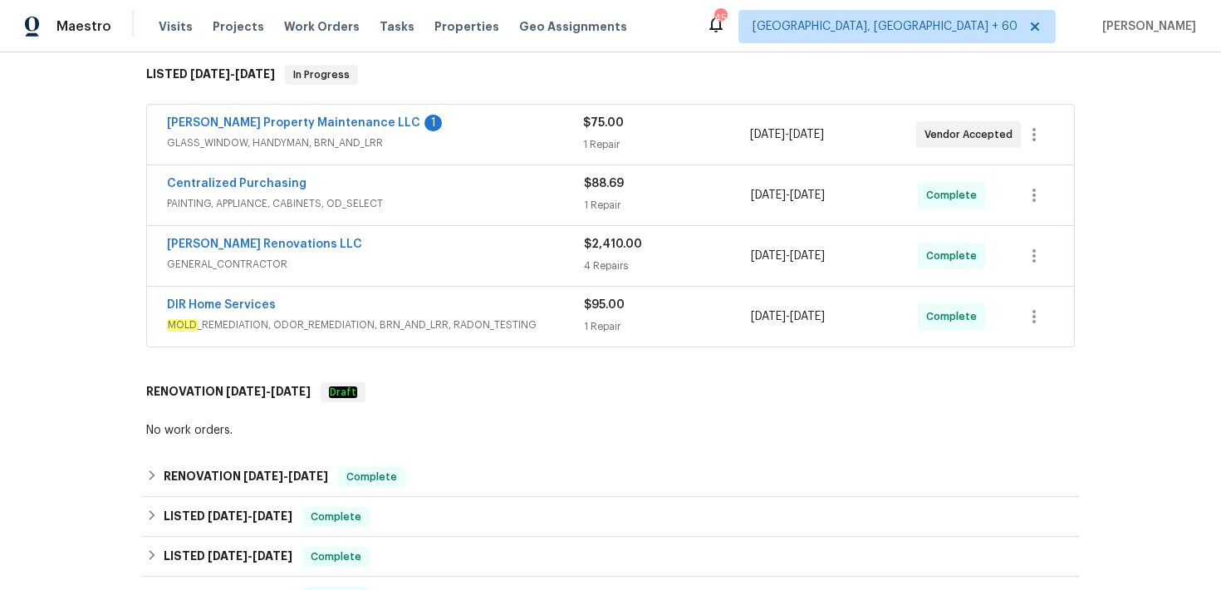
scroll to position [273, 0]
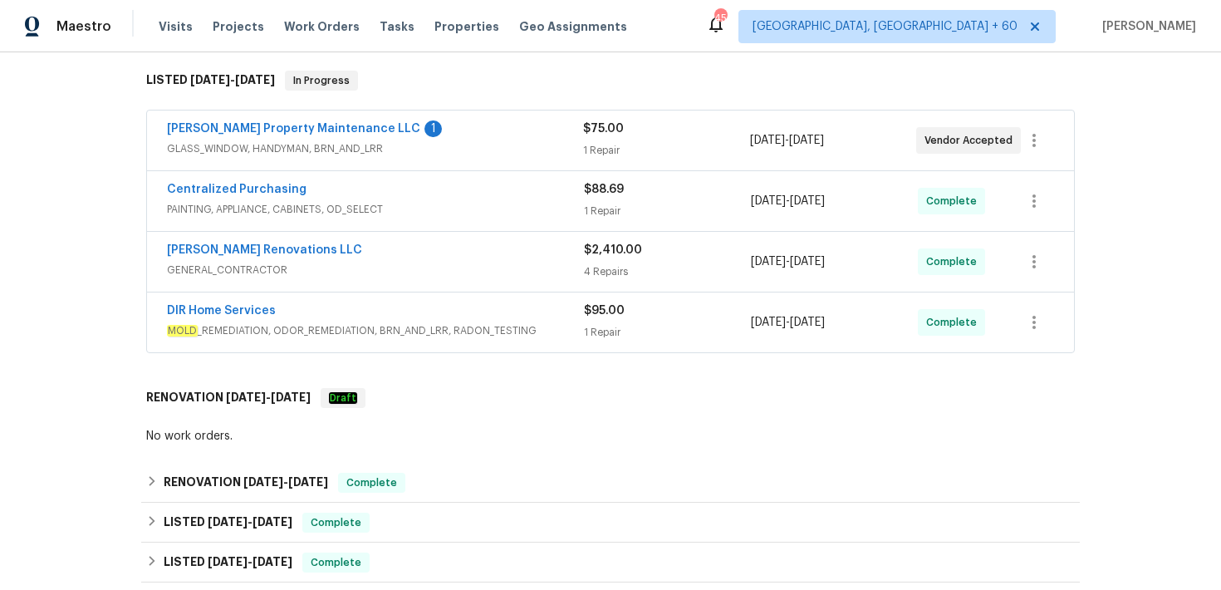
click at [612, 324] on div "1 Repair" at bounding box center [667, 332] width 167 height 17
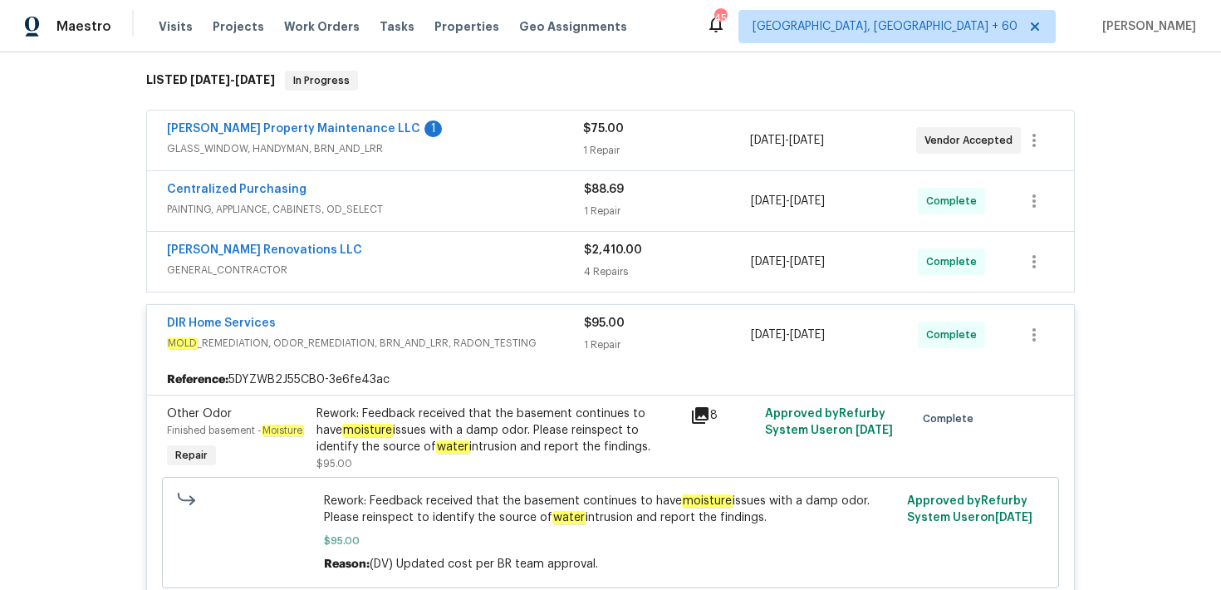
click at [593, 246] on div "$2,410.00" at bounding box center [667, 250] width 167 height 17
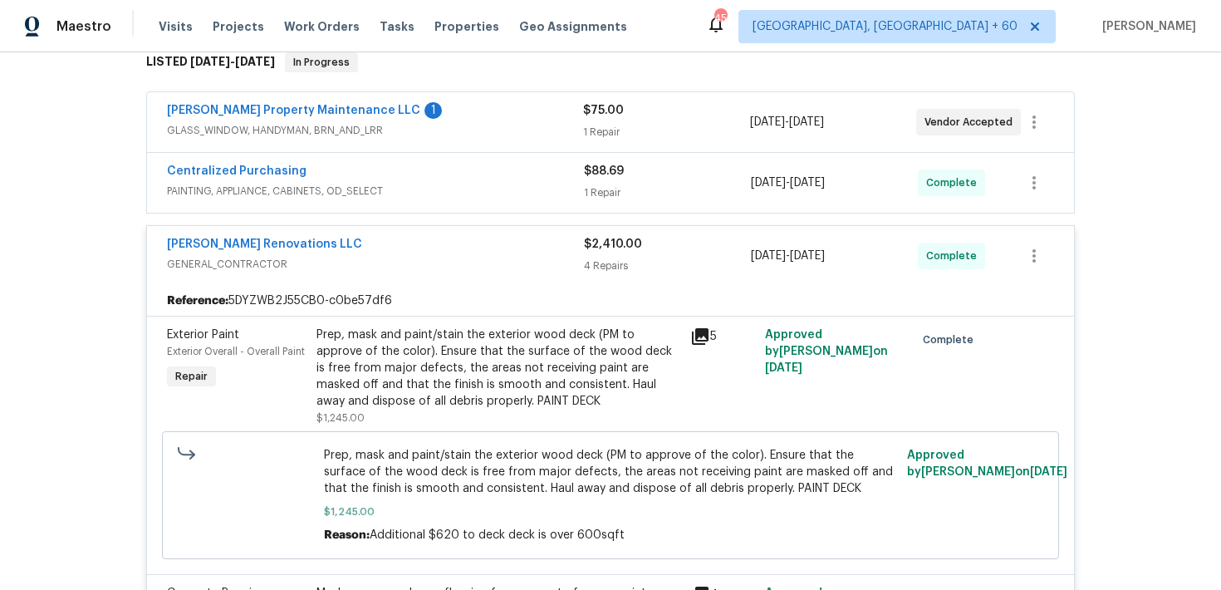
scroll to position [284, 0]
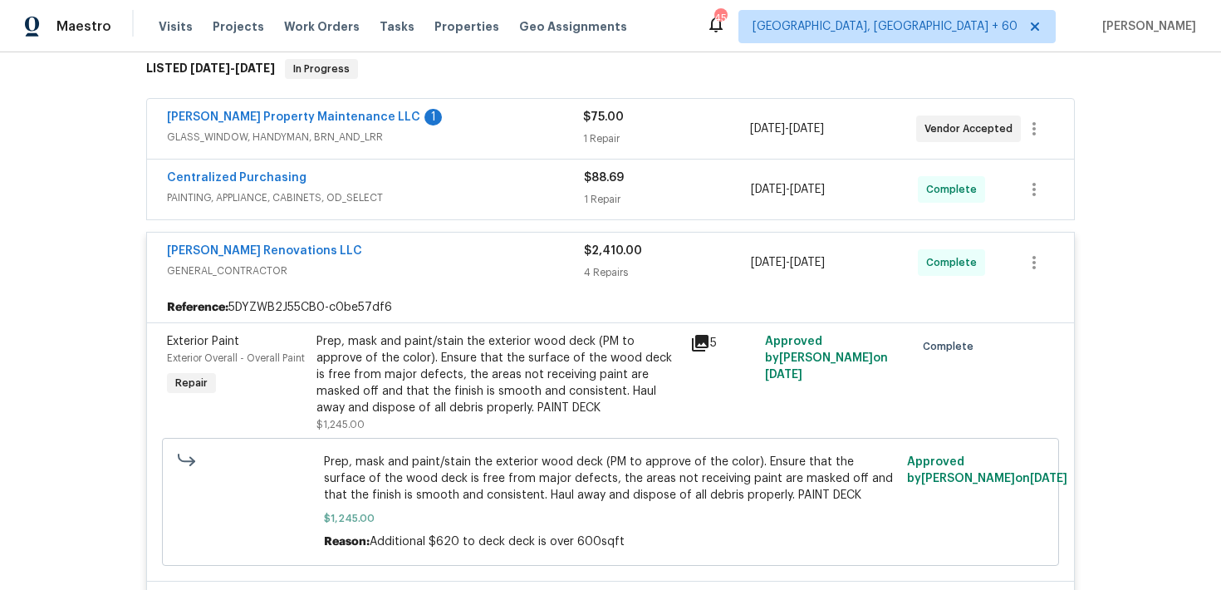
click at [605, 172] on div "$88.69" at bounding box center [667, 177] width 167 height 17
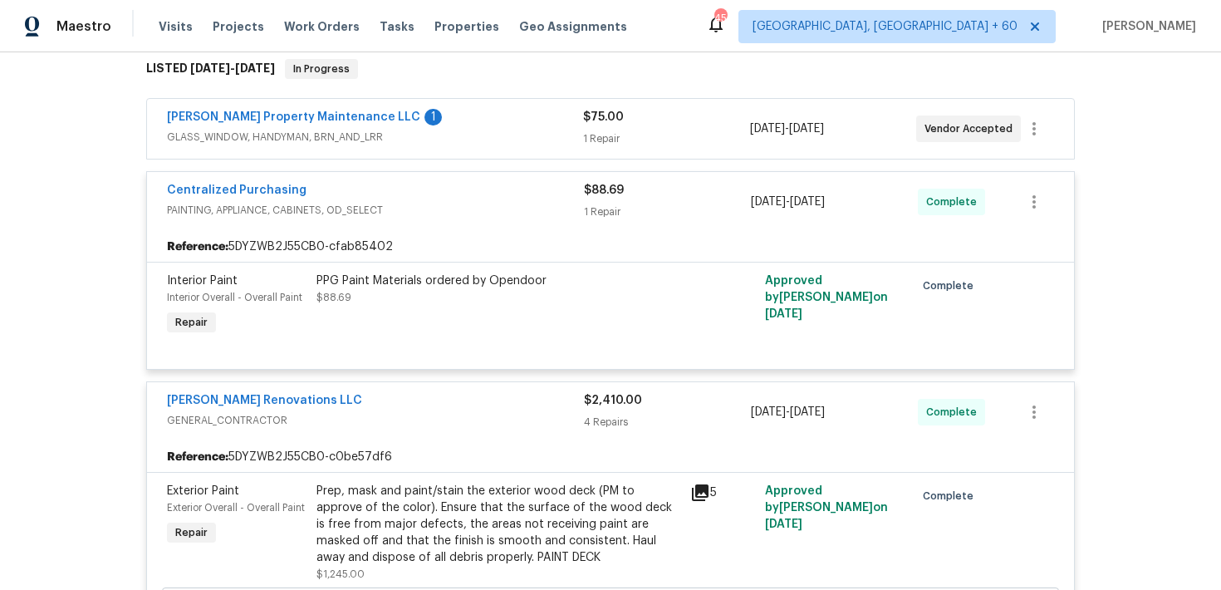
click at [607, 130] on div "1 Repair" at bounding box center [666, 138] width 166 height 17
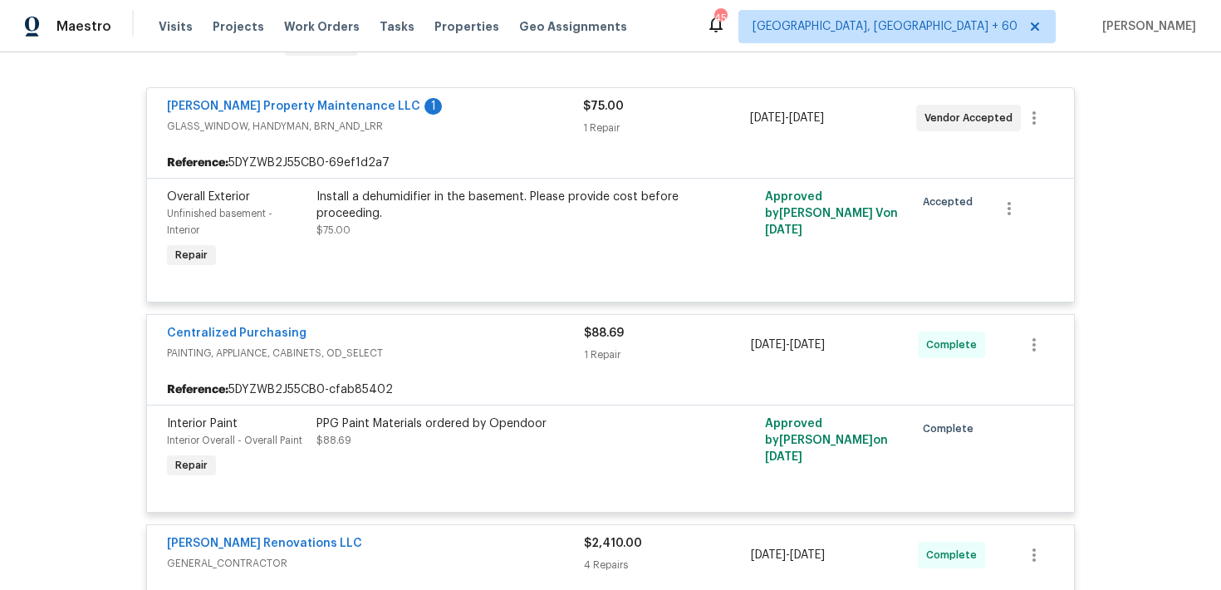
click at [592, 120] on div "1 Repair" at bounding box center [666, 128] width 166 height 17
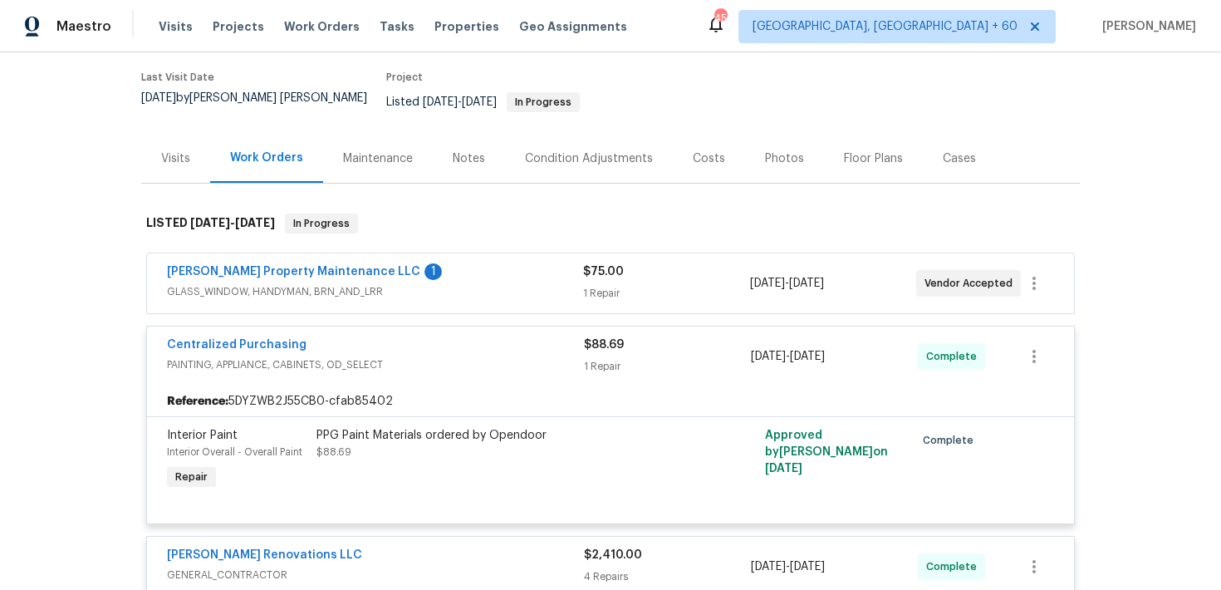
scroll to position [0, 0]
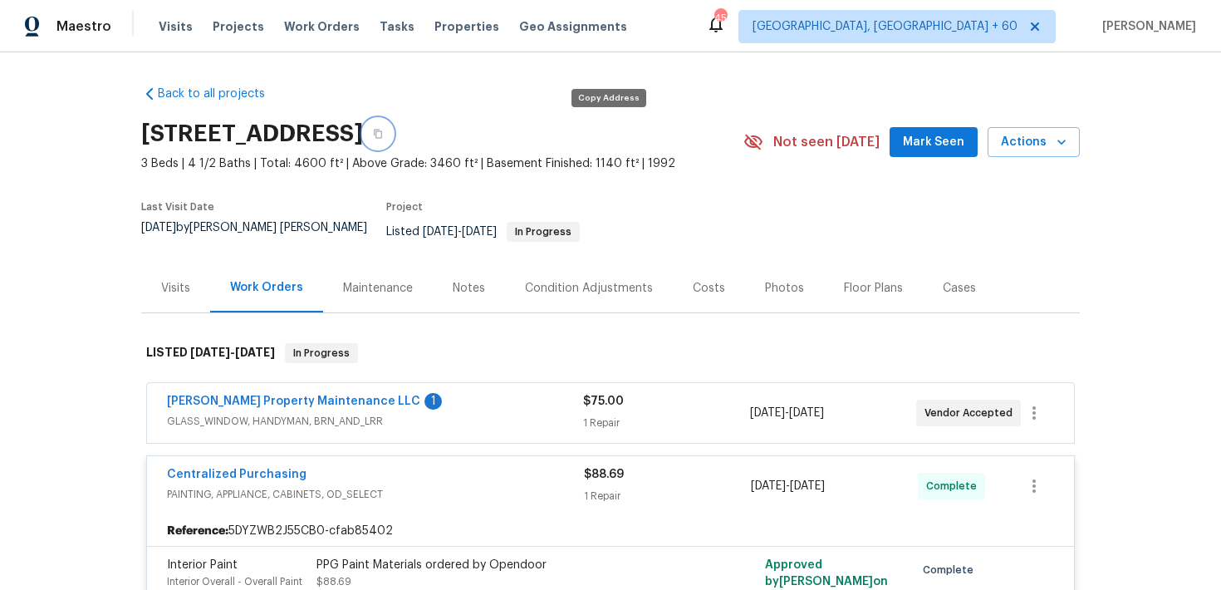
click at [383, 132] on icon "button" at bounding box center [378, 134] width 10 height 10
click at [393, 140] on button "button" at bounding box center [378, 134] width 30 height 30
click at [166, 27] on span "Visits" at bounding box center [176, 26] width 34 height 17
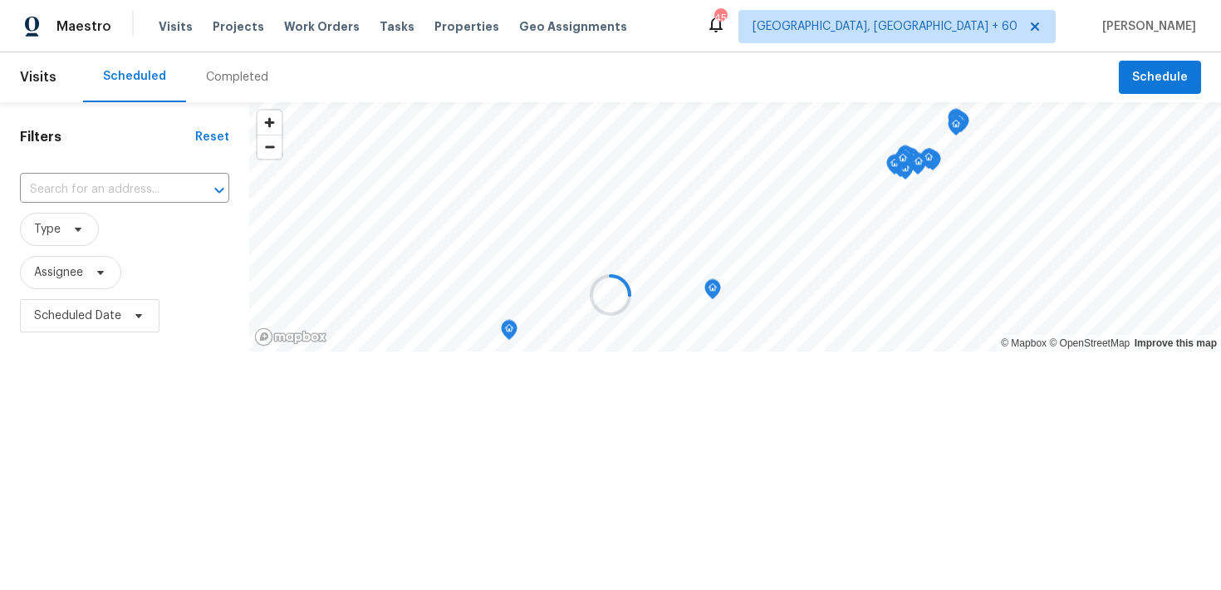
click at [229, 77] on div at bounding box center [610, 295] width 1221 height 590
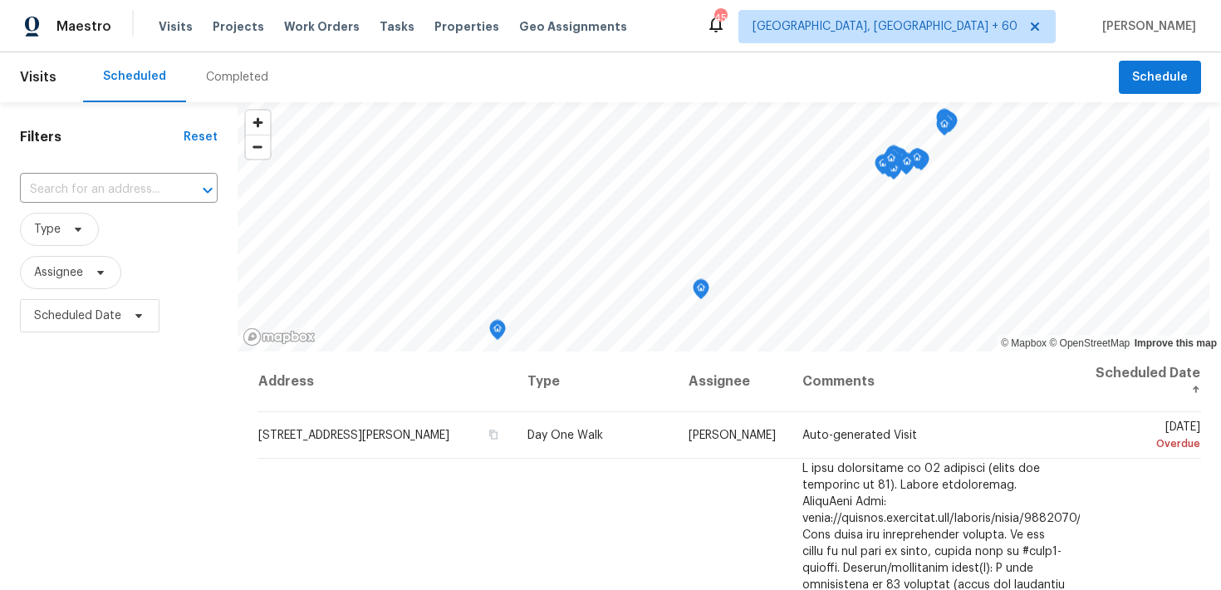
click at [221, 81] on div "Completed" at bounding box center [237, 77] width 62 height 17
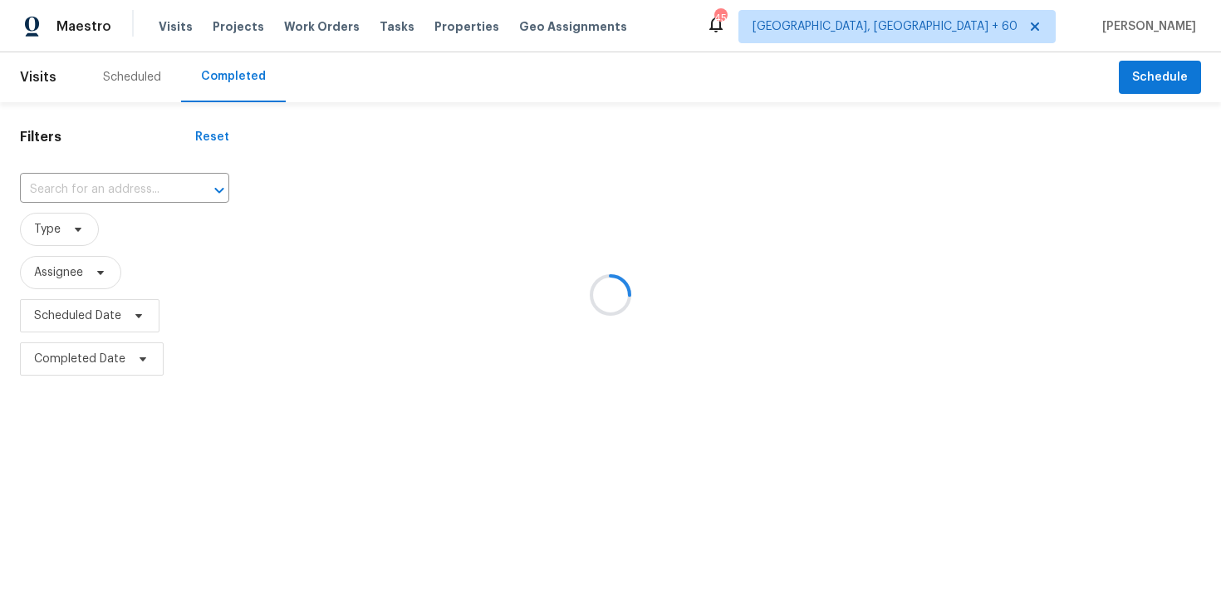
click at [103, 190] on div at bounding box center [610, 295] width 1221 height 590
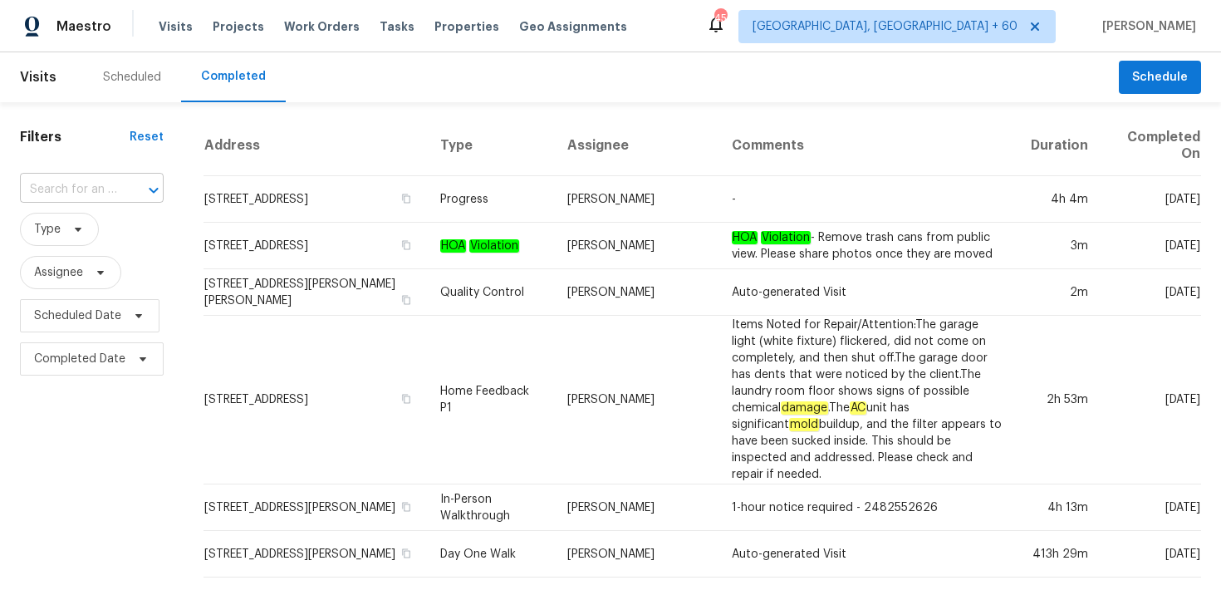
click at [61, 192] on input "text" at bounding box center [68, 190] width 97 height 26
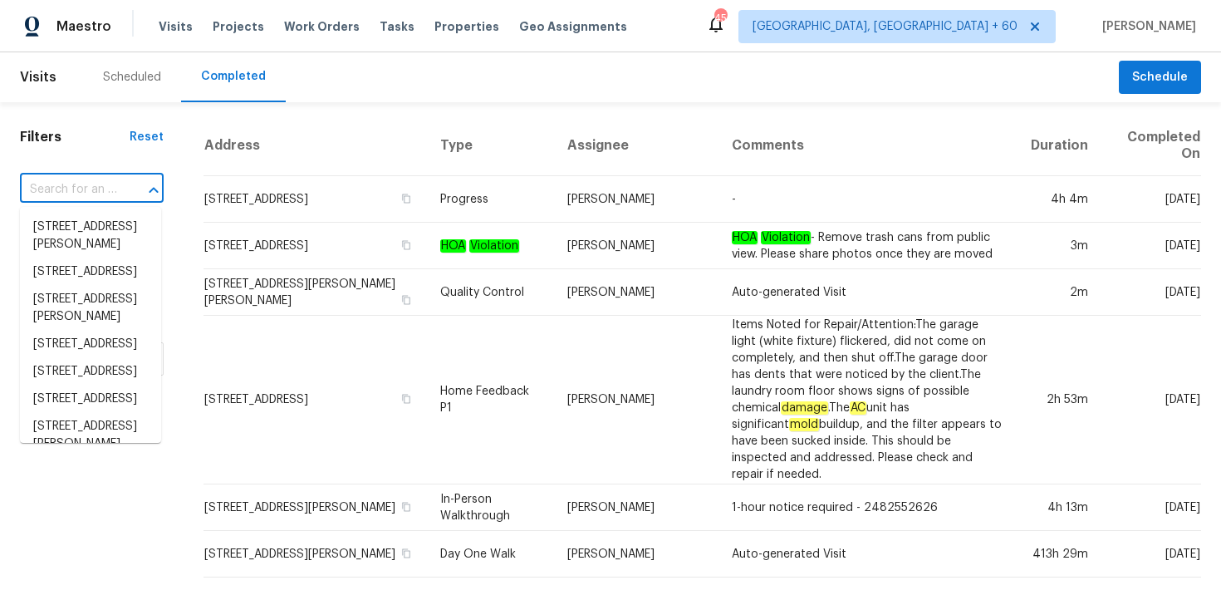
paste input "[STREET_ADDRESS][PERSON_NAME][PERSON_NAME]"
type input "[STREET_ADDRESS][PERSON_NAME][PERSON_NAME]"
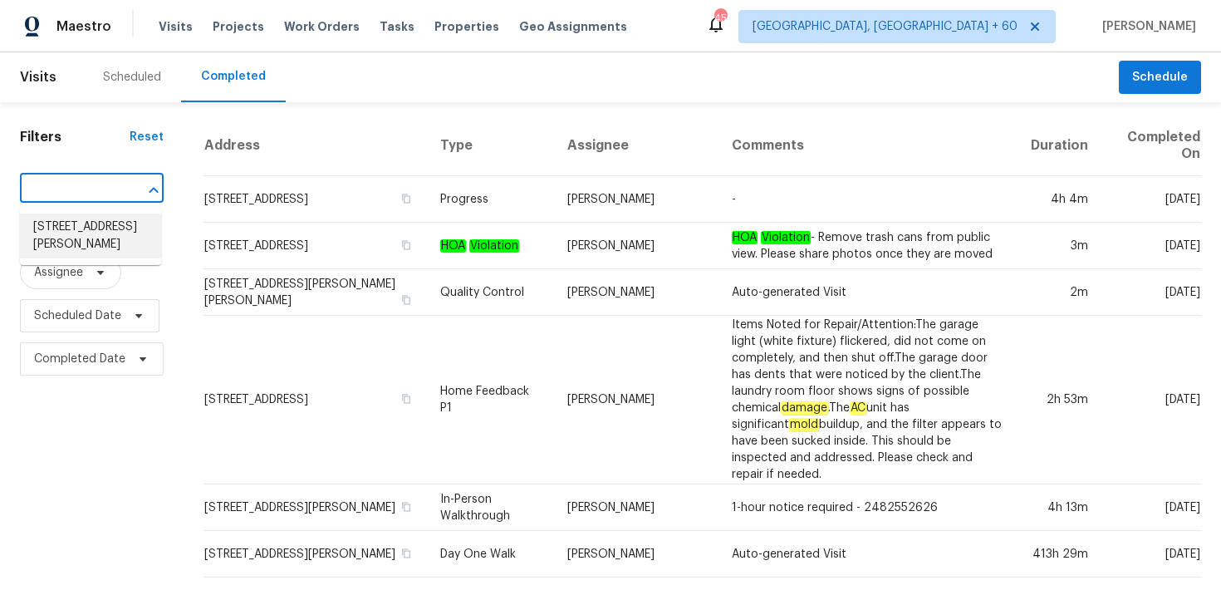
click at [70, 228] on li "[STREET_ADDRESS][PERSON_NAME]" at bounding box center [90, 236] width 141 height 45
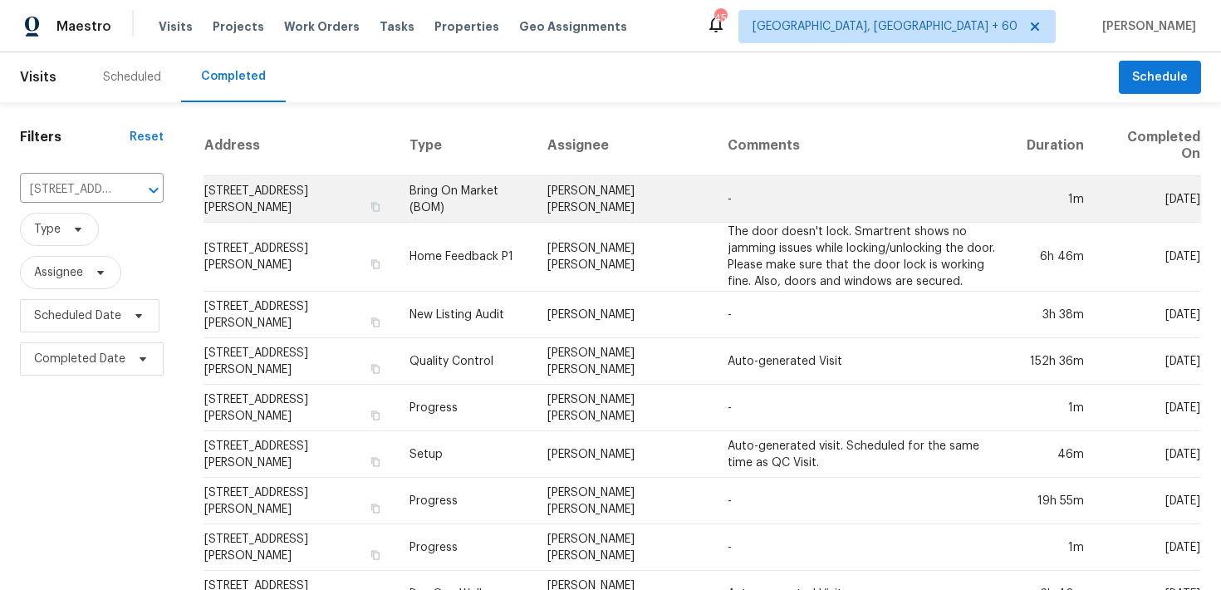
click at [467, 199] on td "Bring On Market (BOM)" at bounding box center [465, 199] width 138 height 47
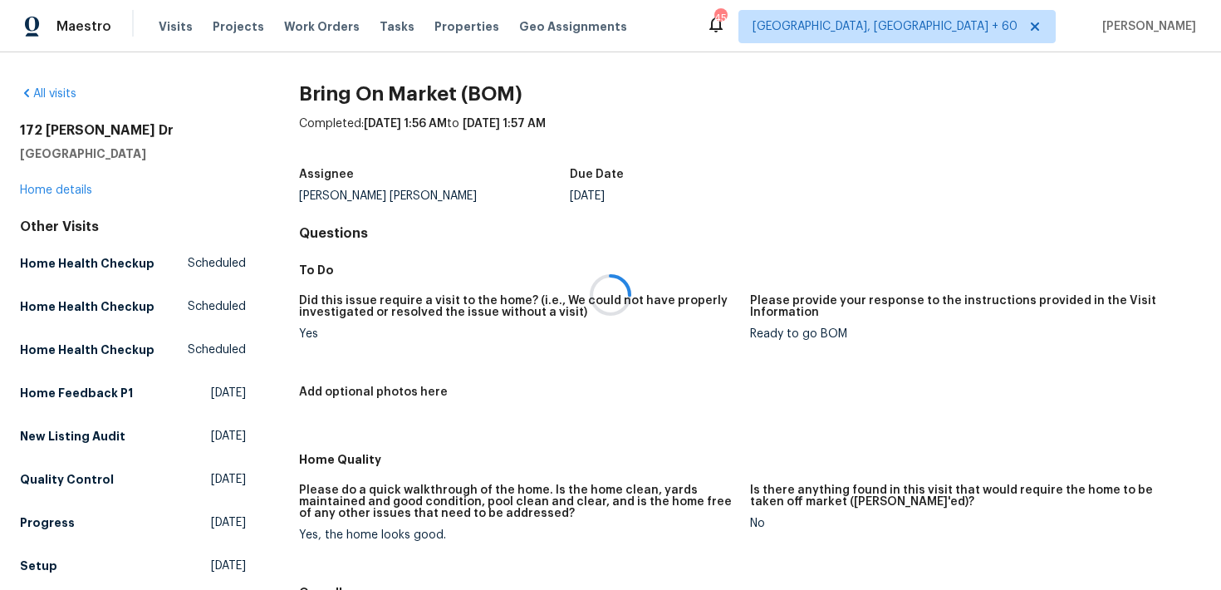
click at [56, 187] on div at bounding box center [610, 295] width 1221 height 590
click at [37, 191] on link "Home details" at bounding box center [56, 190] width 72 height 12
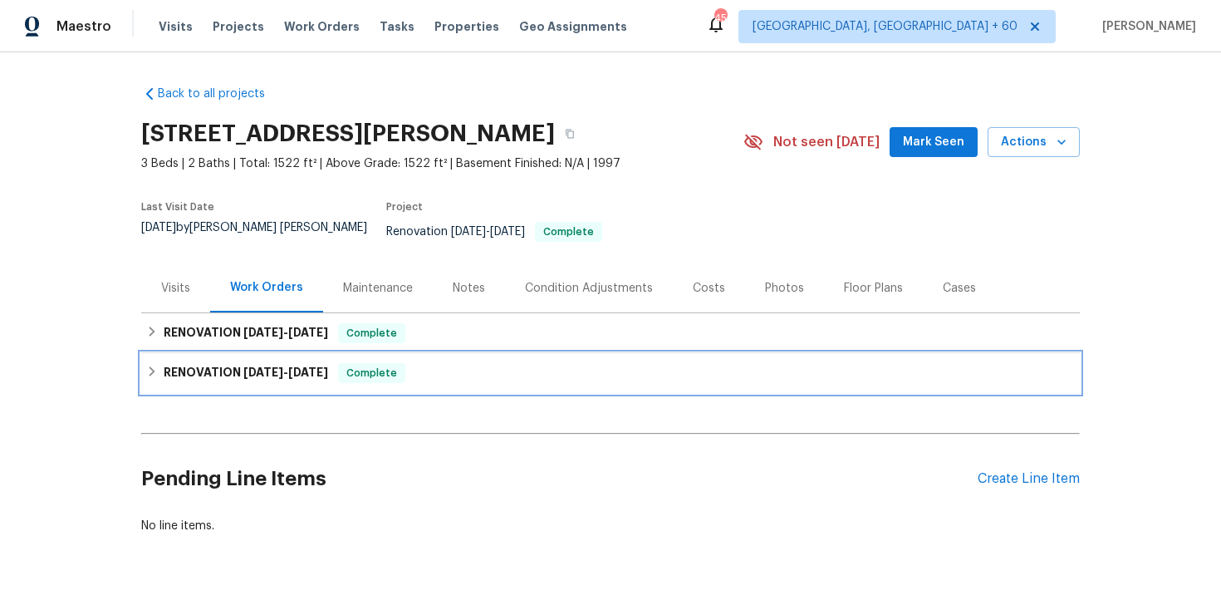
click at [393, 365] on span "Complete" at bounding box center [372, 373] width 64 height 17
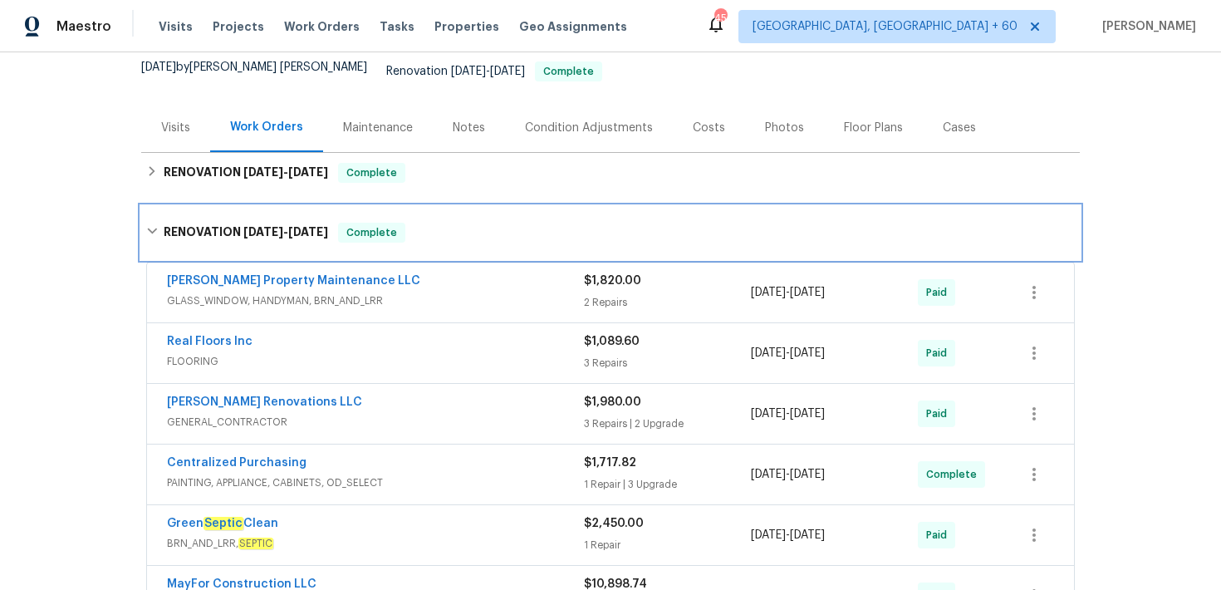
scroll to position [84, 0]
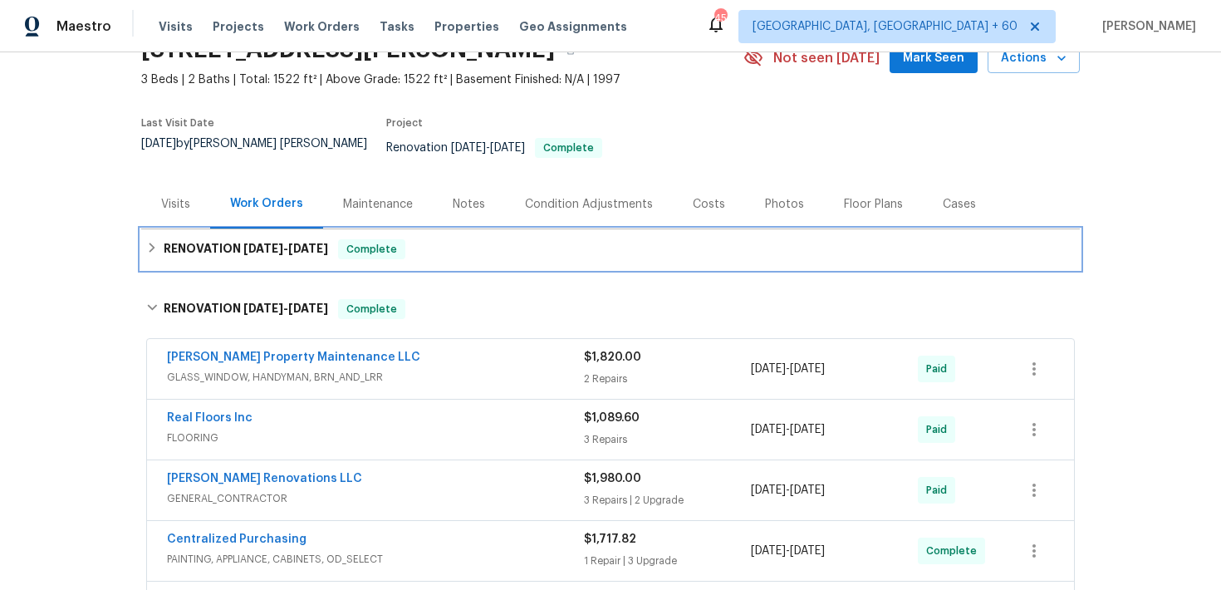
click at [483, 239] on div "RENOVATION [DATE] - [DATE] Complete" at bounding box center [610, 249] width 929 height 20
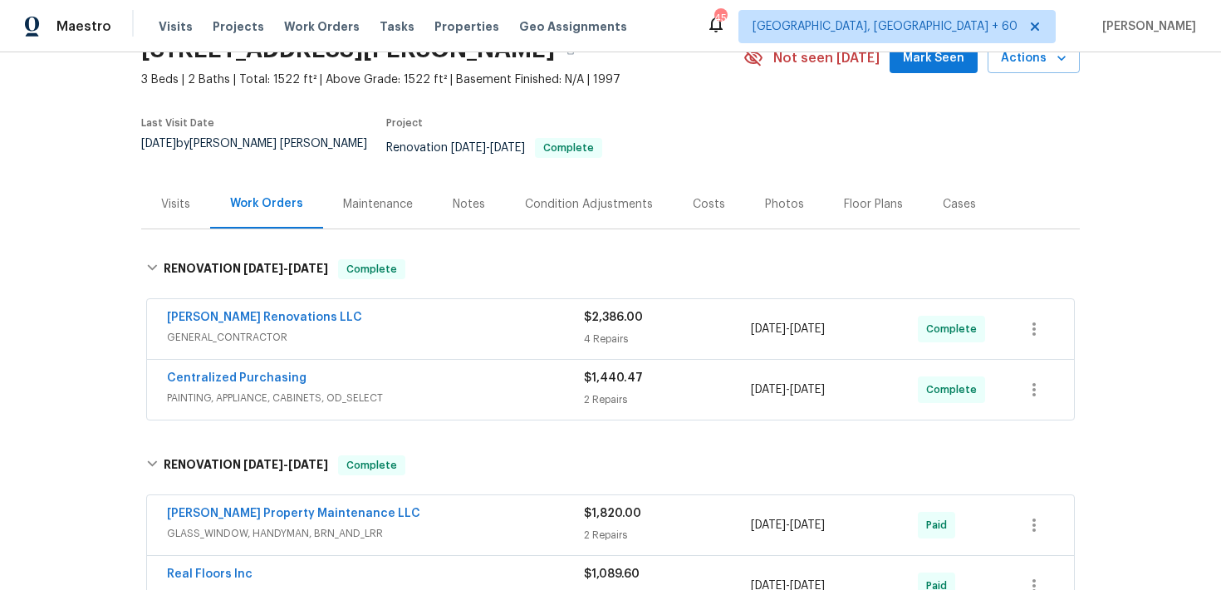
click at [594, 312] on span "$2,386.00" at bounding box center [613, 318] width 59 height 12
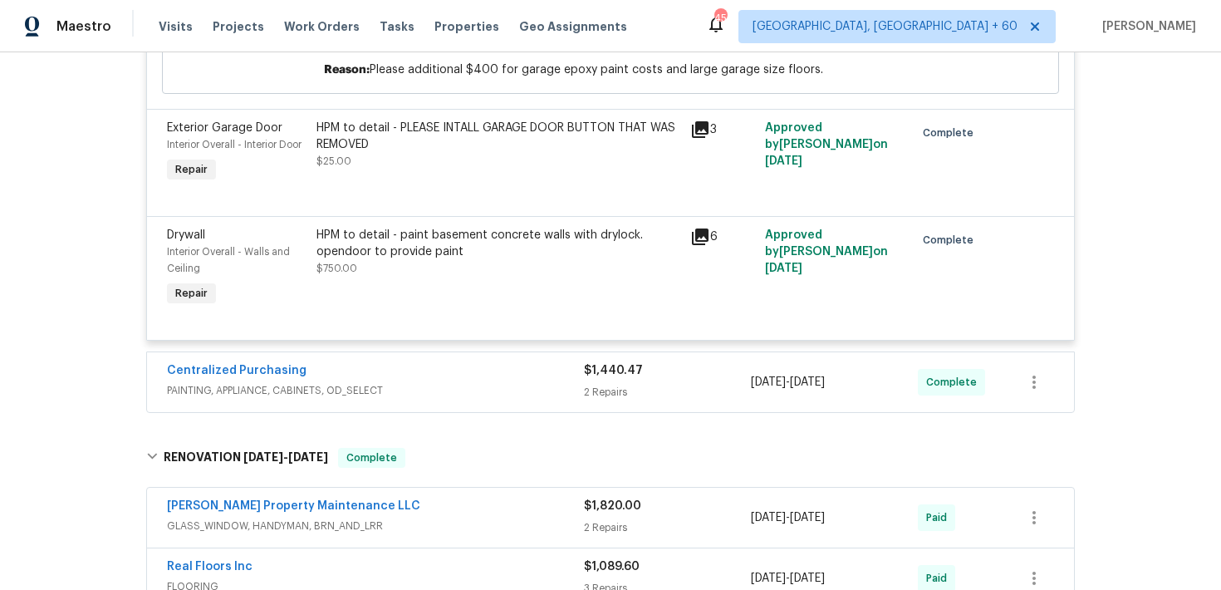
scroll to position [884, 0]
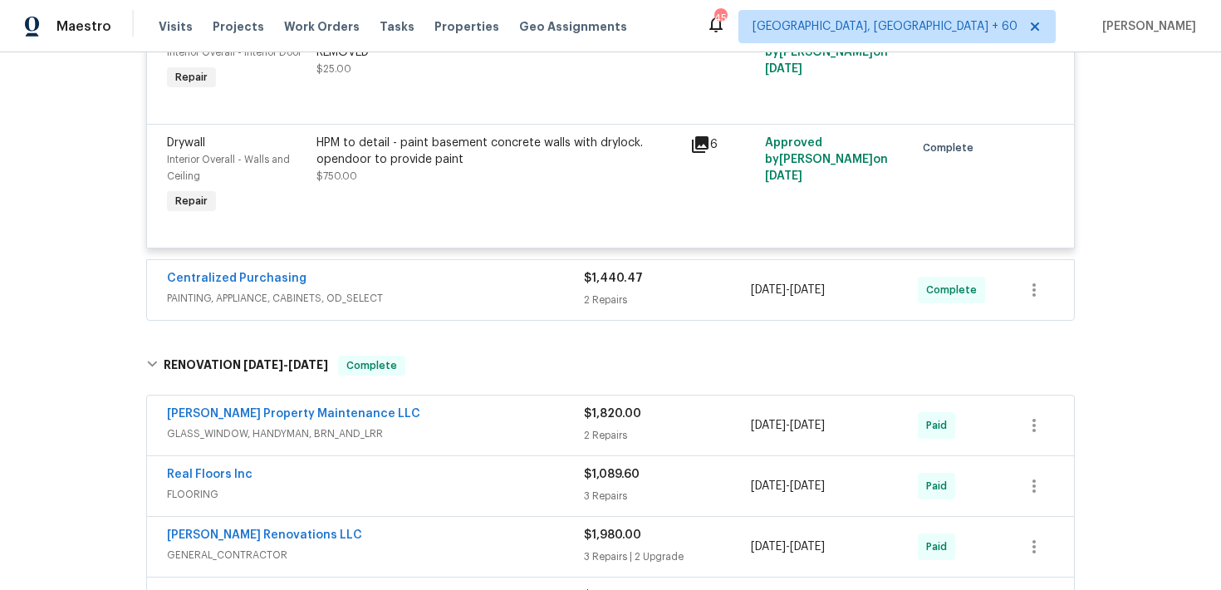
click at [593, 317] on div "Back to all projects [STREET_ADDRESS][PERSON_NAME] 3 Beds | 2 Baths | Total: 15…" at bounding box center [610, 53] width 939 height 1731
click at [595, 301] on div "Centralized Purchasing PAINTING, APPLIANCE, CABINETS, OD_SELECT $1,440.47 2 Rep…" at bounding box center [610, 290] width 927 height 60
click at [602, 292] on div "2 Repairs" at bounding box center [667, 300] width 167 height 17
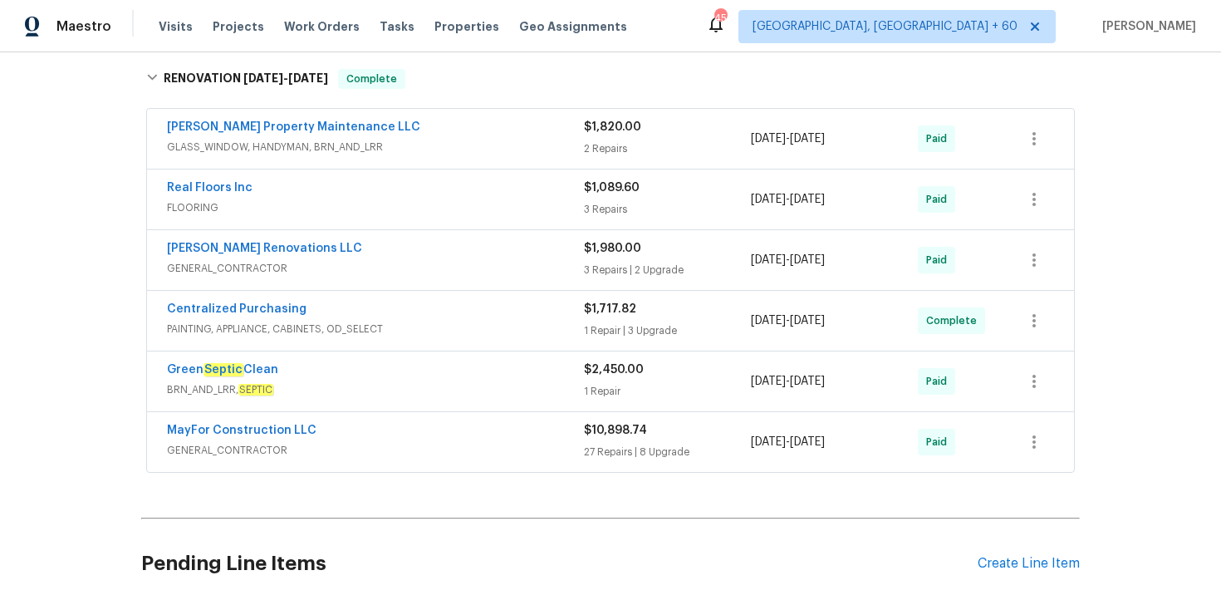
scroll to position [1428, 0]
click at [614, 443] on div "27 Repairs | 8 Upgrade" at bounding box center [667, 451] width 167 height 17
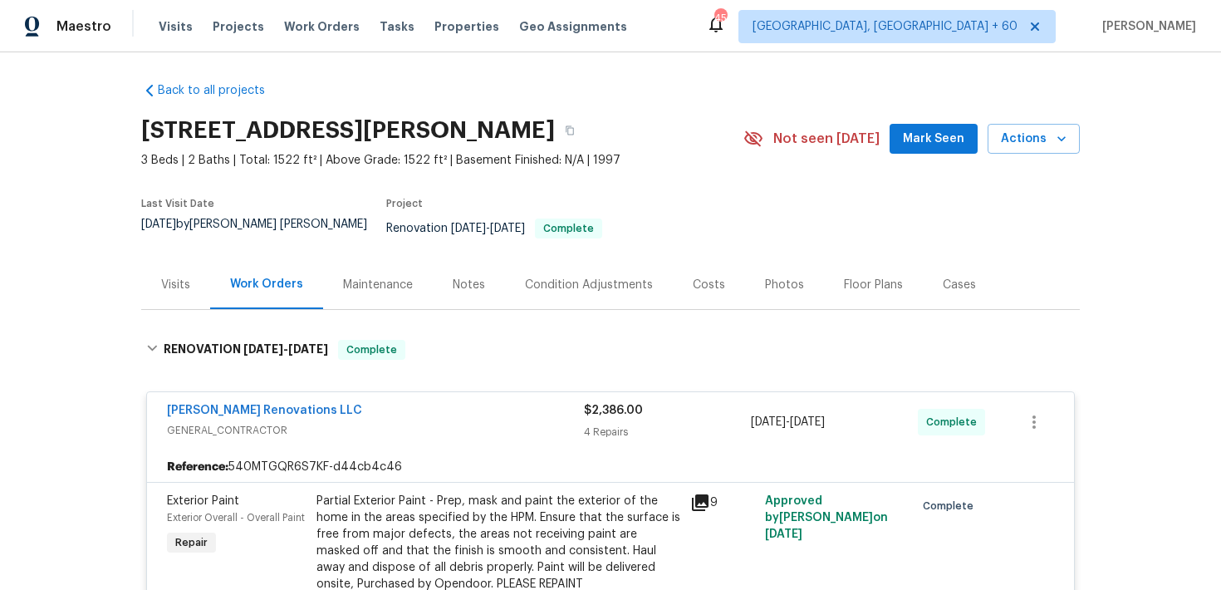
scroll to position [0, 0]
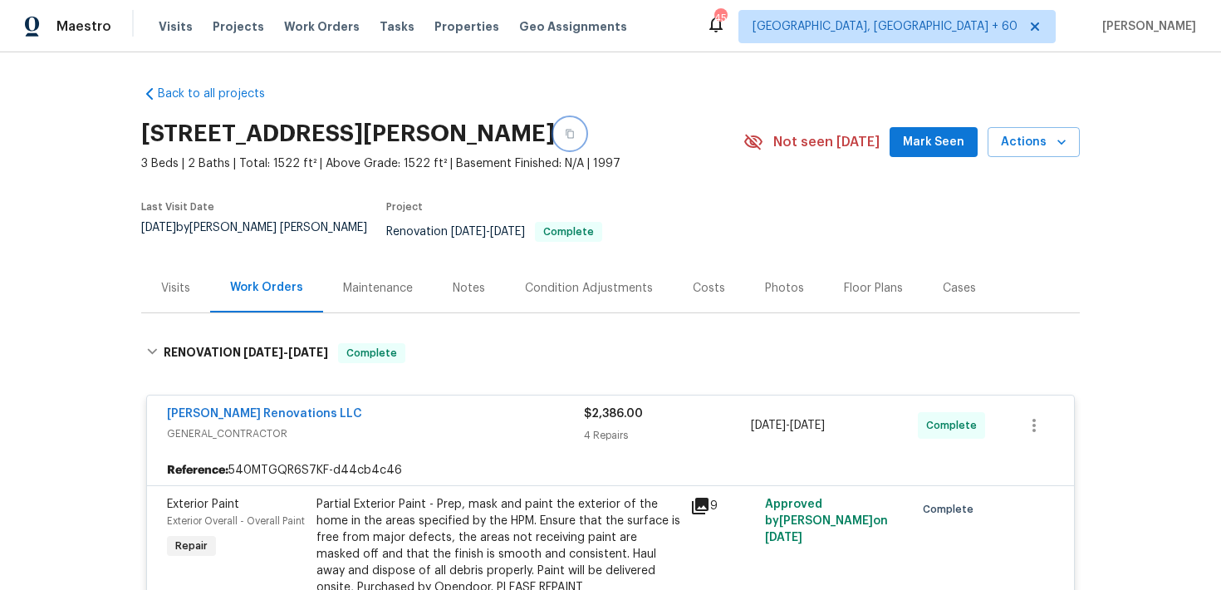
click at [575, 138] on icon "button" at bounding box center [570, 134] width 10 height 10
click at [164, 30] on span "Visits" at bounding box center [176, 26] width 34 height 17
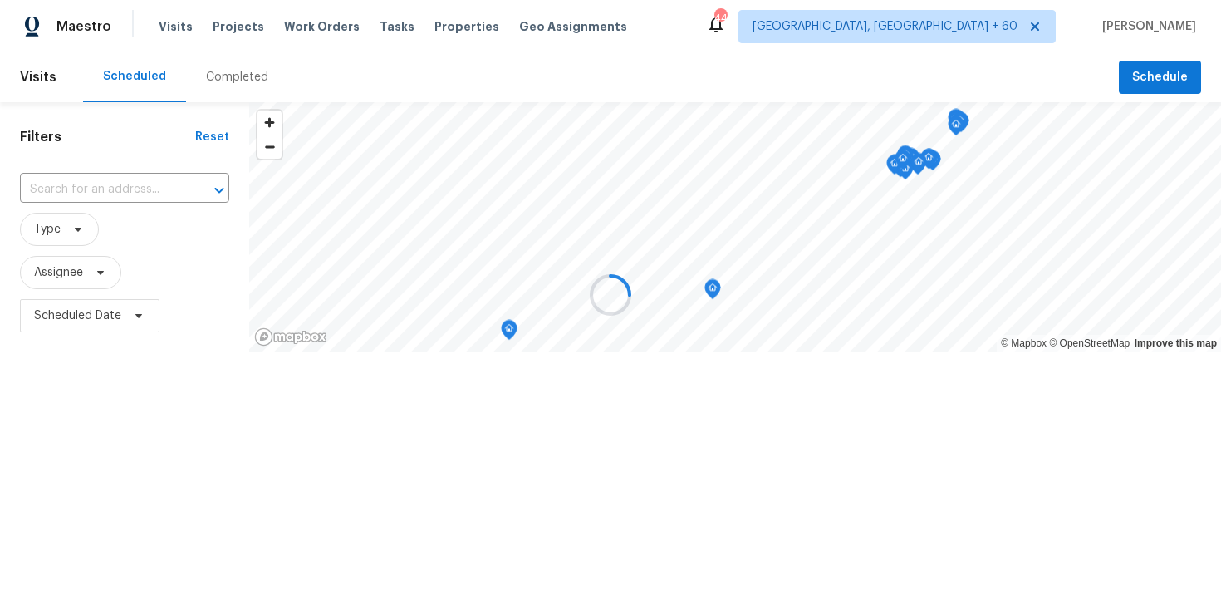
click at [230, 91] on div at bounding box center [610, 295] width 1221 height 590
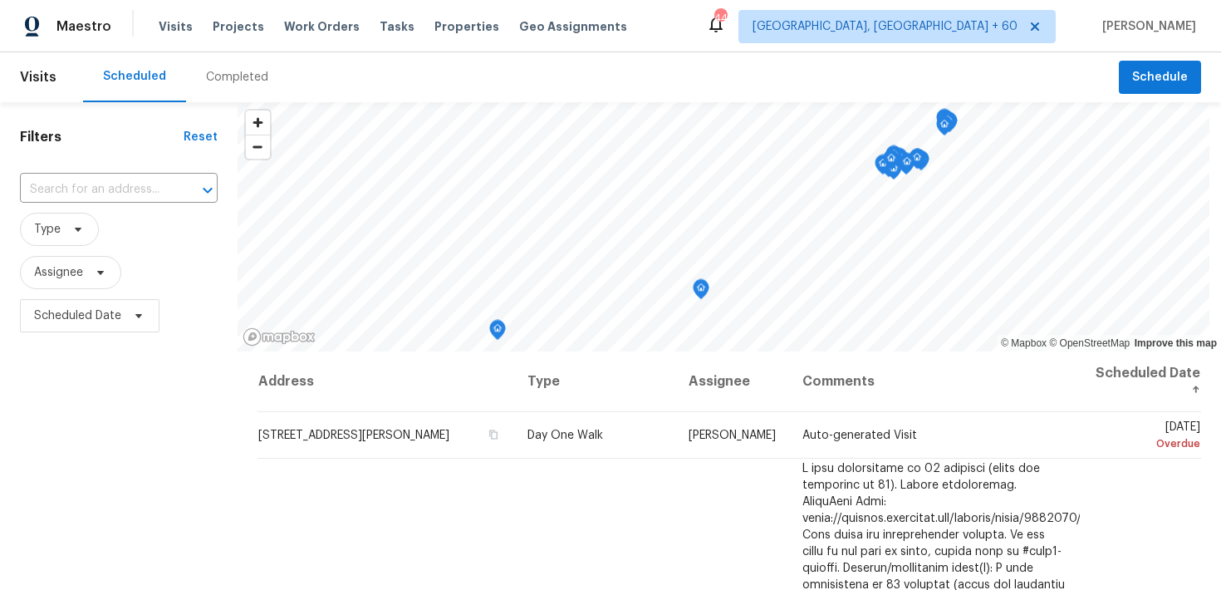
click at [238, 85] on div "Completed" at bounding box center [237, 77] width 62 height 17
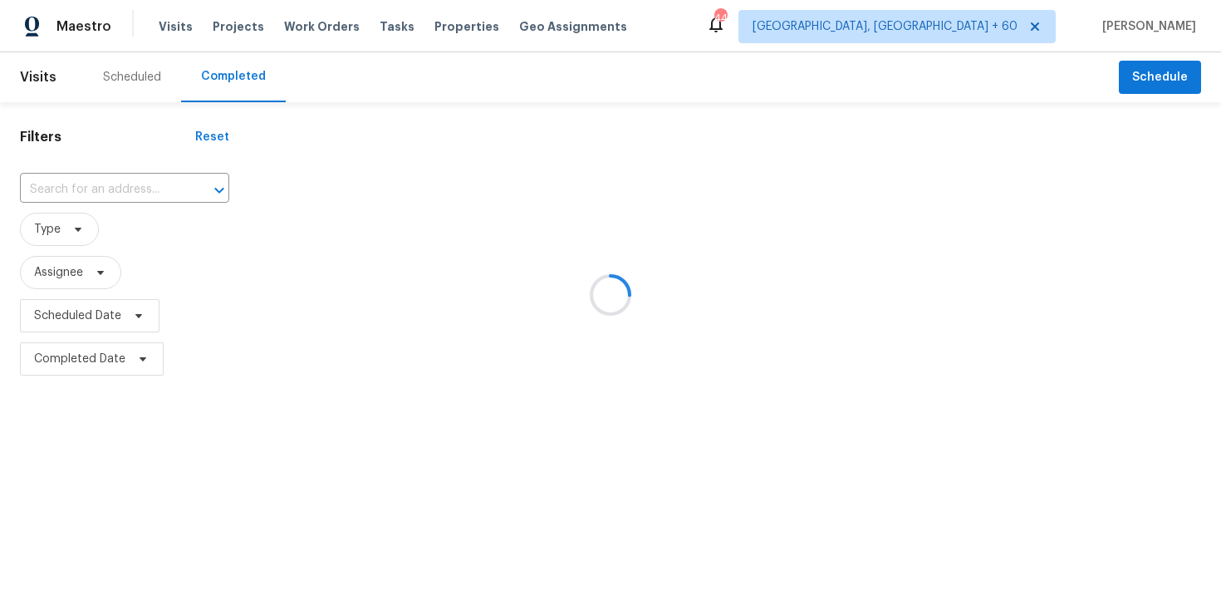
click at [84, 208] on div at bounding box center [610, 295] width 1221 height 590
click at [78, 192] on div at bounding box center [610, 295] width 1221 height 590
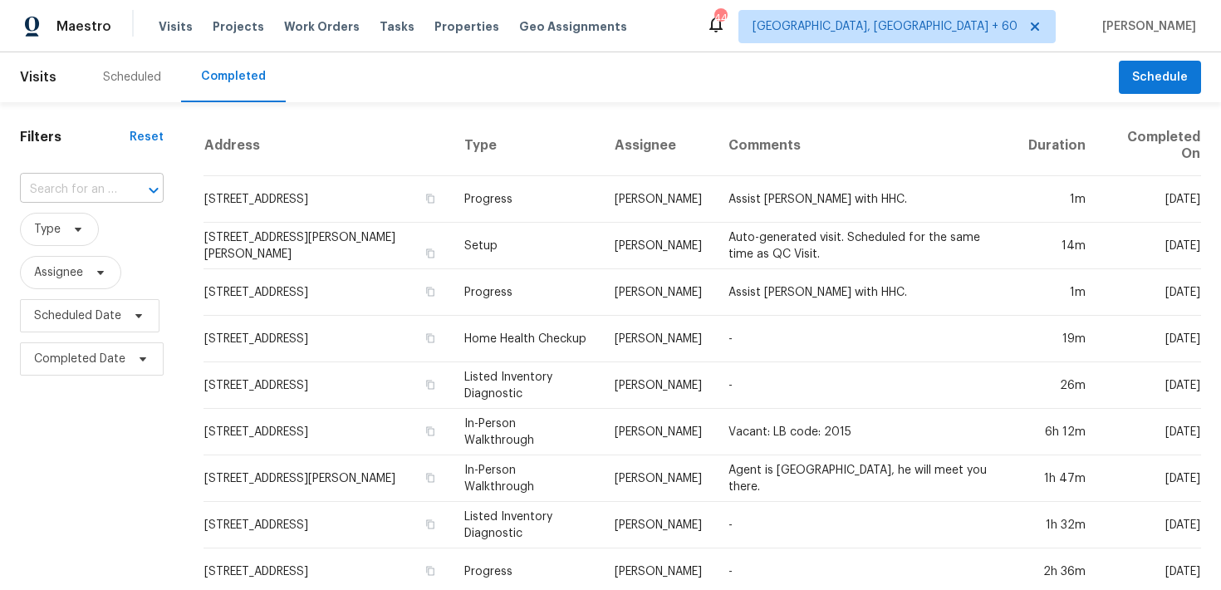
click at [86, 189] on input "text" at bounding box center [68, 190] width 97 height 26
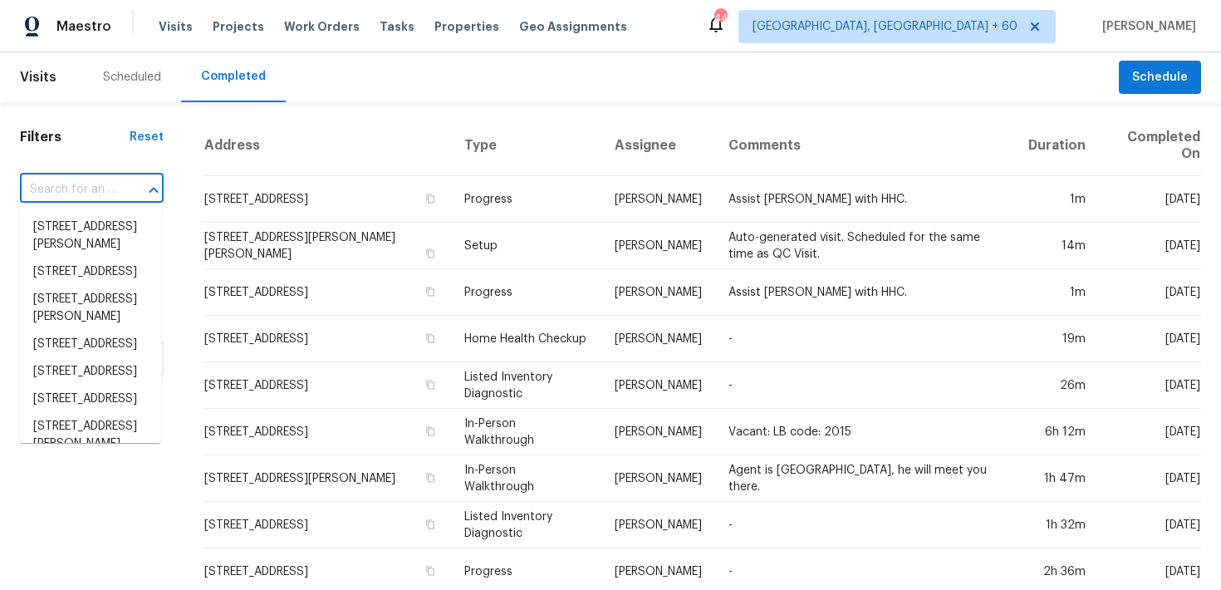
paste input "[STREET_ADDRESS][PERSON_NAME]"
type input "[STREET_ADDRESS][PERSON_NAME]"
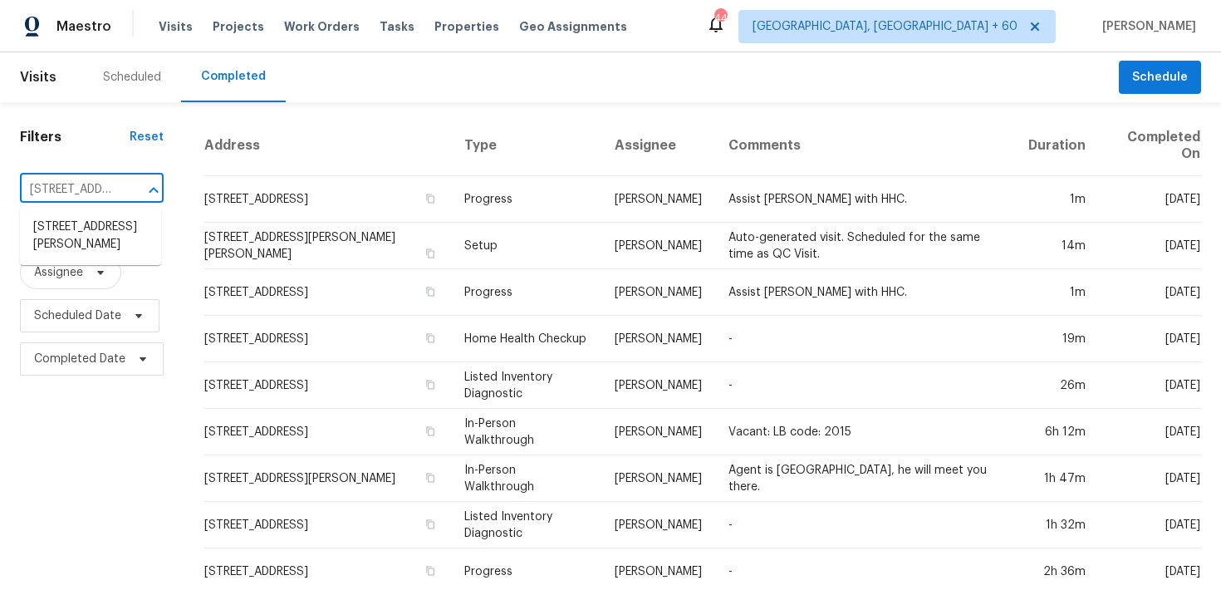
scroll to position [0, 104]
click at [74, 229] on li "[STREET_ADDRESS][PERSON_NAME]" at bounding box center [90, 236] width 141 height 45
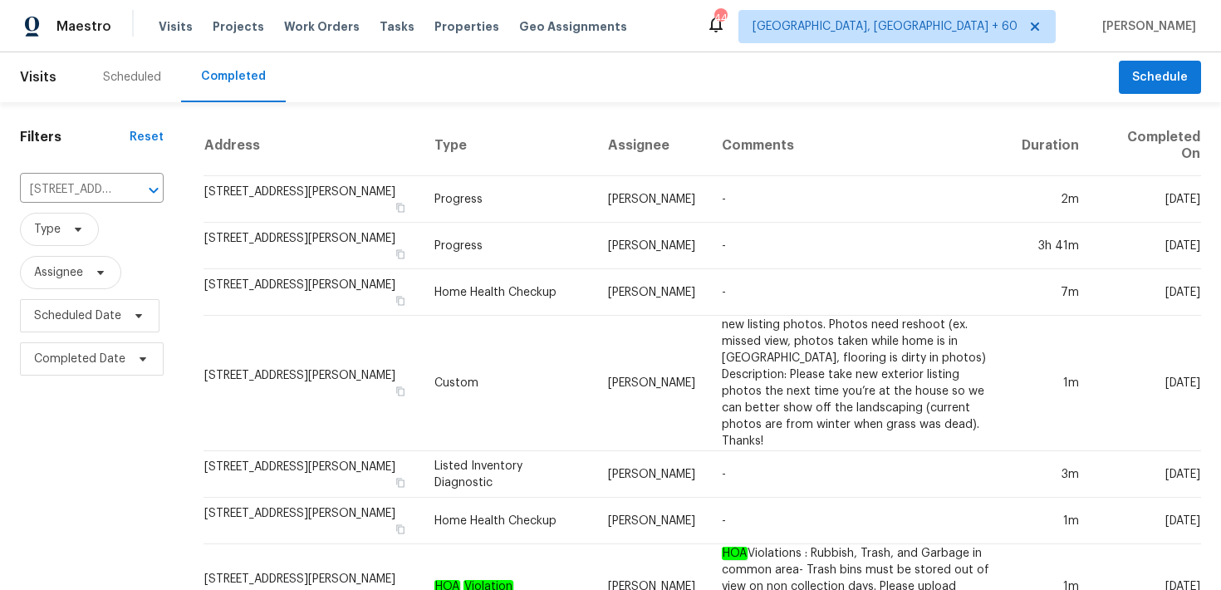
click at [462, 199] on td "Progress" at bounding box center [508, 199] width 174 height 47
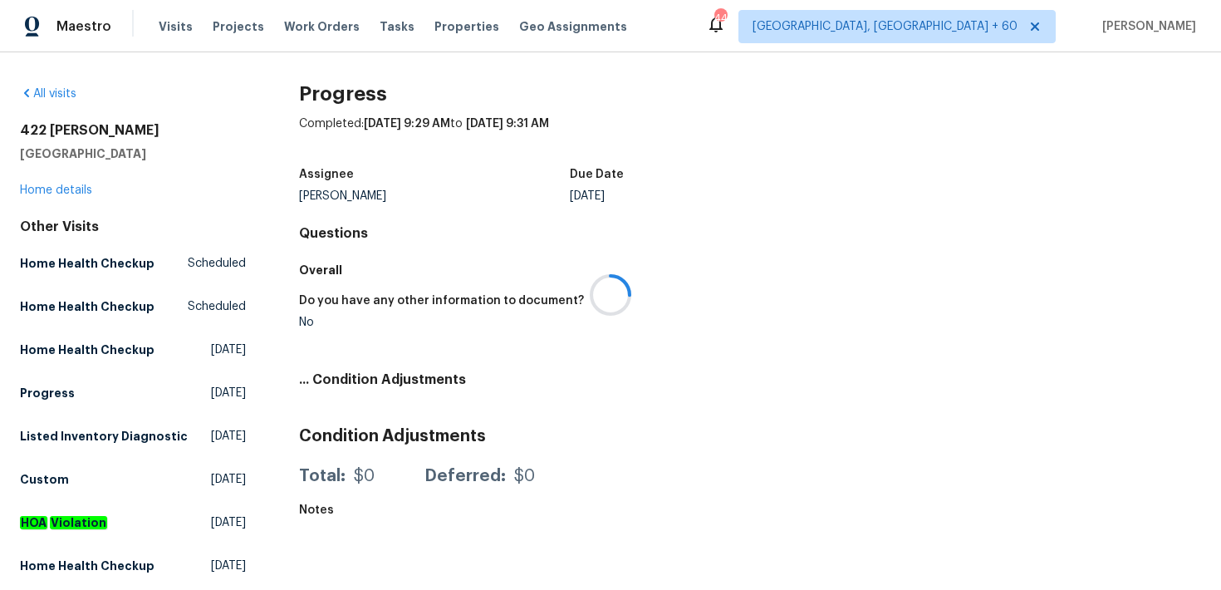
click at [60, 184] on div at bounding box center [610, 295] width 1221 height 590
click at [49, 191] on div at bounding box center [610, 295] width 1221 height 590
click at [41, 191] on link "Home details" at bounding box center [56, 190] width 72 height 12
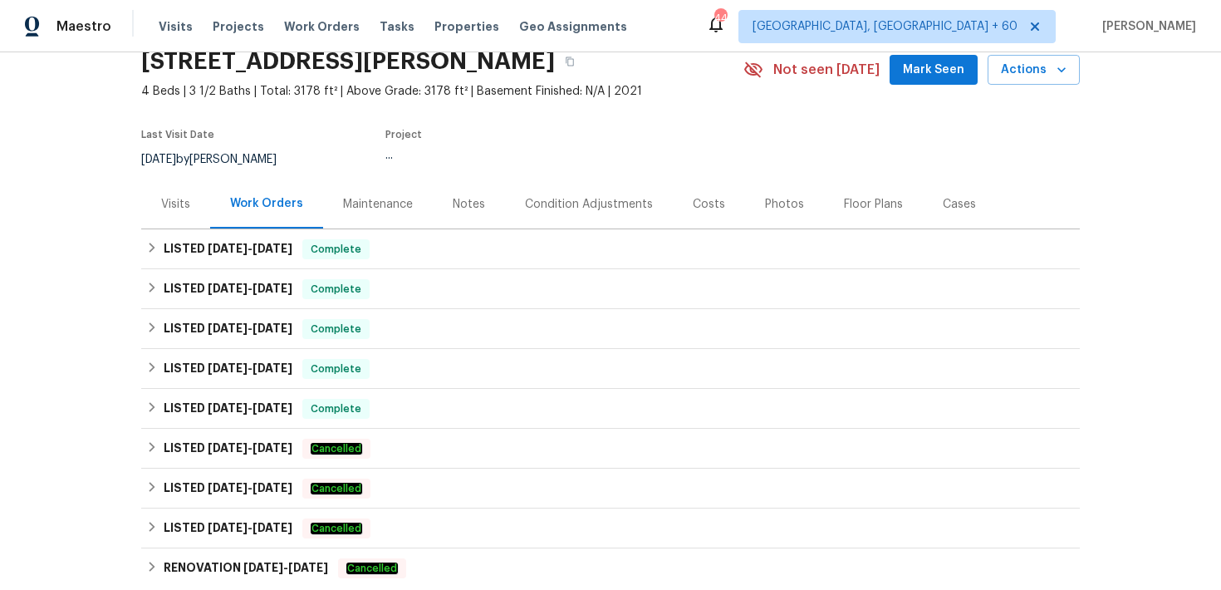
scroll to position [84, 0]
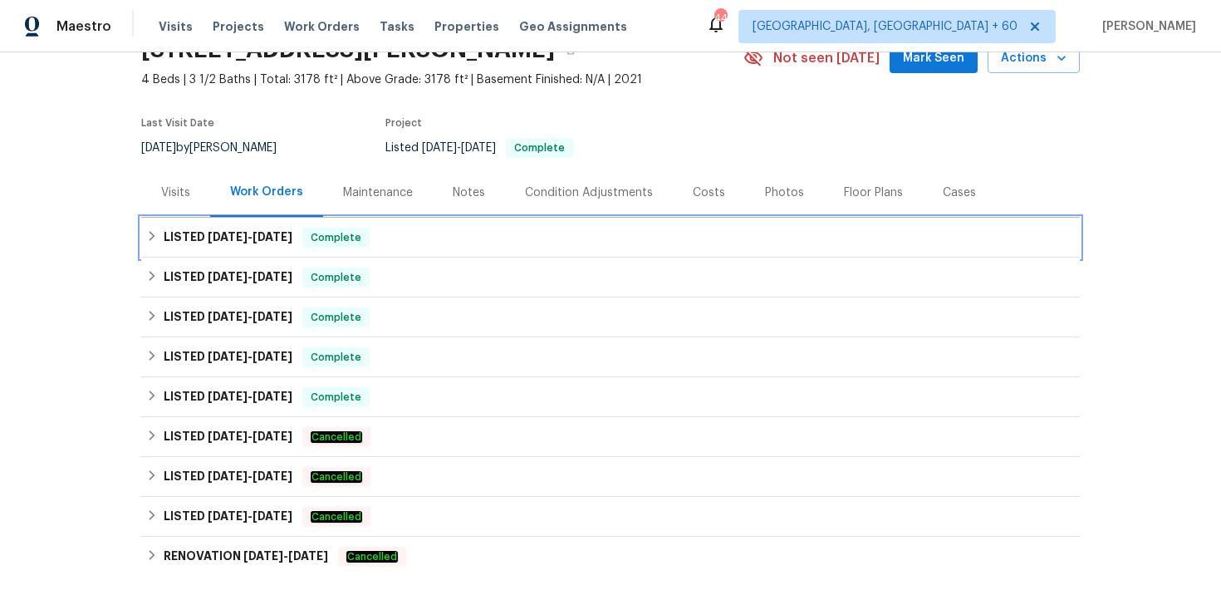
click at [405, 238] on div "LISTED [DATE] - [DATE] Complete" at bounding box center [610, 238] width 929 height 20
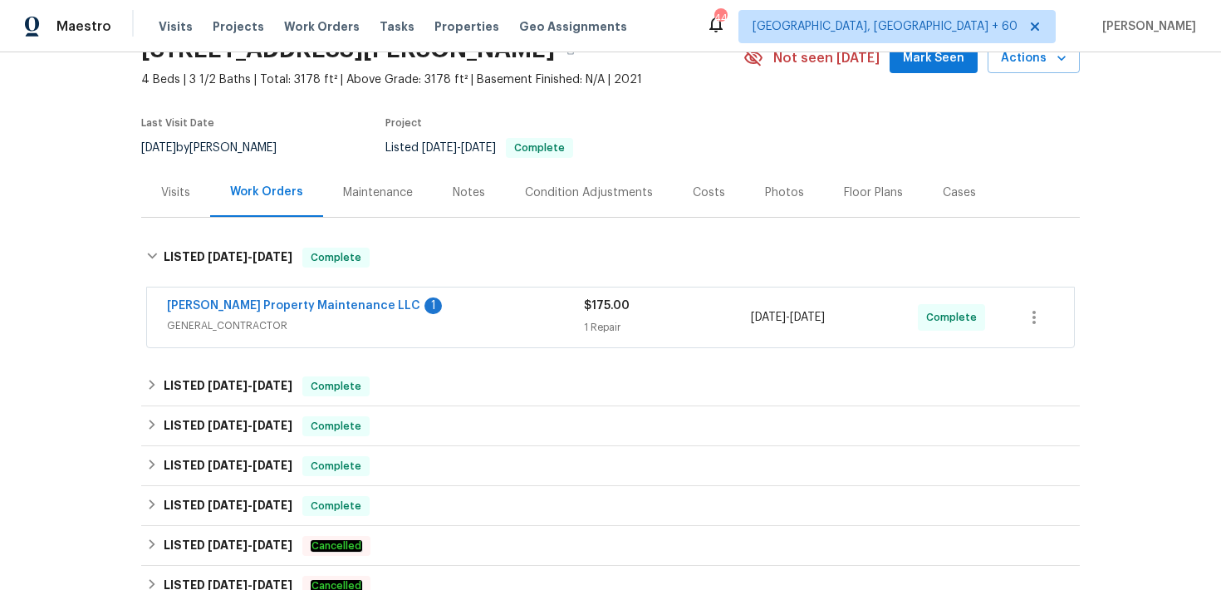
click at [608, 315] on div "$175.00 1 Repair" at bounding box center [667, 317] width 167 height 40
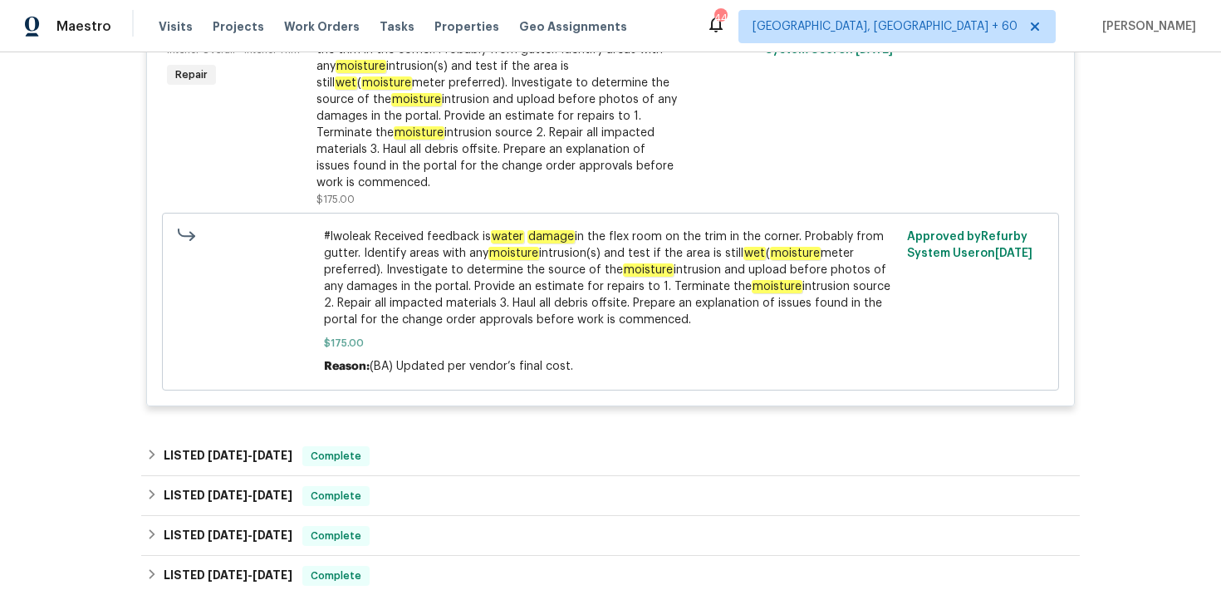
scroll to position [506, 0]
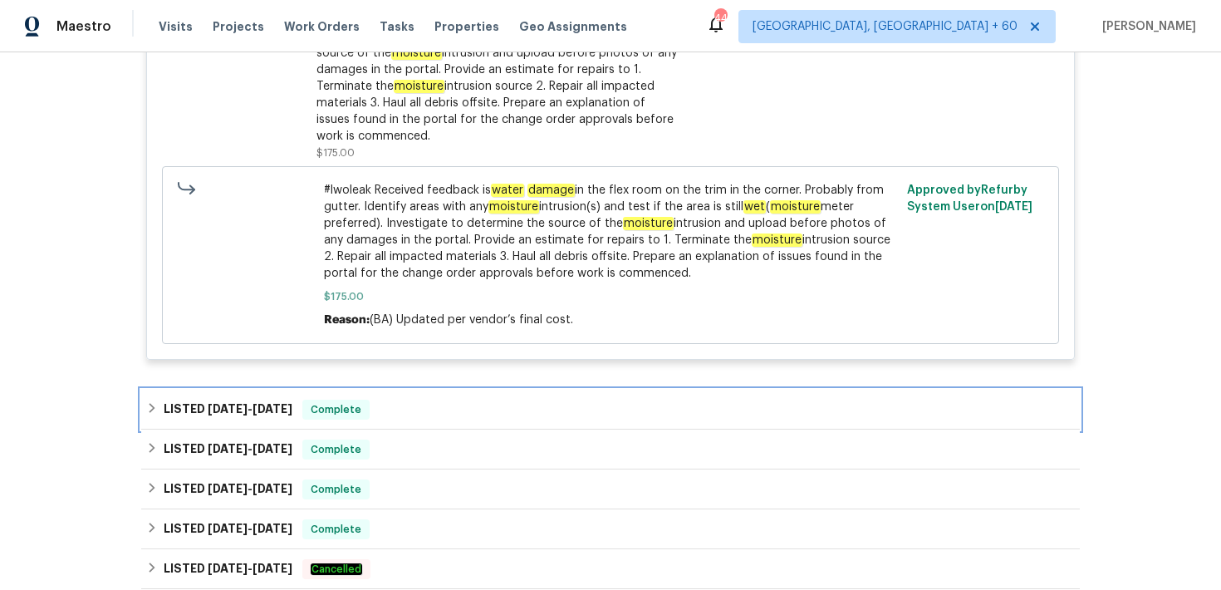
click at [388, 400] on div "LISTED [DATE] - [DATE] Complete" at bounding box center [610, 410] width 929 height 20
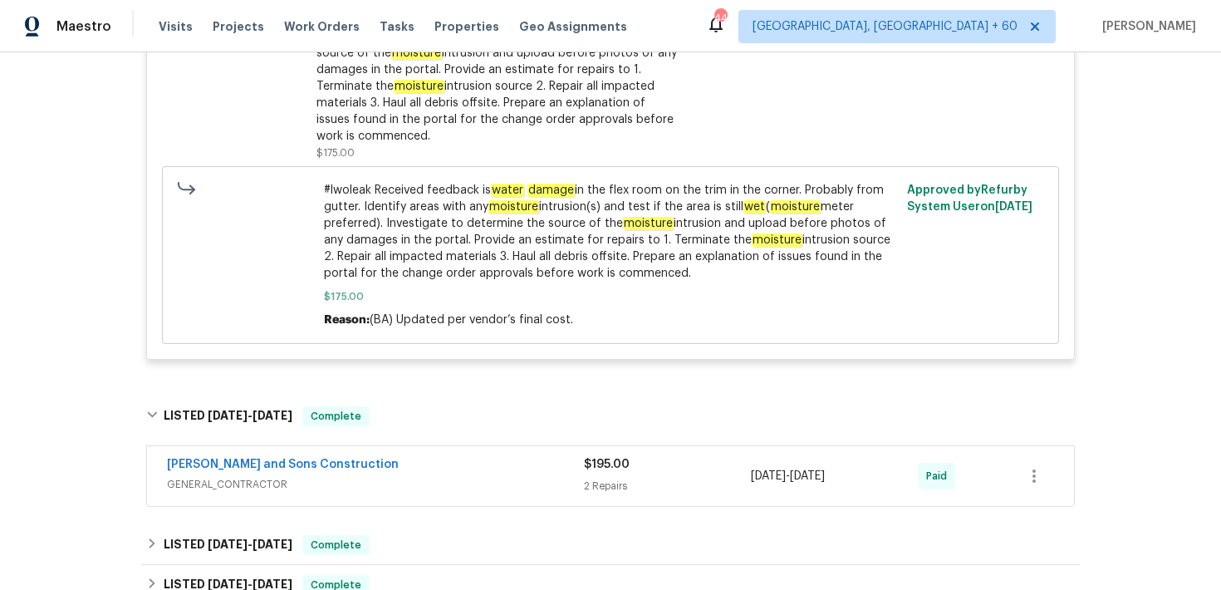
click at [558, 476] on span "GENERAL_CONTRACTOR" at bounding box center [375, 484] width 417 height 17
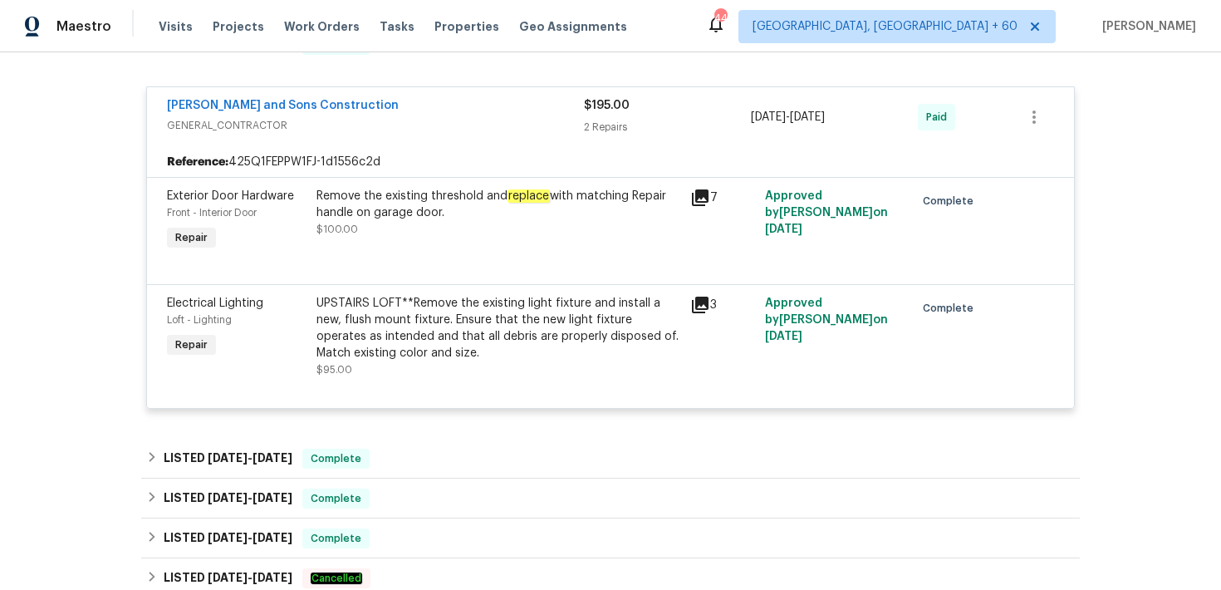
scroll to position [915, 0]
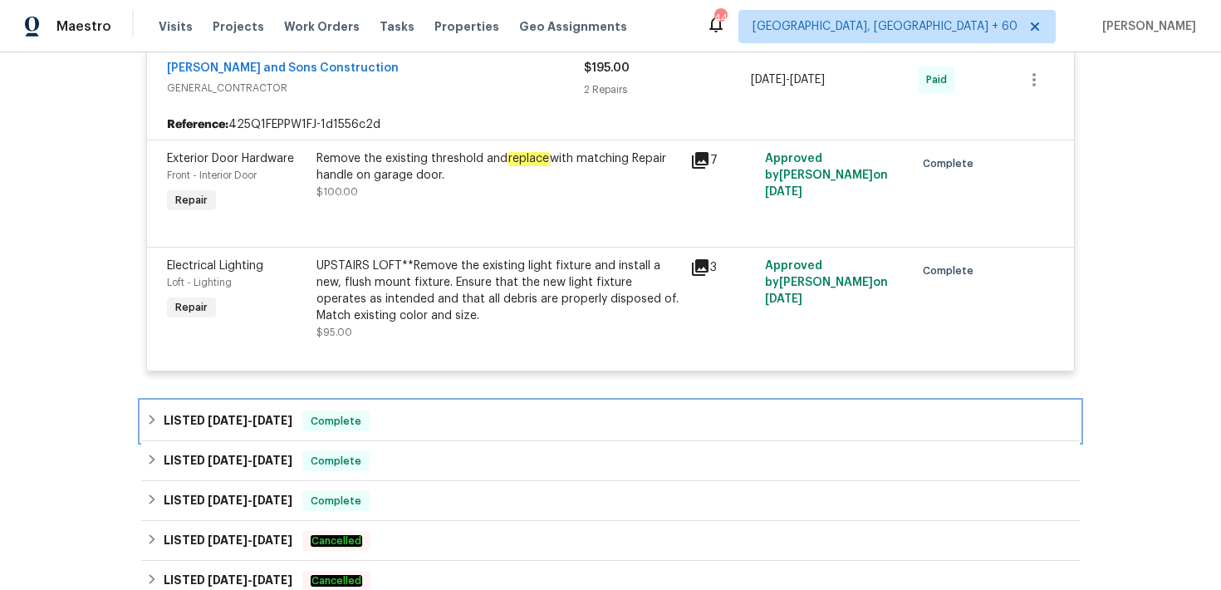
click at [463, 411] on div "LISTED [DATE] - [DATE] Complete" at bounding box center [610, 421] width 929 height 20
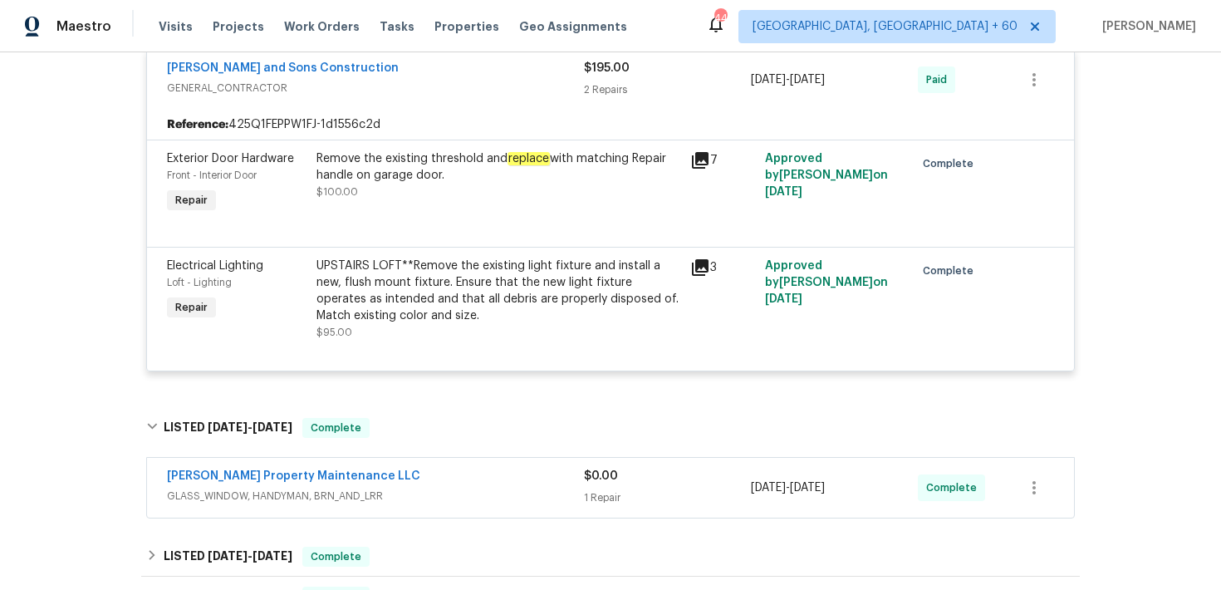
click at [597, 489] on div "1 Repair" at bounding box center [667, 497] width 167 height 17
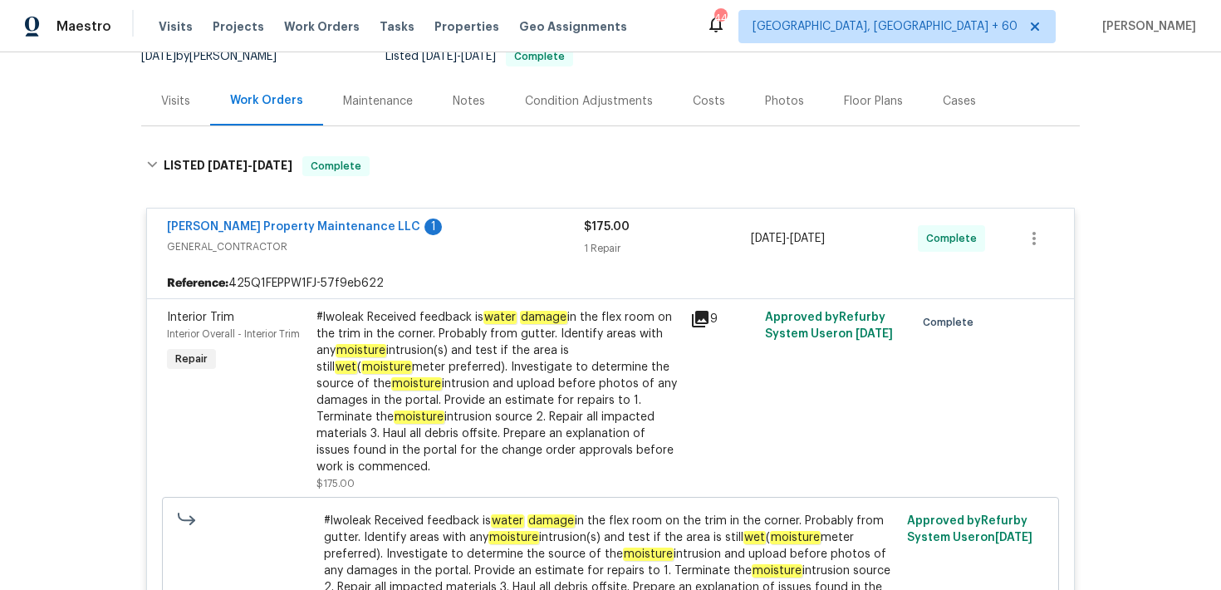
scroll to position [210, 0]
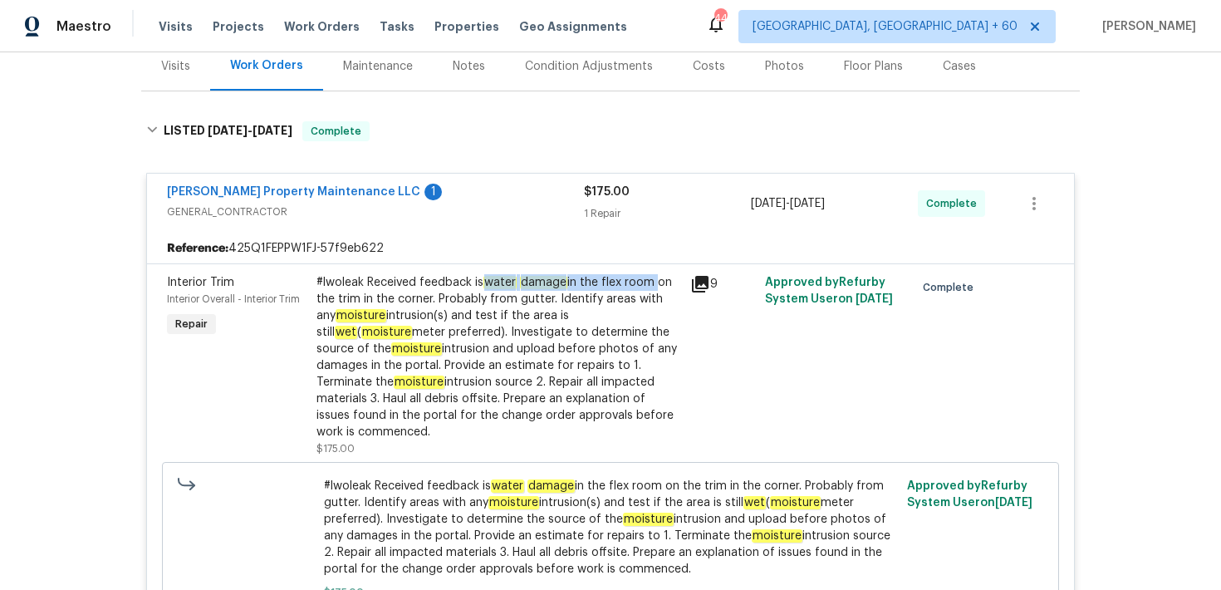
drag, startPoint x: 481, startPoint y: 282, endPoint x: 650, endPoint y: 280, distance: 168.7
click at [650, 280] on div "#lwoleak Received feedback is water damage in the flex room on the trim in the …" at bounding box center [499, 357] width 364 height 166
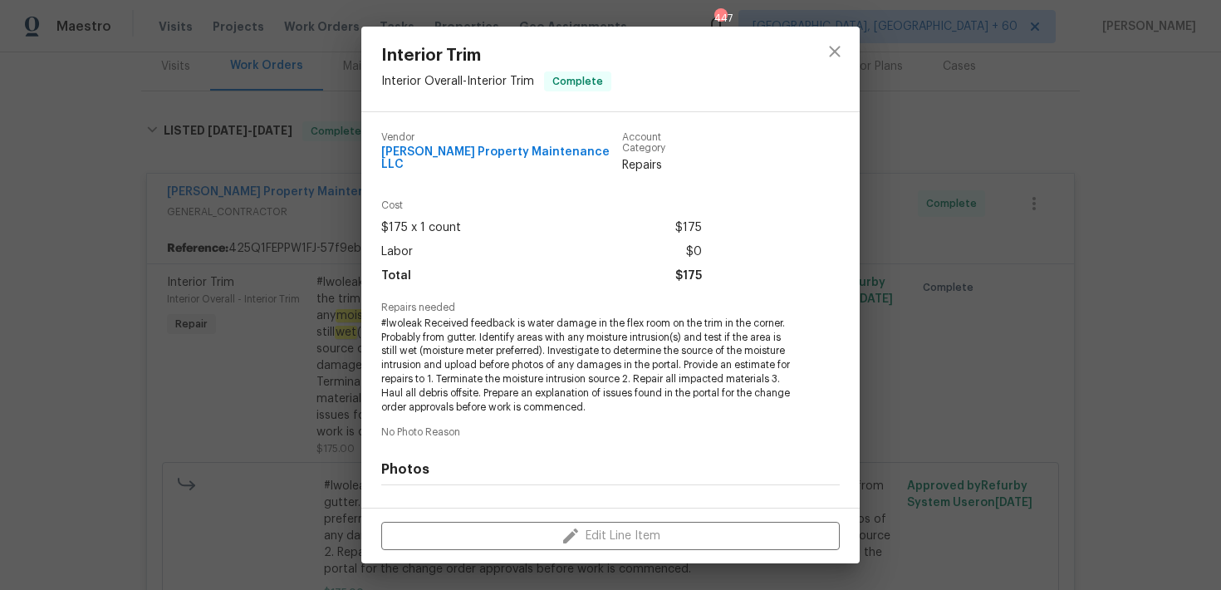
copy div "water damage in the flex room"
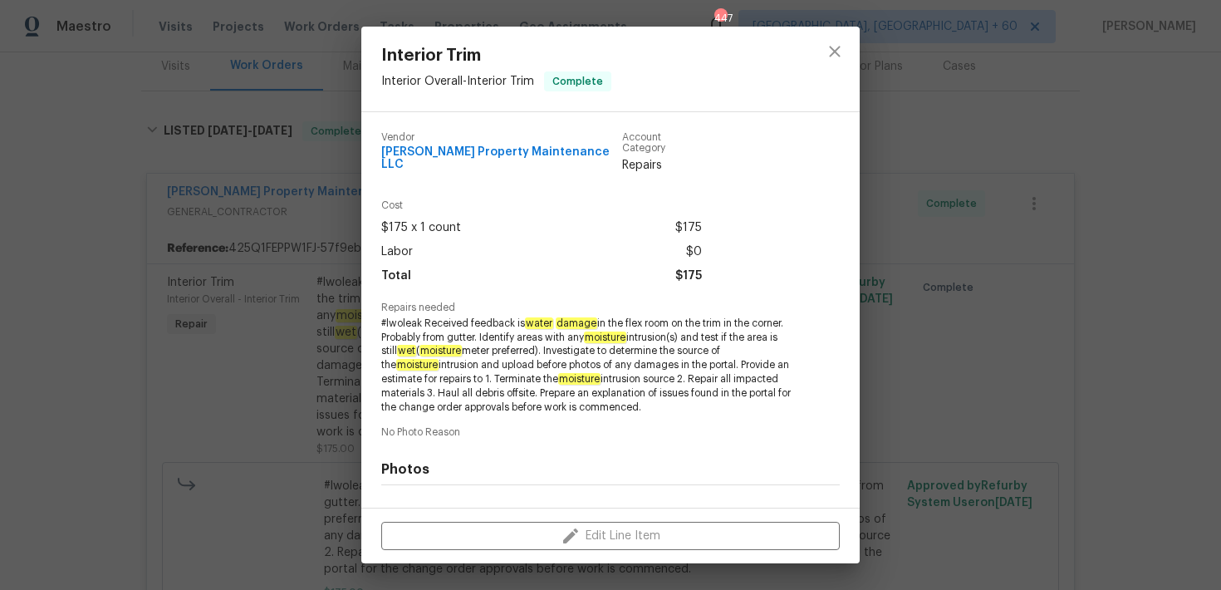
click at [322, 223] on div "Interior Trim Interior Overall - Interior Trim Complete Vendor [PERSON_NAME] Pr…" at bounding box center [610, 295] width 1221 height 590
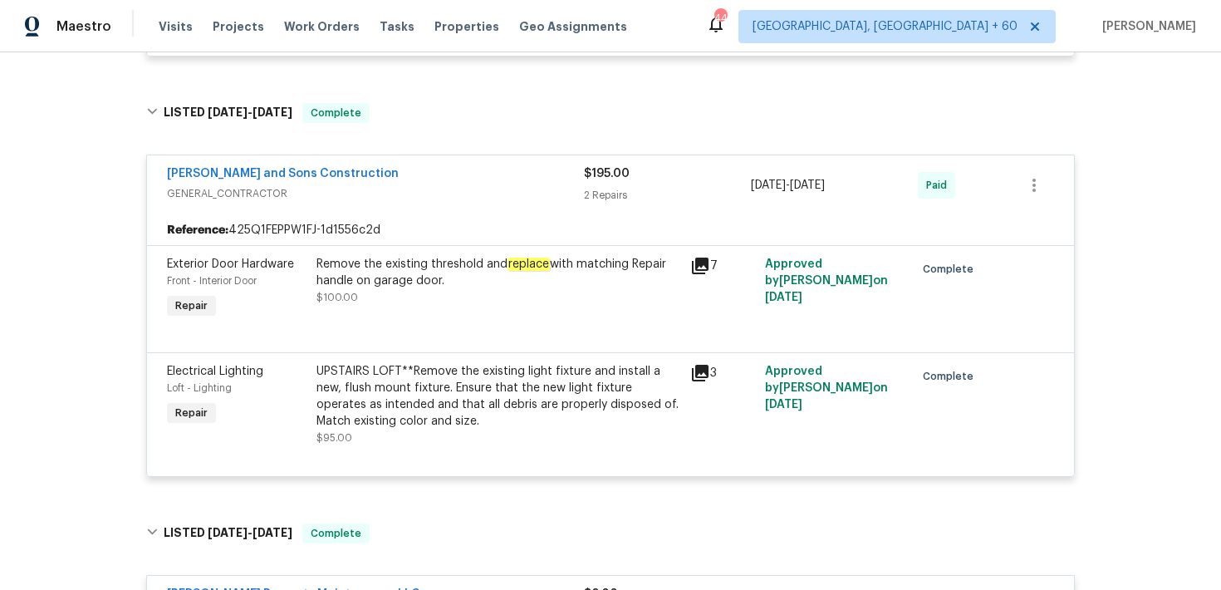
scroll to position [0, 0]
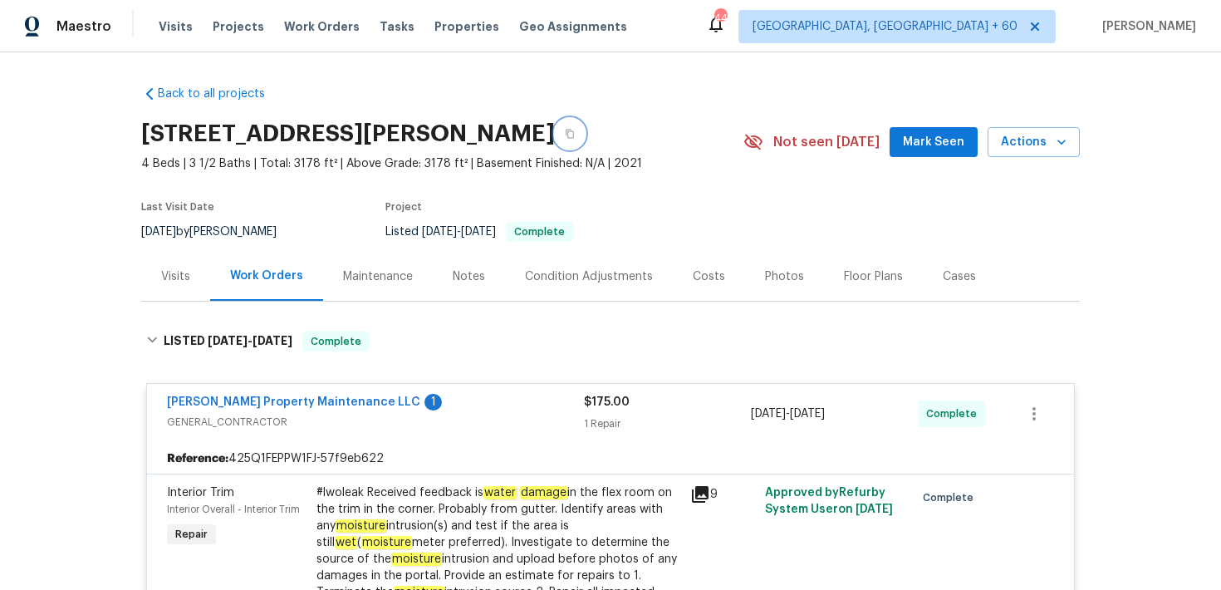
click at [555, 140] on button "button" at bounding box center [570, 134] width 30 height 30
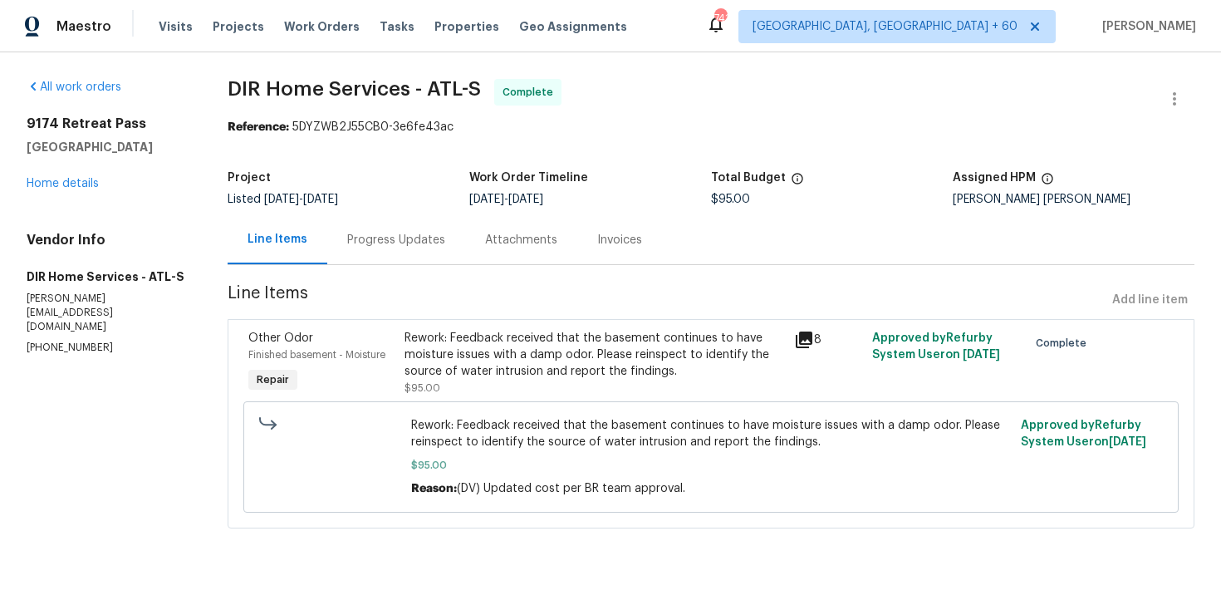
click at [397, 254] on div "Progress Updates" at bounding box center [396, 239] width 138 height 49
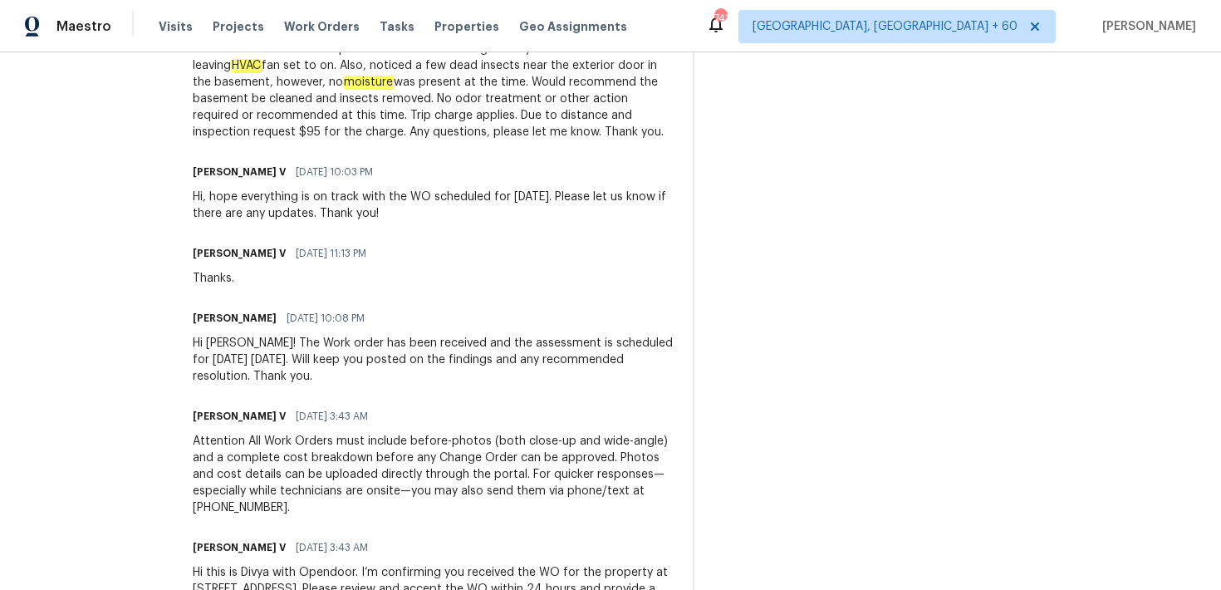
scroll to position [880, 0]
